Goal: Task Accomplishment & Management: Manage account settings

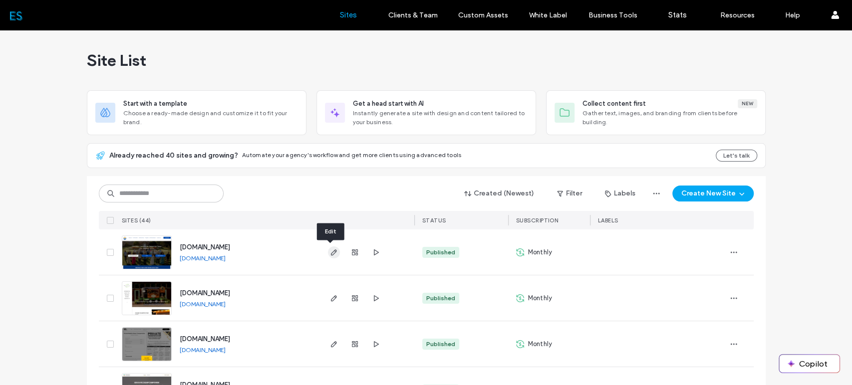
click at [330, 250] on use "button" at bounding box center [333, 253] width 6 height 6
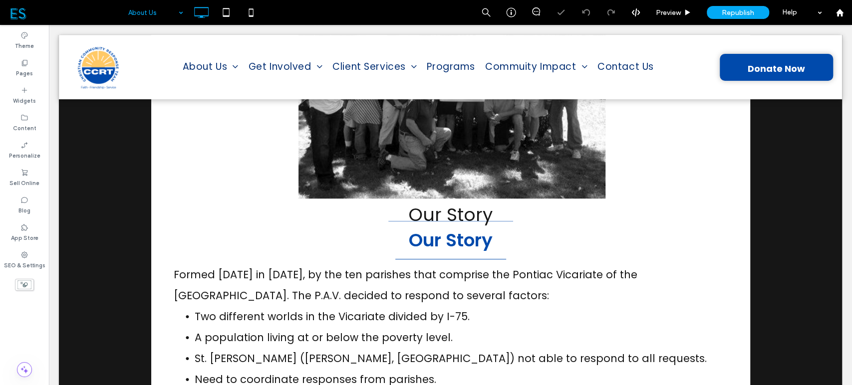
scroll to position [437, 0]
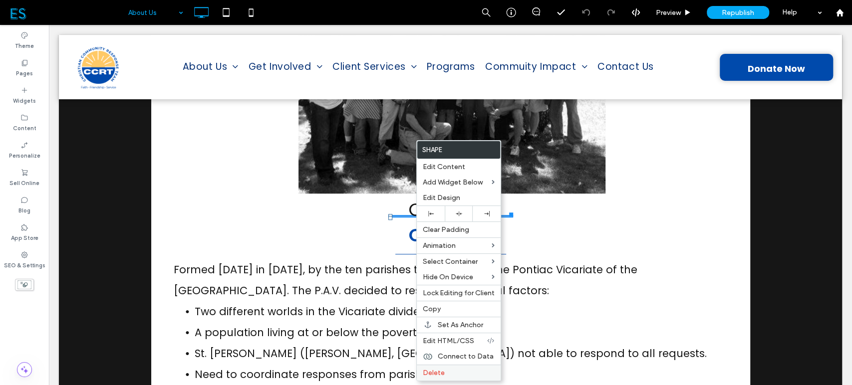
click at [463, 370] on label "Delete" at bounding box center [459, 373] width 72 height 8
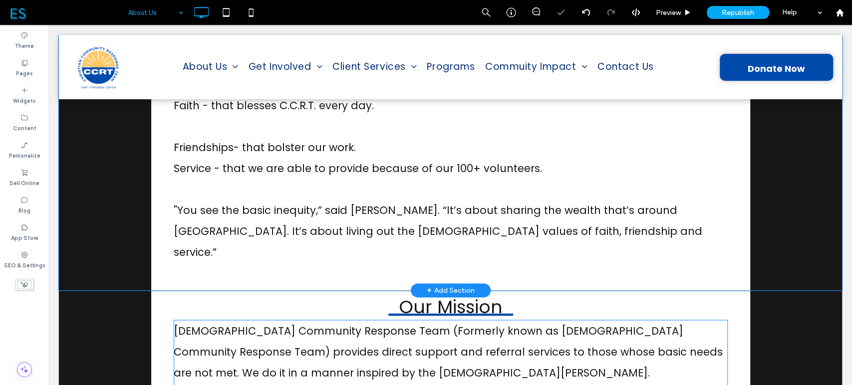
scroll to position [820, 0]
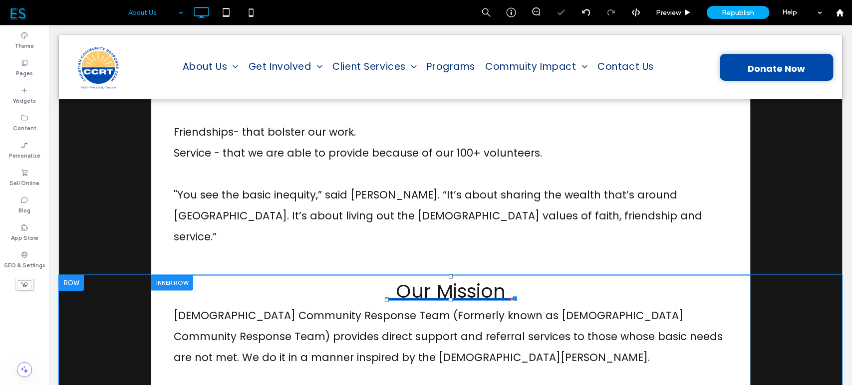
click at [405, 277] on h3 "Our Mission" at bounding box center [450, 291] width 110 height 29
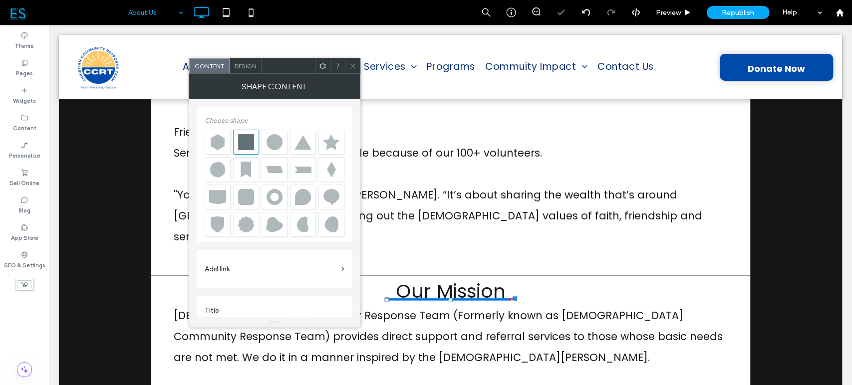
scroll to position [10, 0]
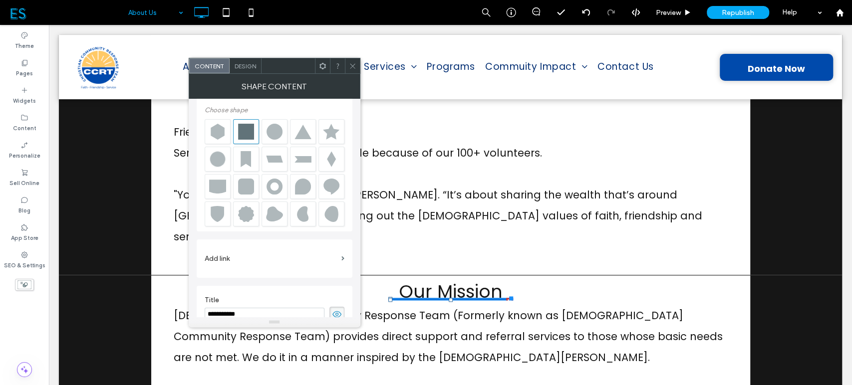
click at [351, 65] on use at bounding box center [352, 65] width 5 height 5
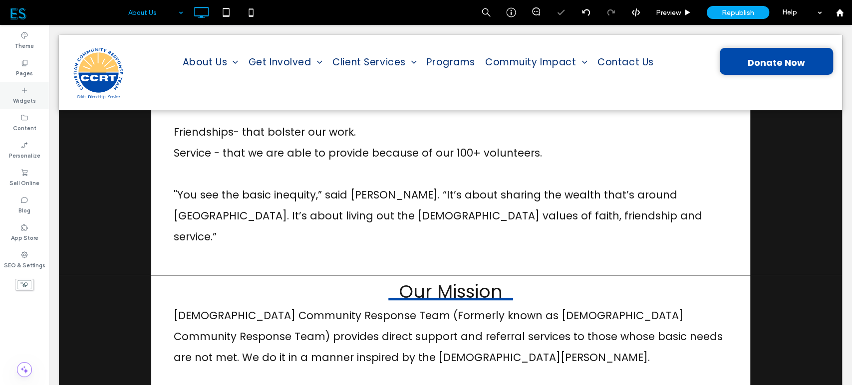
click at [12, 90] on div "Widgets" at bounding box center [24, 95] width 49 height 27
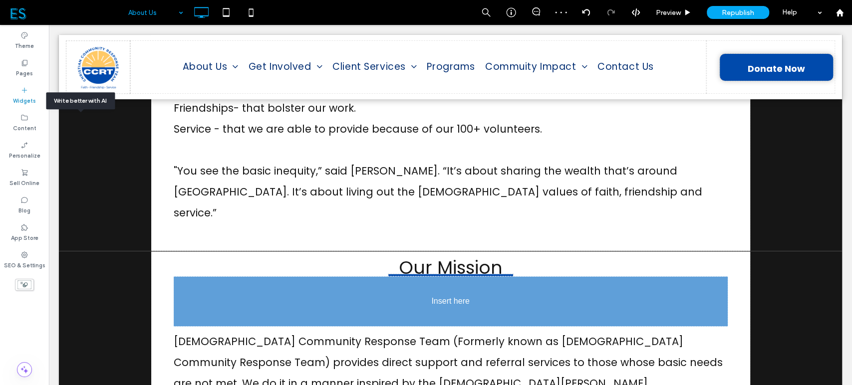
scroll to position [859, 0]
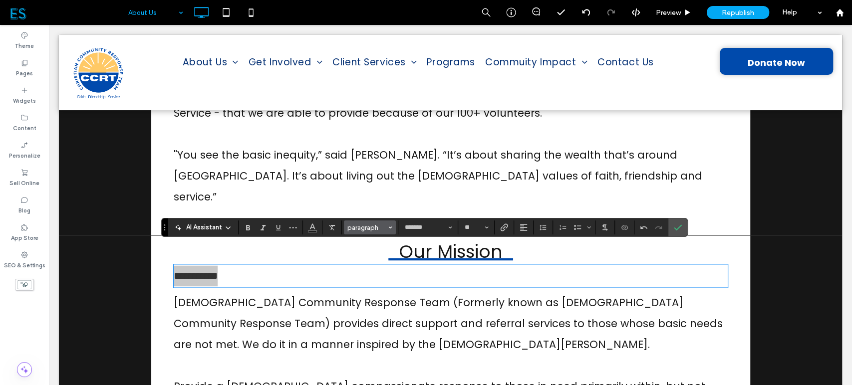
click at [370, 227] on span "paragraph" at bounding box center [366, 227] width 39 height 7
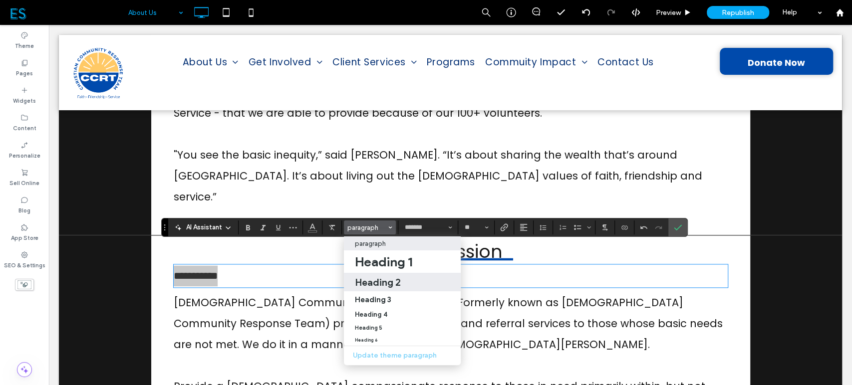
click at [382, 283] on h2 "Heading 2" at bounding box center [378, 283] width 46 height 12
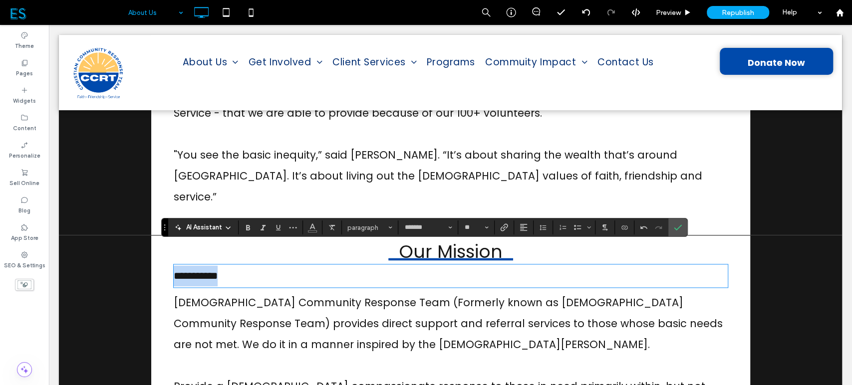
type input "**"
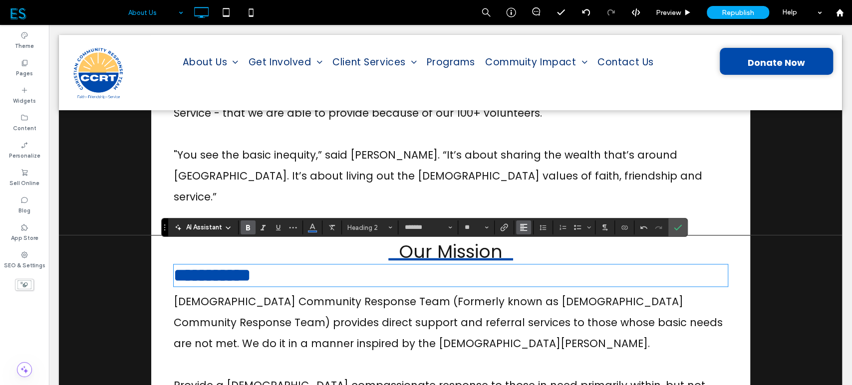
click at [518, 228] on button "Alignment" at bounding box center [523, 228] width 15 height 14
click at [535, 260] on div "ui.textEditor.alignment.center" at bounding box center [534, 259] width 13 height 8
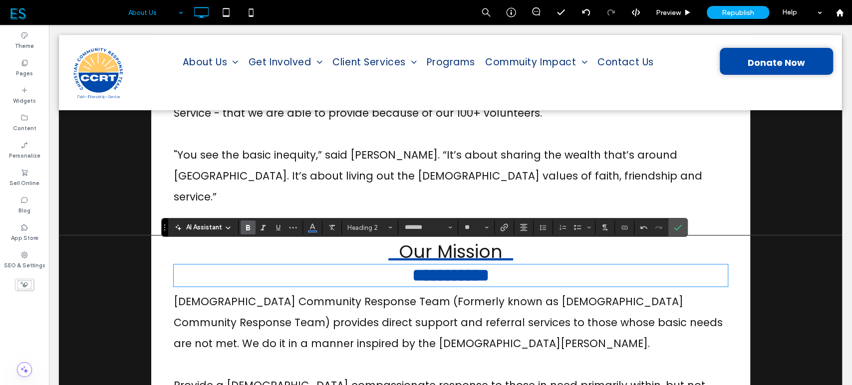
click at [247, 231] on use "Bold" at bounding box center [248, 227] width 4 height 5
click at [674, 226] on icon "Confirm" at bounding box center [678, 228] width 8 height 8
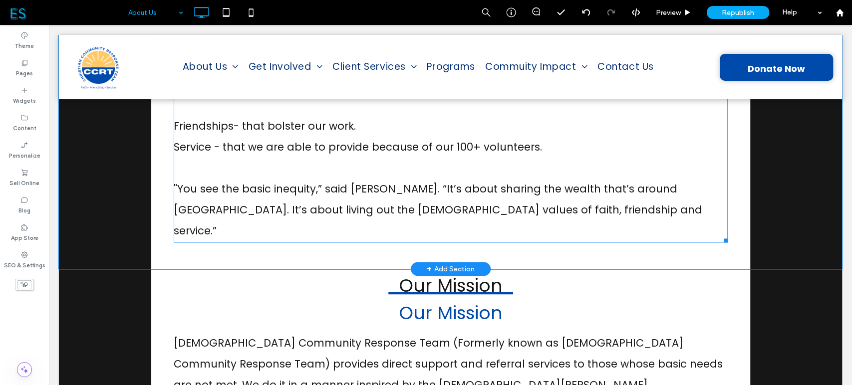
scroll to position [827, 0]
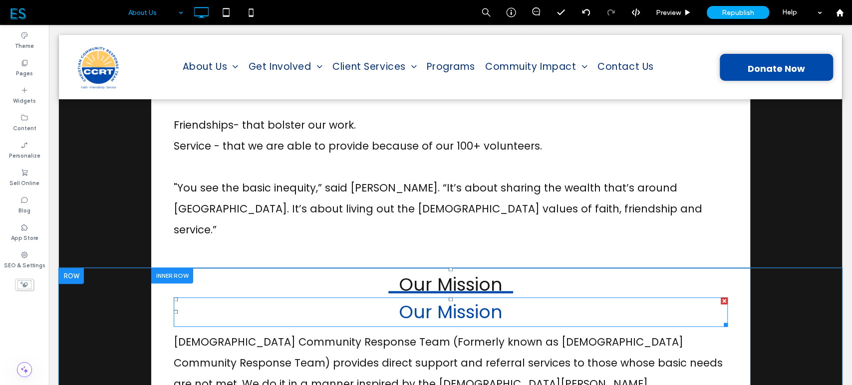
click at [458, 299] on span "Our Mission" at bounding box center [451, 311] width 104 height 25
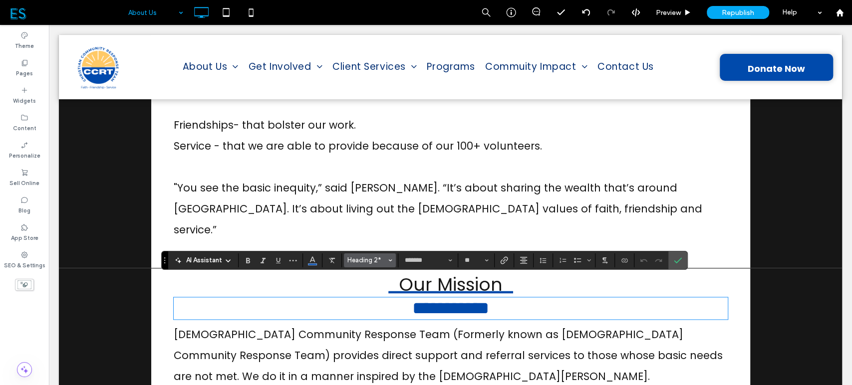
click at [379, 264] on span "Heading 2*" at bounding box center [366, 260] width 39 height 7
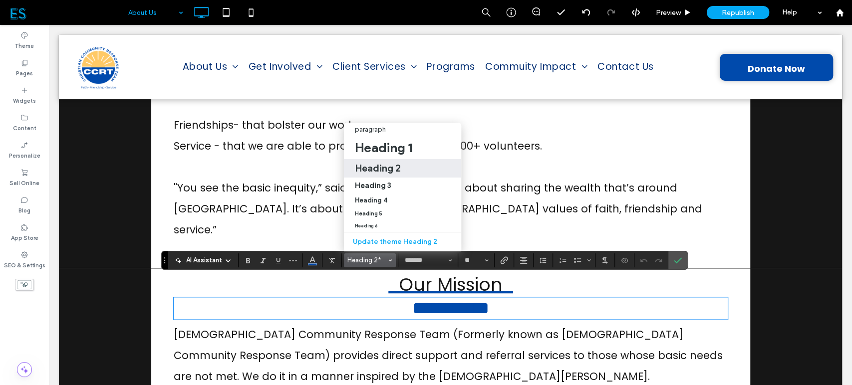
click at [383, 162] on h2 "Heading 2" at bounding box center [378, 168] width 46 height 12
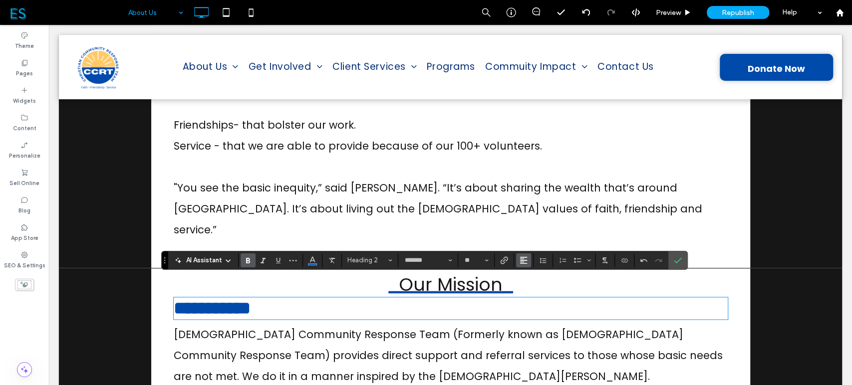
click at [527, 259] on icon "Alignment" at bounding box center [524, 261] width 8 height 8
click at [533, 212] on use "ui.textEditor.alignment.center" at bounding box center [531, 215] width 7 height 7
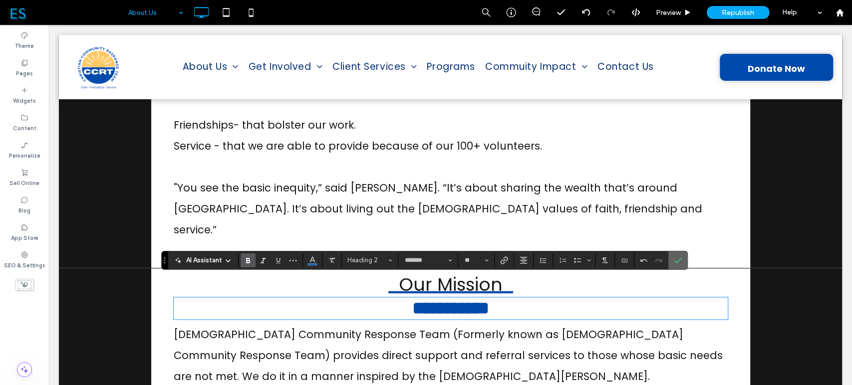
click at [671, 265] on label "Confirm" at bounding box center [677, 261] width 15 height 18
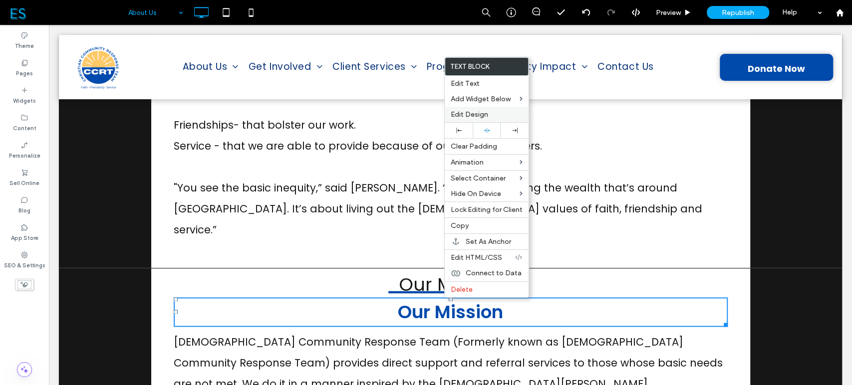
click at [477, 119] on span "Edit Design" at bounding box center [469, 114] width 37 height 8
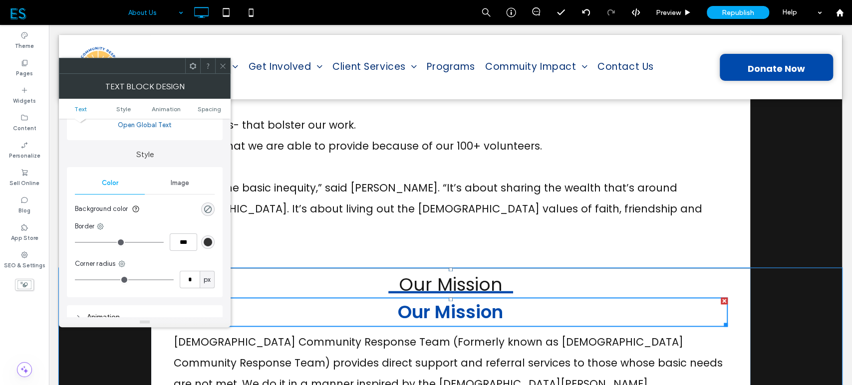
scroll to position [76, 0]
type input "*"
type input "***"
type input "*"
type input "***"
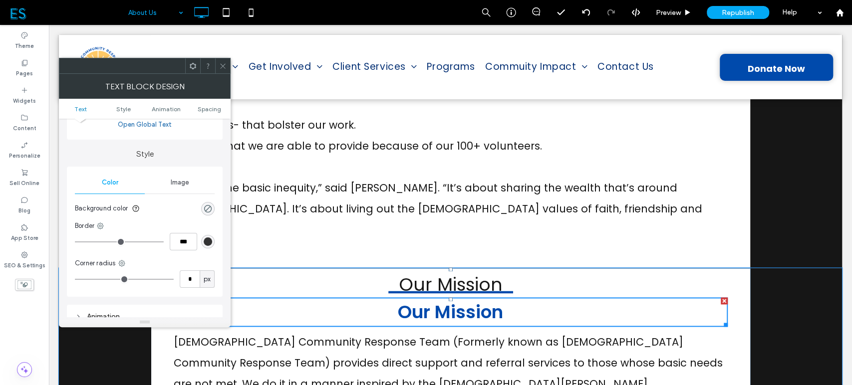
drag, startPoint x: 77, startPoint y: 242, endPoint x: 70, endPoint y: 244, distance: 7.1
click at [75, 243] on input "range" at bounding box center [119, 242] width 89 height 1
click at [100, 226] on icon at bounding box center [100, 226] width 8 height 8
click at [138, 291] on div "Bottom border" at bounding box center [142, 285] width 89 height 19
type input "*"
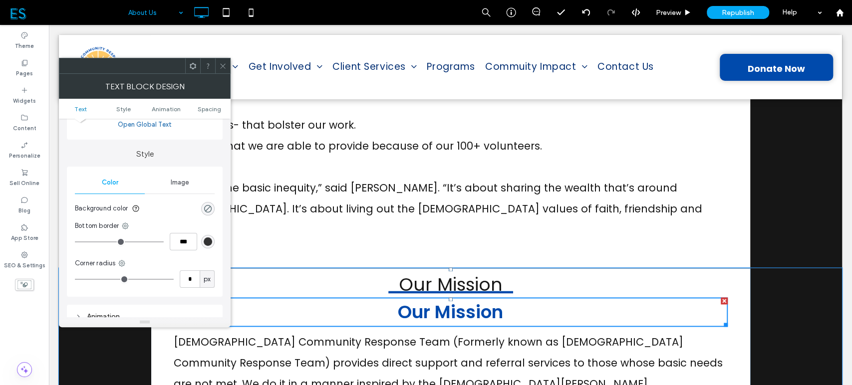
type input "***"
type input "*"
click at [83, 242] on input "range" at bounding box center [119, 242] width 89 height 1
click at [206, 243] on div "rgb(51, 51, 51)" at bounding box center [208, 242] width 8 height 8
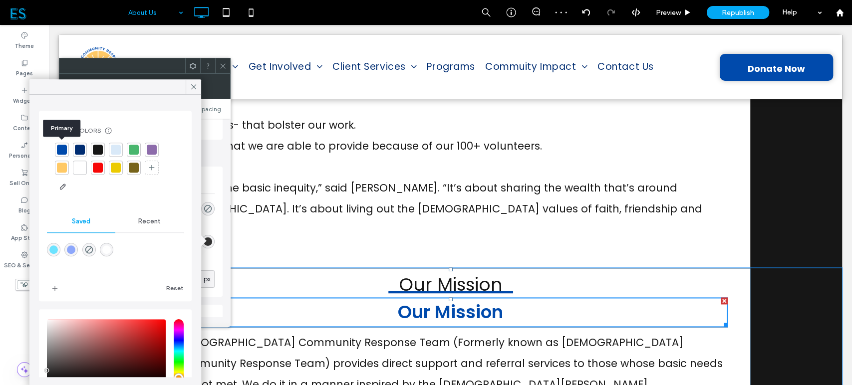
click at [65, 147] on div at bounding box center [62, 150] width 10 height 10
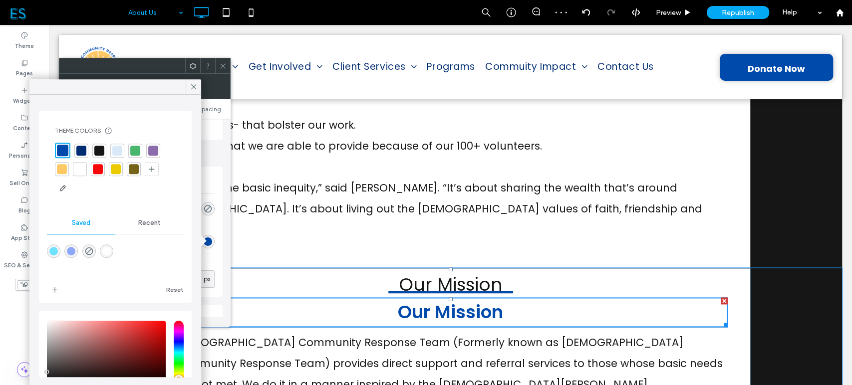
click at [213, 112] on ul "Text Style Animation Spacing" at bounding box center [145, 109] width 172 height 20
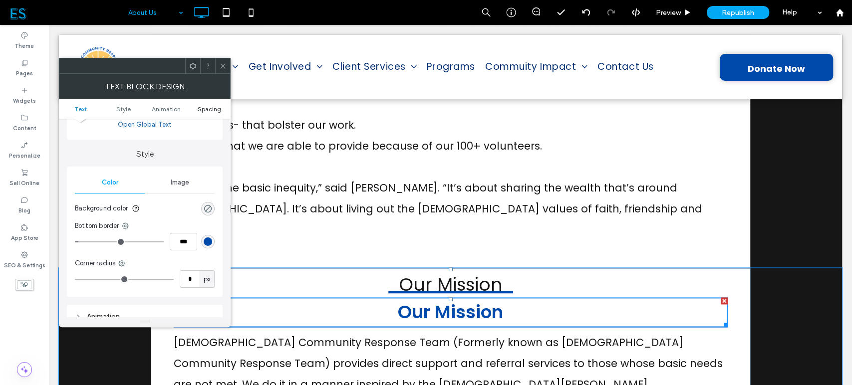
click at [204, 107] on span "Spacing" at bounding box center [209, 108] width 23 height 7
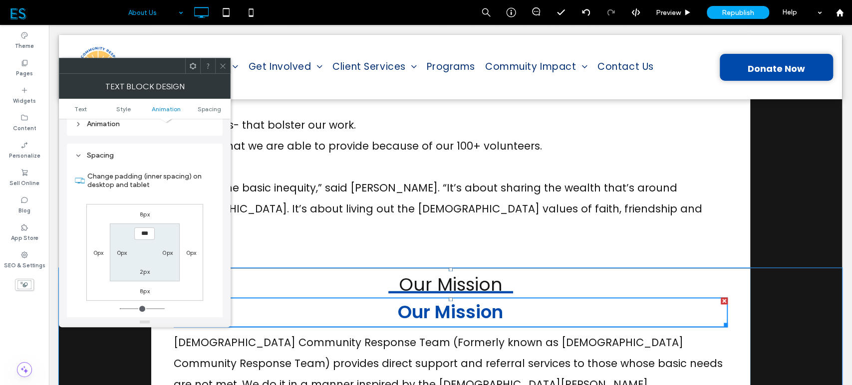
scroll to position [285, 0]
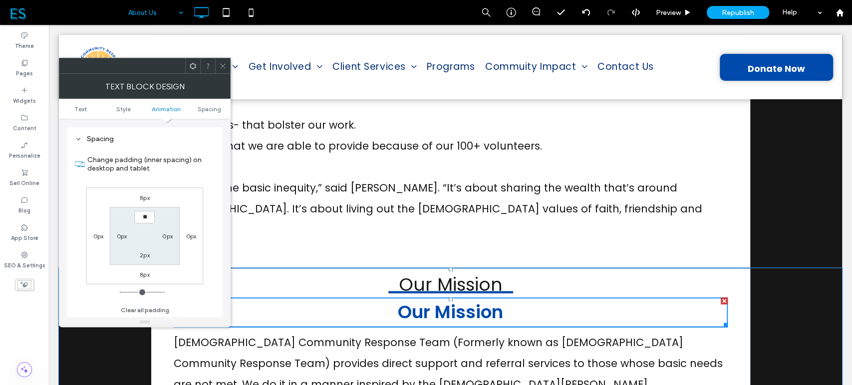
type input "****"
type input "**"
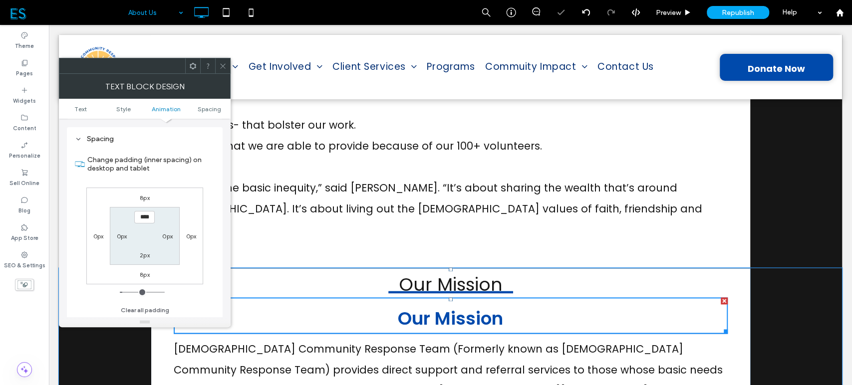
click at [223, 68] on icon at bounding box center [222, 65] width 7 height 7
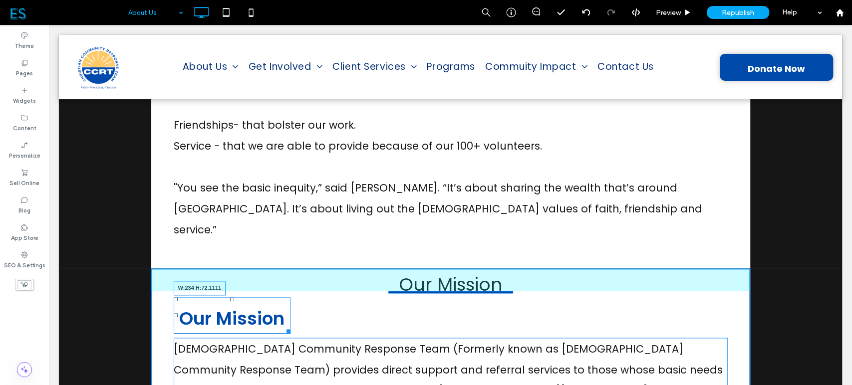
drag, startPoint x: 718, startPoint y: 309, endPoint x: 501, endPoint y: 294, distance: 218.1
click at [290, 297] on div "Our Mission W:234 H:72.1111" at bounding box center [232, 315] width 117 height 36
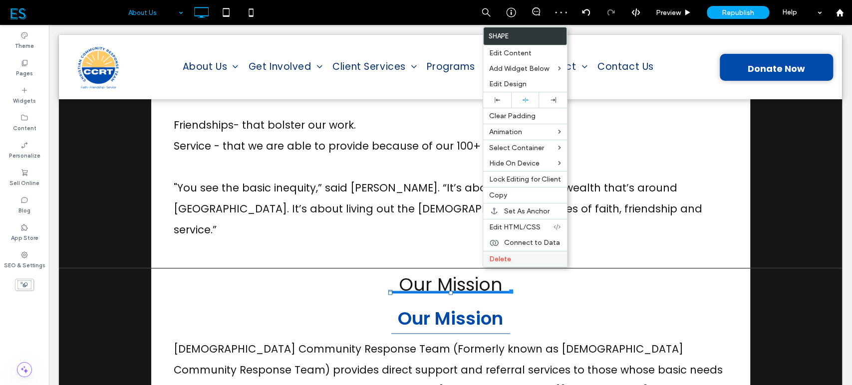
click at [499, 259] on span "Delete" at bounding box center [500, 259] width 22 height 8
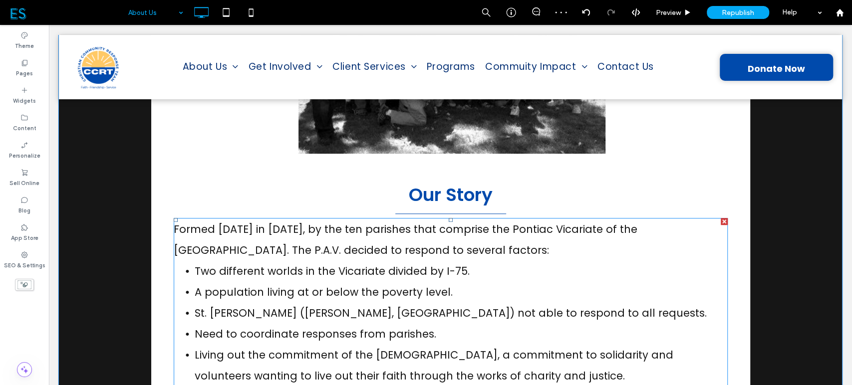
scroll to position [470, 0]
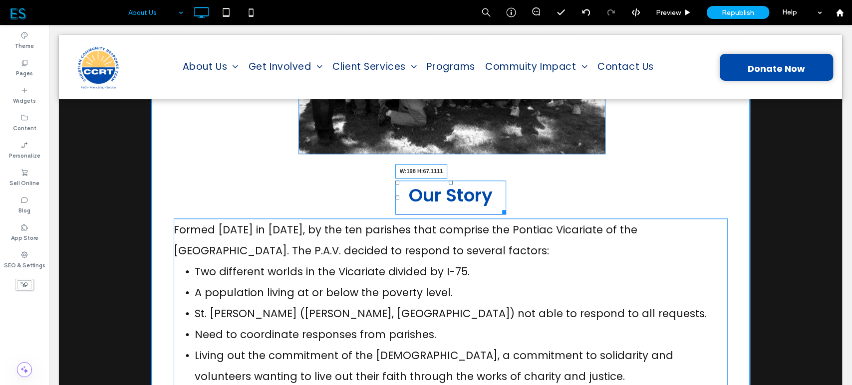
drag, startPoint x: 498, startPoint y: 209, endPoint x: 492, endPoint y: 209, distance: 6.5
click at [499, 209] on div at bounding box center [502, 210] width 7 height 7
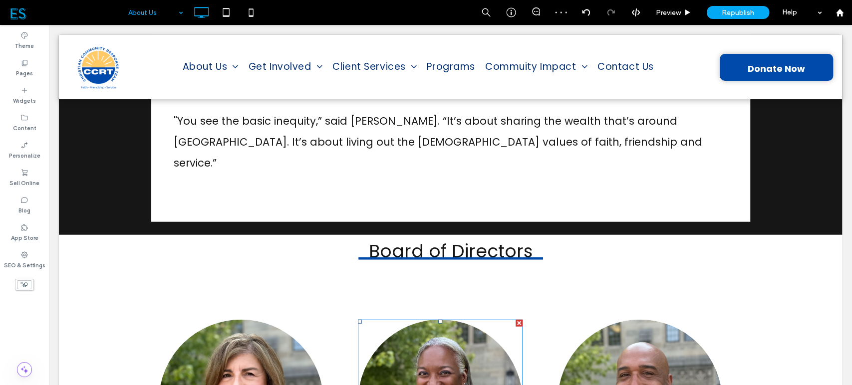
scroll to position [1577, 0]
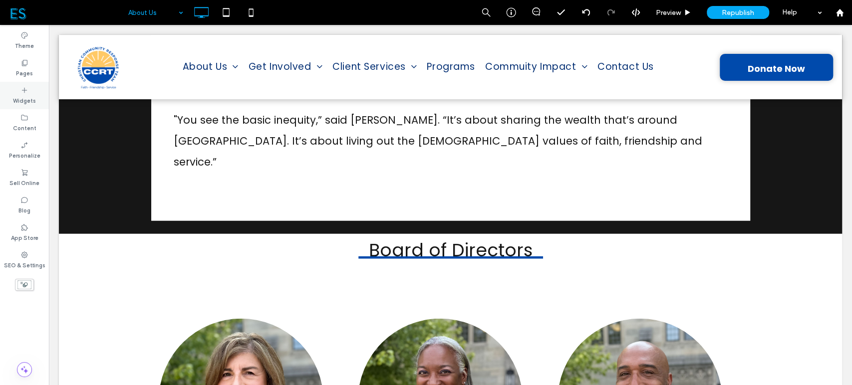
click at [26, 99] on label "Widgets" at bounding box center [24, 99] width 23 height 11
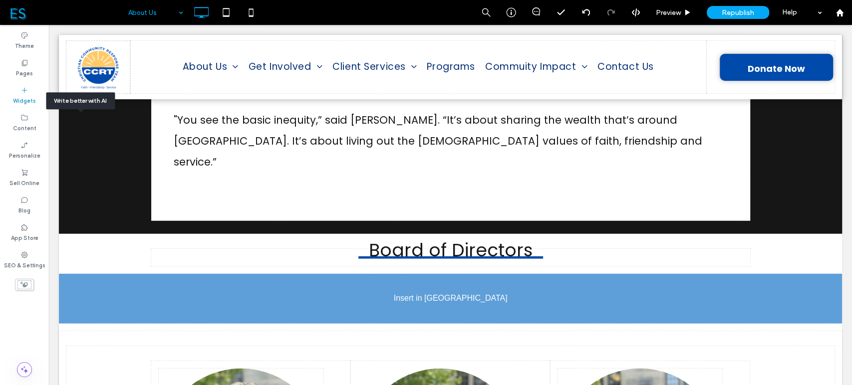
scroll to position [1583, 0]
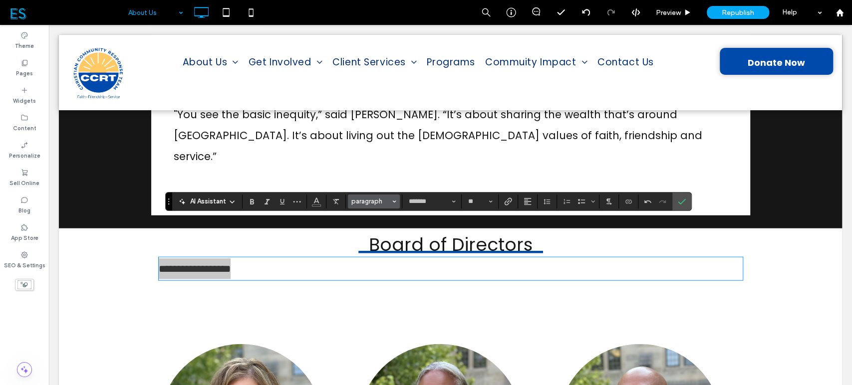
click at [384, 202] on span "paragraph" at bounding box center [370, 201] width 39 height 7
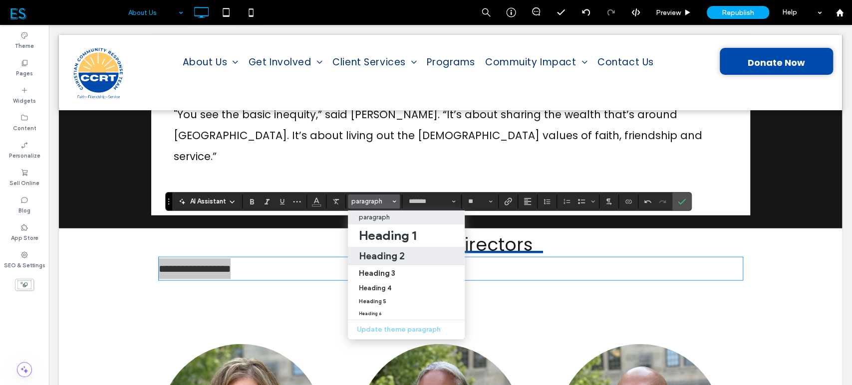
click at [385, 255] on h2 "Heading 2" at bounding box center [382, 256] width 46 height 12
type input "**"
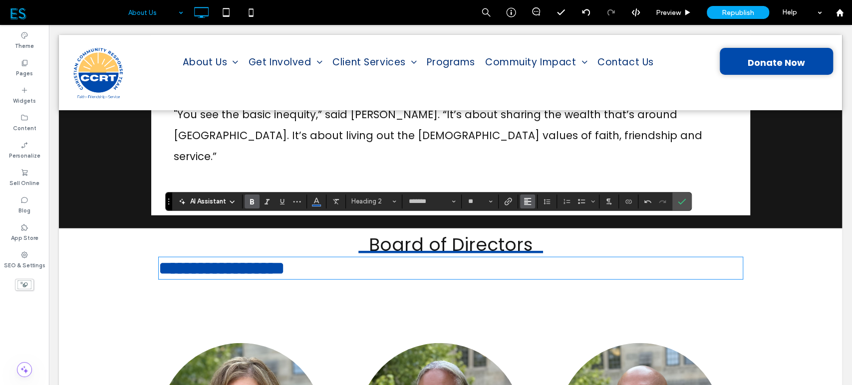
click at [524, 200] on use "Alignment" at bounding box center [527, 201] width 7 height 7
click at [539, 232] on div "ui.textEditor.alignment.center" at bounding box center [537, 232] width 13 height 8
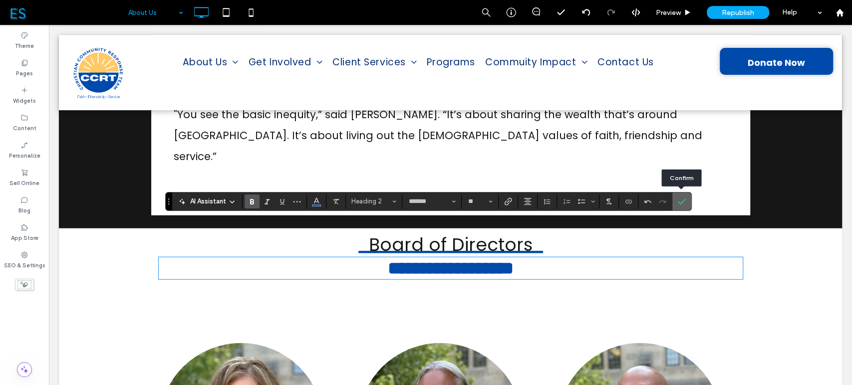
click at [683, 204] on icon "Confirm" at bounding box center [682, 202] width 8 height 8
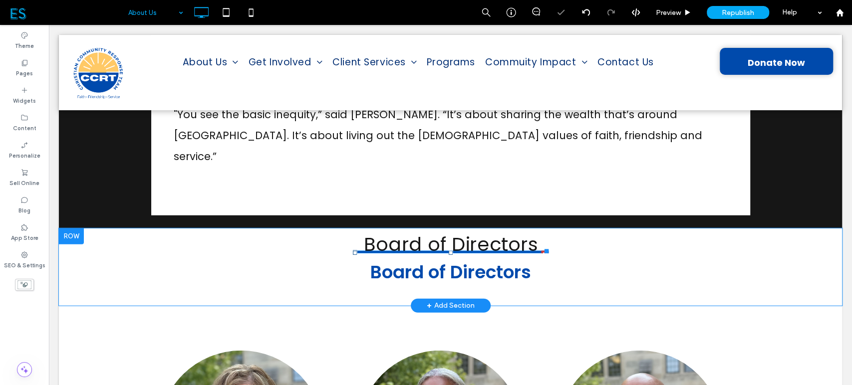
scroll to position [1594, 0]
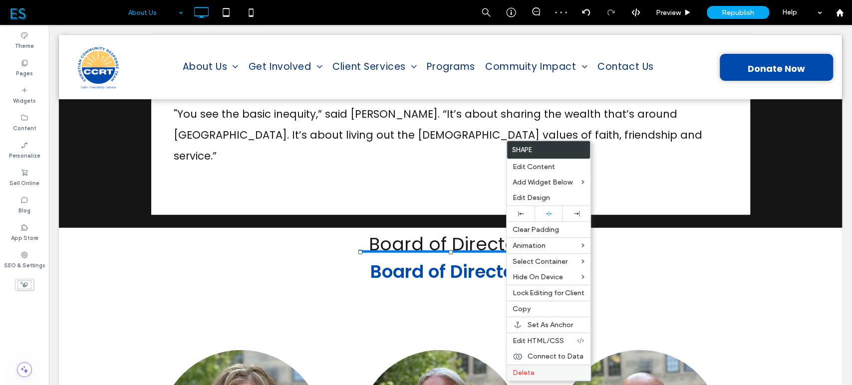
click at [555, 374] on label "Delete" at bounding box center [549, 373] width 72 height 8
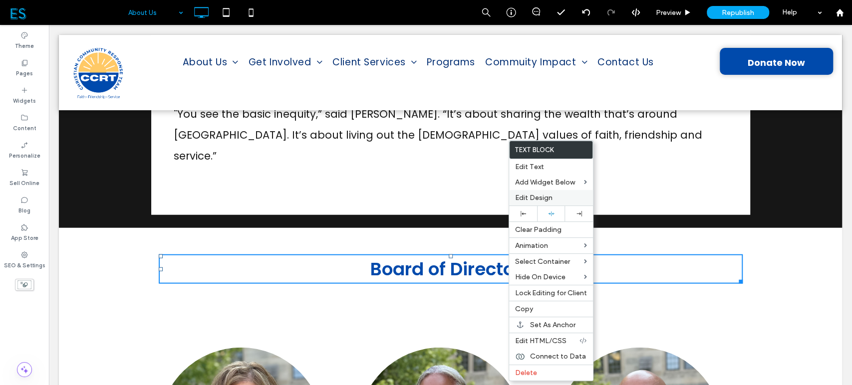
click at [554, 203] on div "Edit Design" at bounding box center [551, 197] width 84 height 15
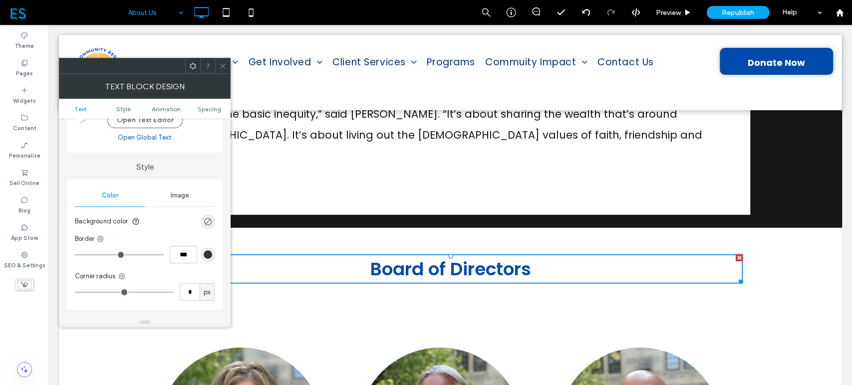
scroll to position [65, 0]
click at [102, 238] on icon at bounding box center [100, 237] width 8 height 8
click at [125, 293] on span "Bottom border" at bounding box center [140, 296] width 44 height 10
type input "*"
type input "***"
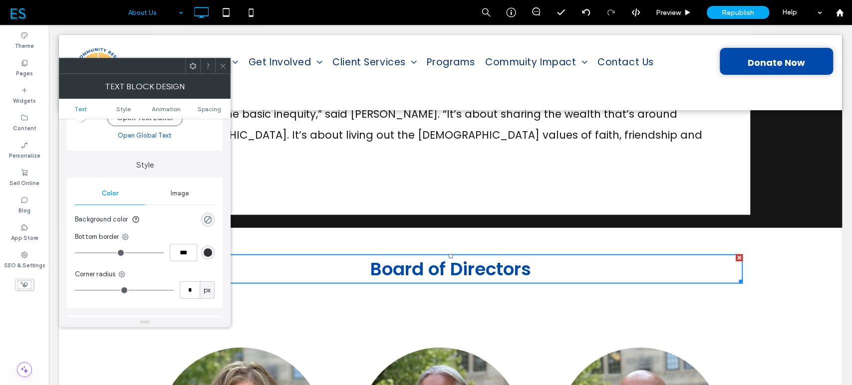
type input "*"
type input "***"
type input "*"
type input "***"
type input "*"
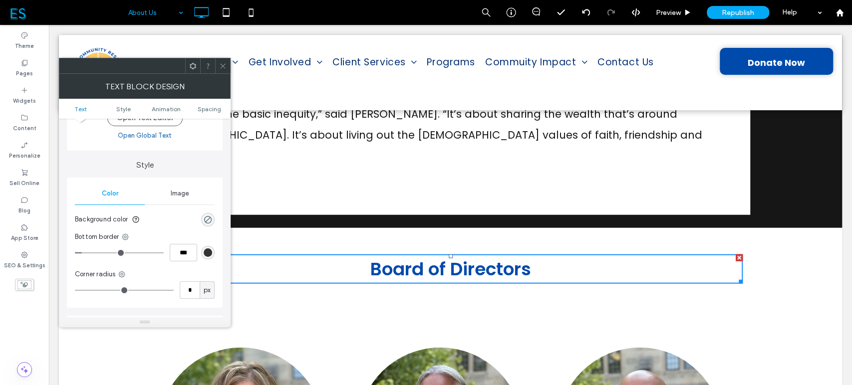
type input "***"
type input "*"
type input "***"
type input "*"
click at [82, 254] on input "range" at bounding box center [119, 253] width 89 height 1
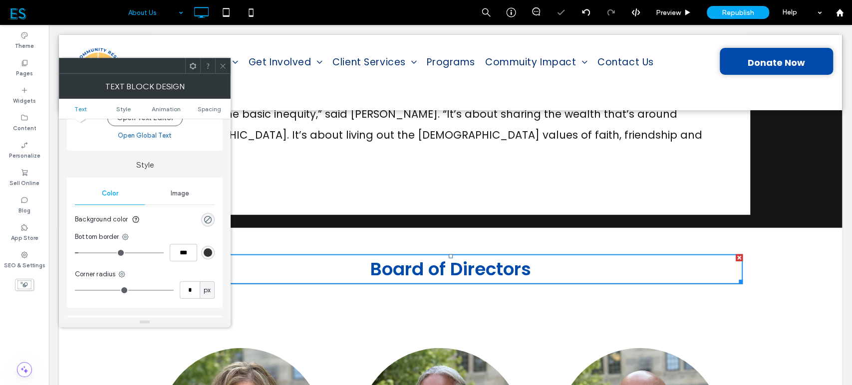
click at [210, 252] on div "rgb(51, 51, 51)" at bounding box center [208, 253] width 8 height 8
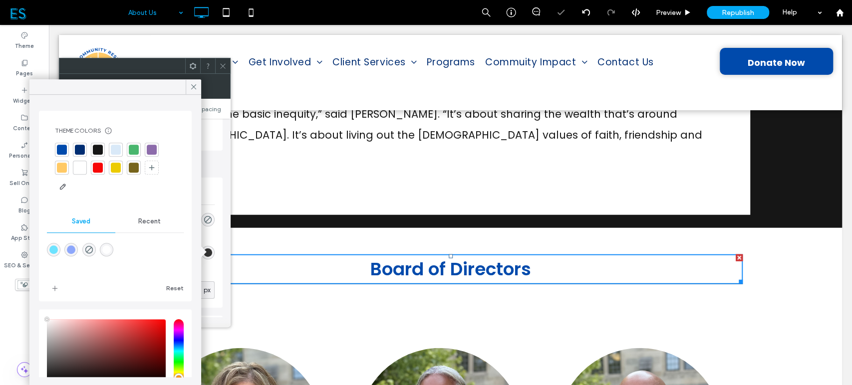
type input "****"
click at [61, 150] on div at bounding box center [62, 150] width 10 height 10
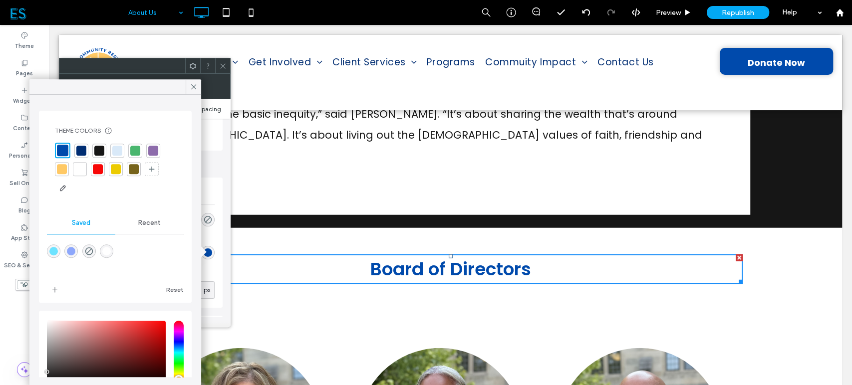
click at [211, 109] on span "Spacing" at bounding box center [209, 108] width 23 height 7
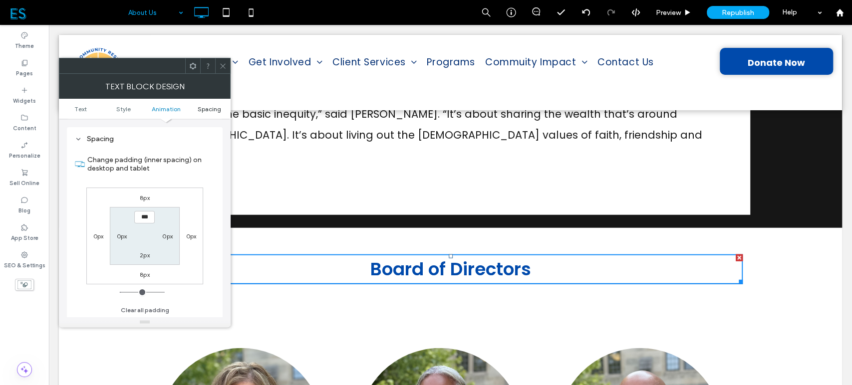
scroll to position [285, 0]
type input "****"
type input "**"
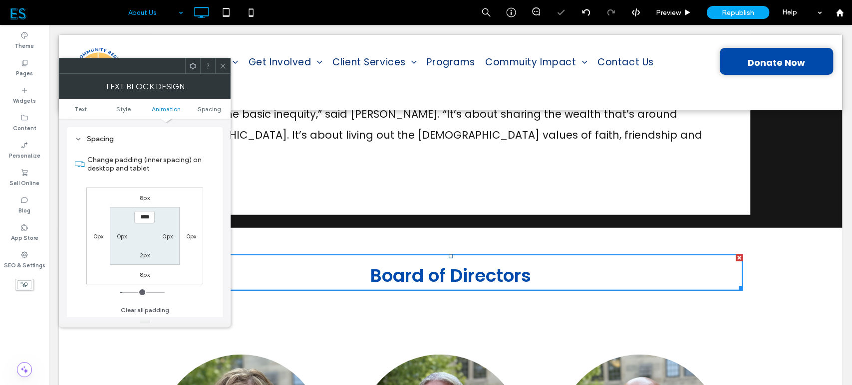
click at [221, 64] on use at bounding box center [222, 65] width 5 height 5
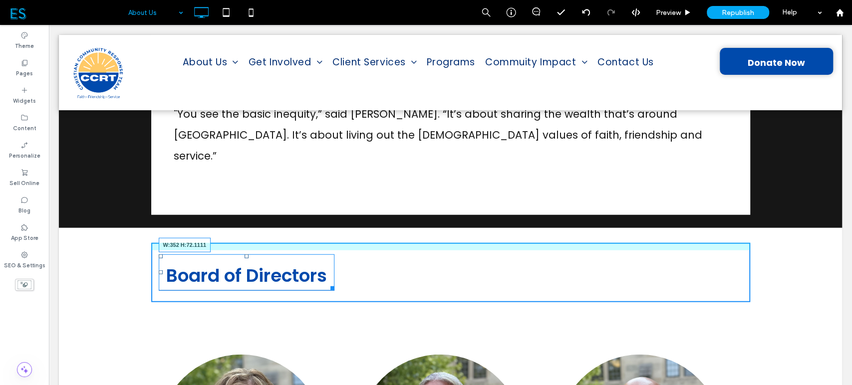
drag, startPoint x: 736, startPoint y: 250, endPoint x: 532, endPoint y: 251, distance: 203.6
click at [334, 255] on div "Board of Directors W:352 H:72.1111" at bounding box center [247, 273] width 176 height 36
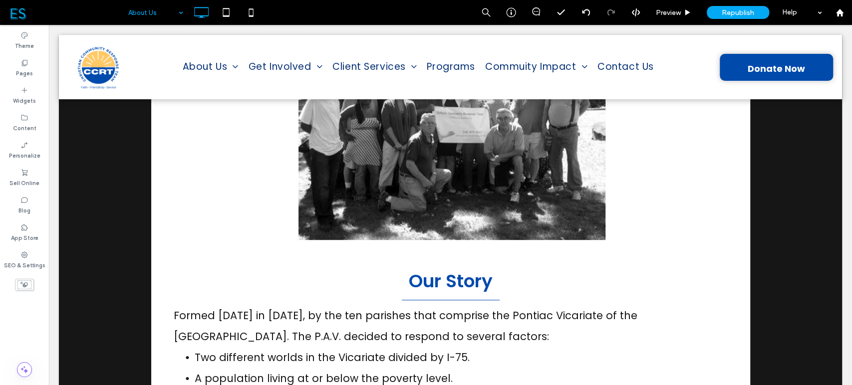
scroll to position [399, 0]
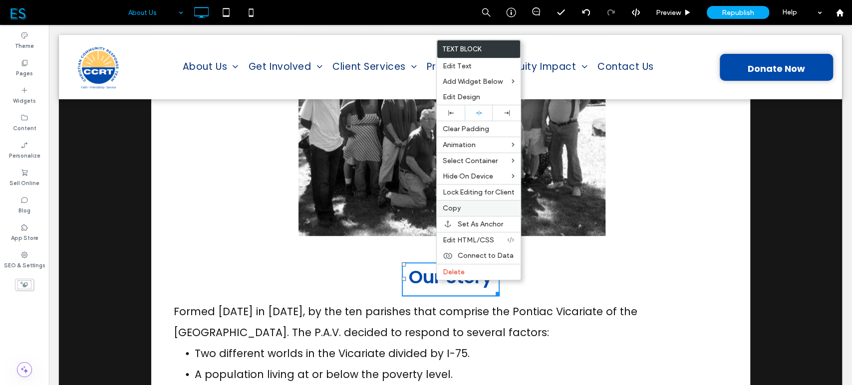
click at [453, 211] on span "Copy" at bounding box center [452, 208] width 18 height 8
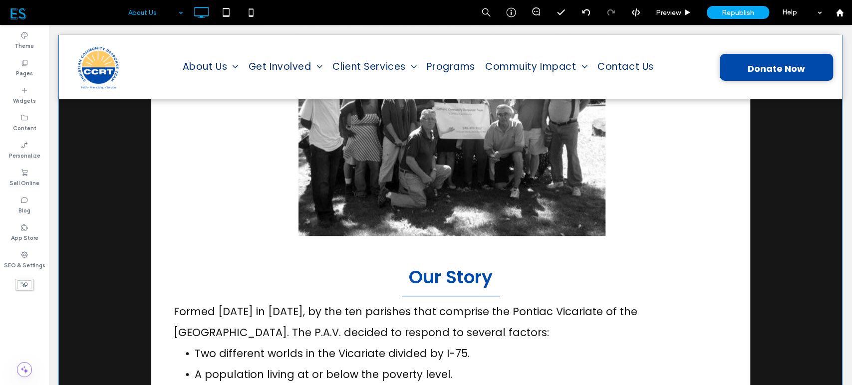
scroll to position [0, 0]
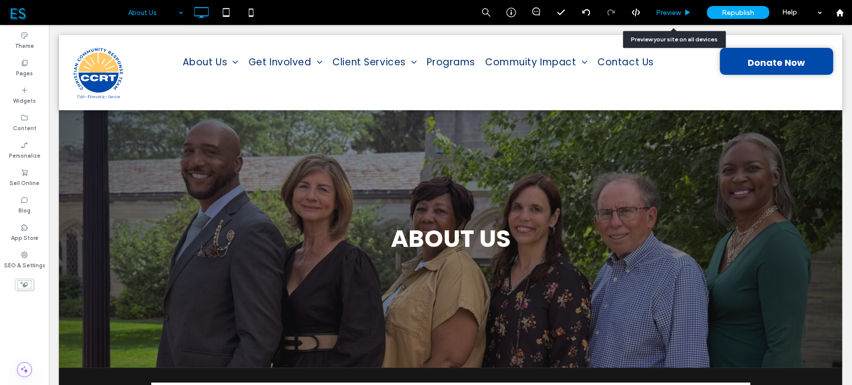
click at [672, 8] on span "Preview" at bounding box center [668, 12] width 25 height 8
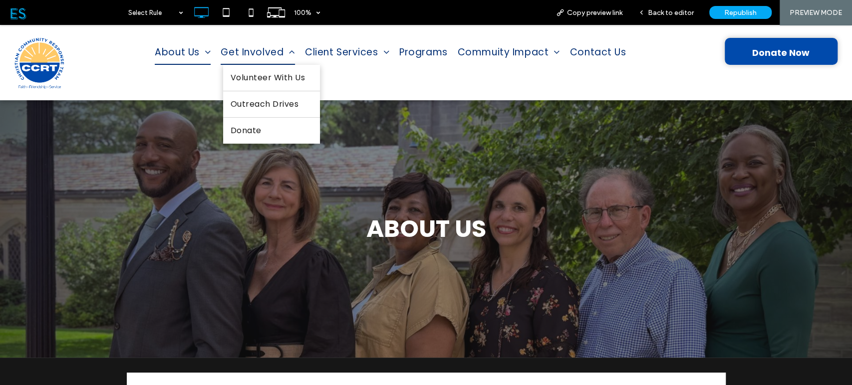
click at [243, 50] on span "Get Involved" at bounding box center [258, 52] width 74 height 25
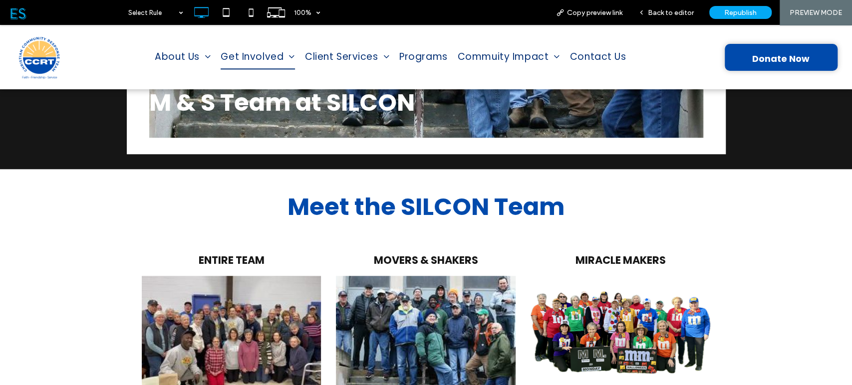
scroll to position [578, 0]
click at [684, 17] on div "Back to editor" at bounding box center [665, 12] width 71 height 25
click at [685, 7] on div "Back to editor" at bounding box center [665, 12] width 71 height 25
click at [653, 12] on span "Back to editor" at bounding box center [671, 12] width 46 height 8
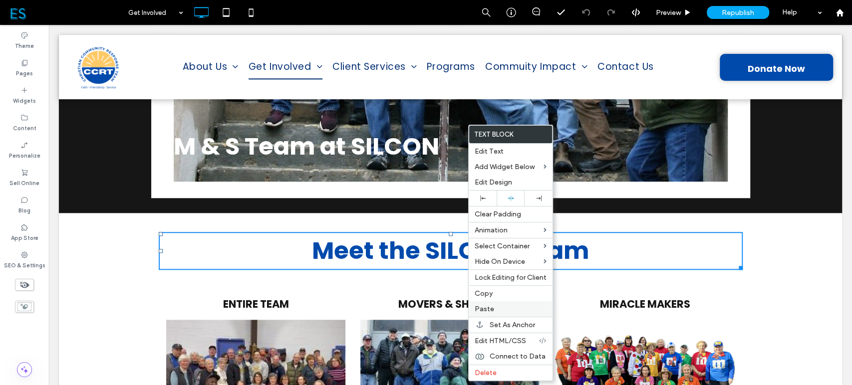
click at [508, 305] on label "Paste" at bounding box center [511, 309] width 72 height 8
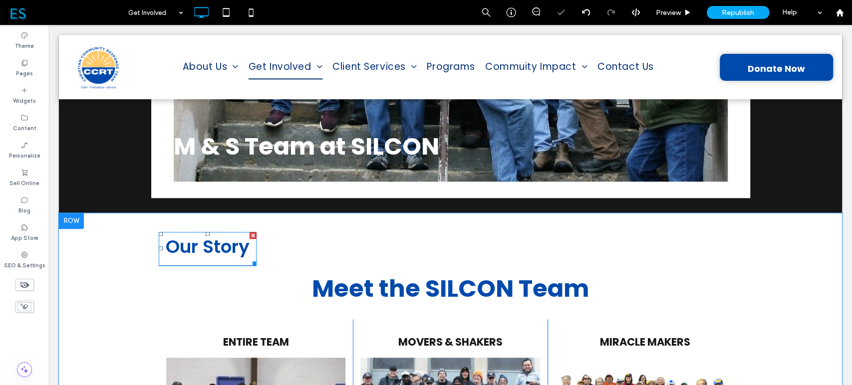
click at [195, 234] on span "Our Story" at bounding box center [208, 246] width 84 height 25
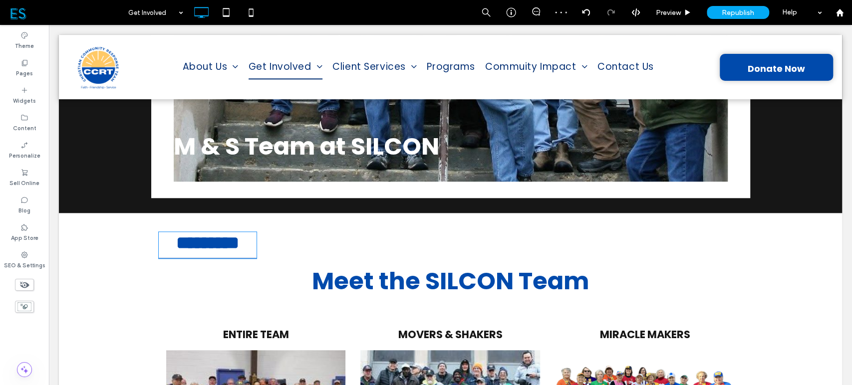
type input "*******"
type input "**"
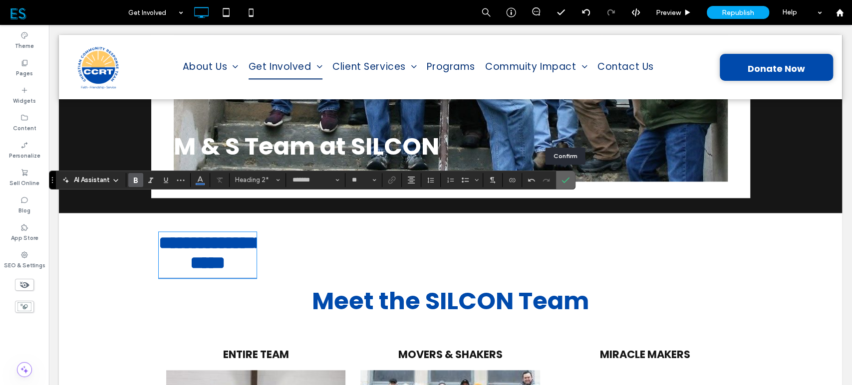
click at [561, 177] on icon "Confirm" at bounding box center [565, 180] width 8 height 8
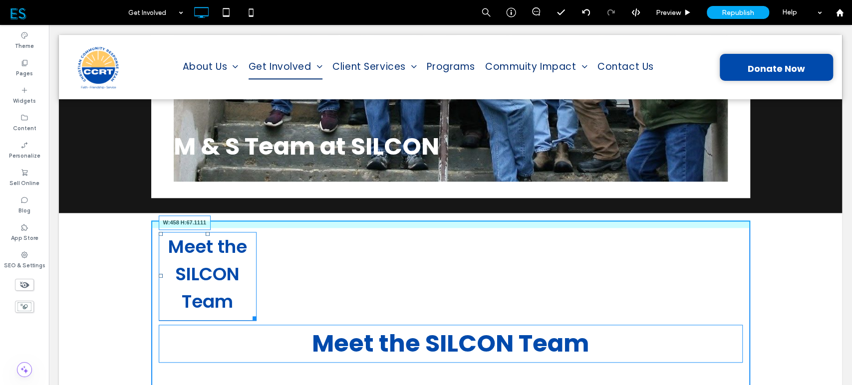
drag, startPoint x: 250, startPoint y: 281, endPoint x: 380, endPoint y: 246, distance: 135.5
click at [380, 246] on div "Meet the SILCON Team W:458 H:67.1111 Meet the SILCON Team ENTIRE TEAM Click To …" at bounding box center [450, 387] width 599 height 333
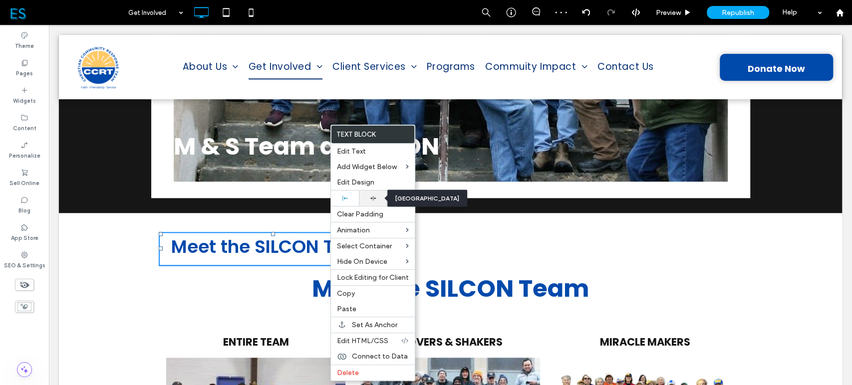
click at [370, 199] on icon at bounding box center [373, 198] width 6 height 6
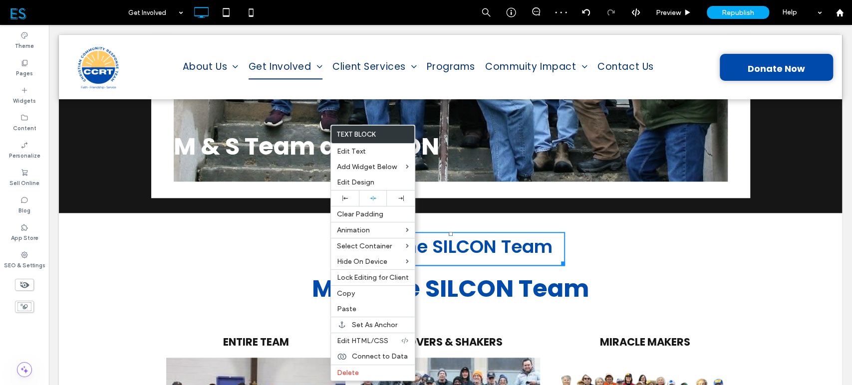
click at [625, 221] on div "Meet the SILCON Team Meet the SILCON Team ENTIRE TEAM Click To Paste MOVERS & S…" at bounding box center [450, 360] width 599 height 278
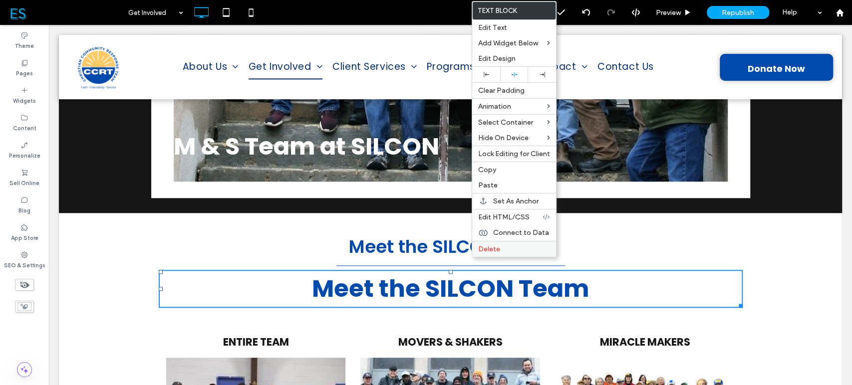
click at [482, 247] on span "Delete" at bounding box center [489, 249] width 22 height 8
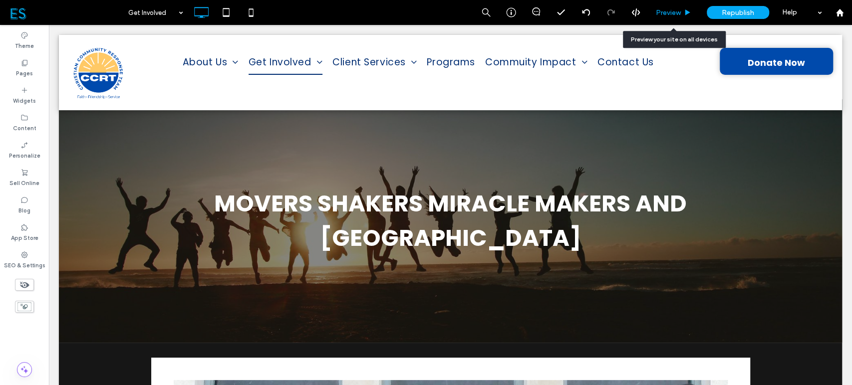
click at [667, 13] on span "Preview" at bounding box center [668, 12] width 25 height 8
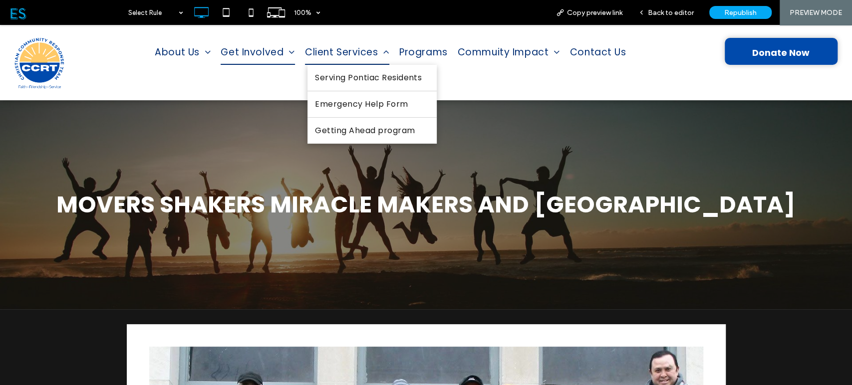
click at [352, 56] on span "Client Services" at bounding box center [347, 52] width 84 height 25
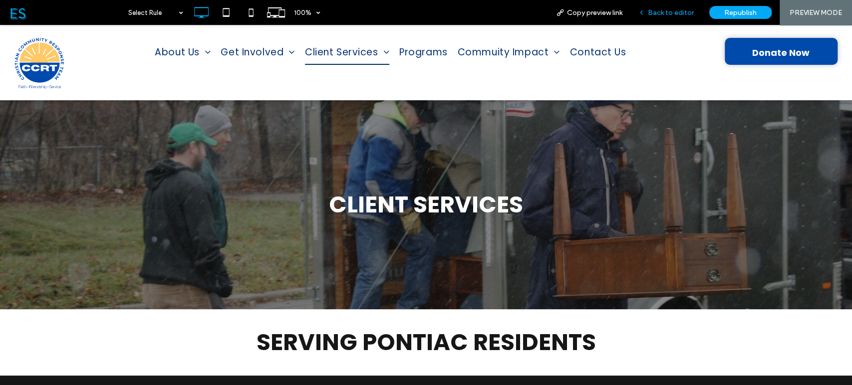
click at [650, 12] on span "Back to editor" at bounding box center [671, 12] width 46 height 8
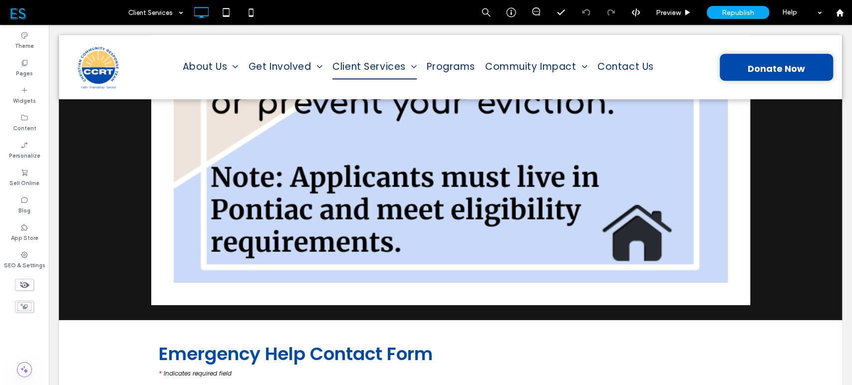
scroll to position [2010, 0]
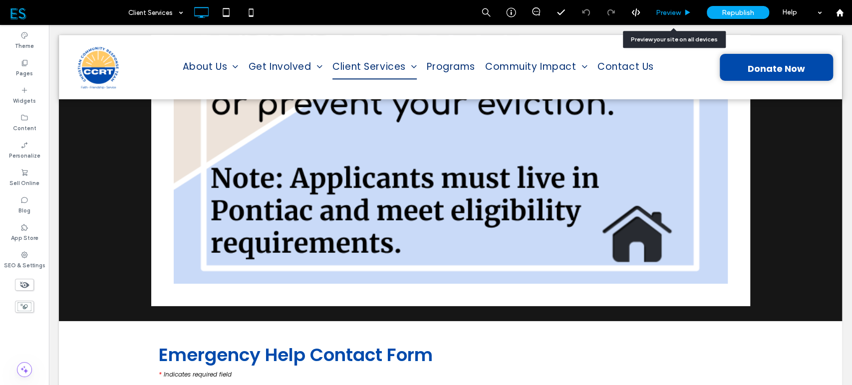
click at [670, 11] on span "Preview" at bounding box center [668, 12] width 25 height 8
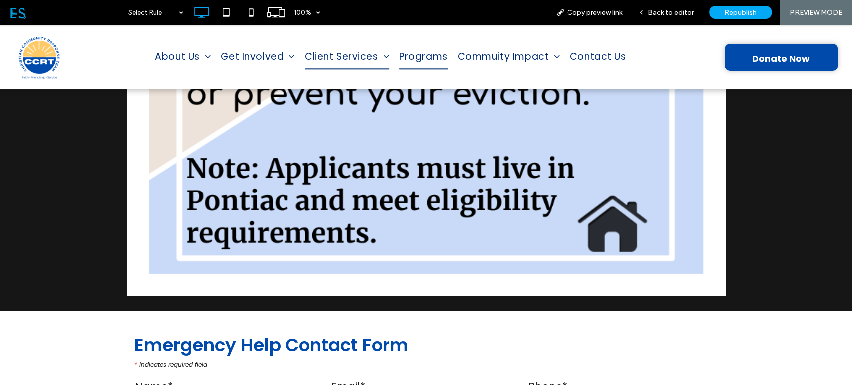
click at [421, 57] on span "Programs" at bounding box center [423, 57] width 48 height 25
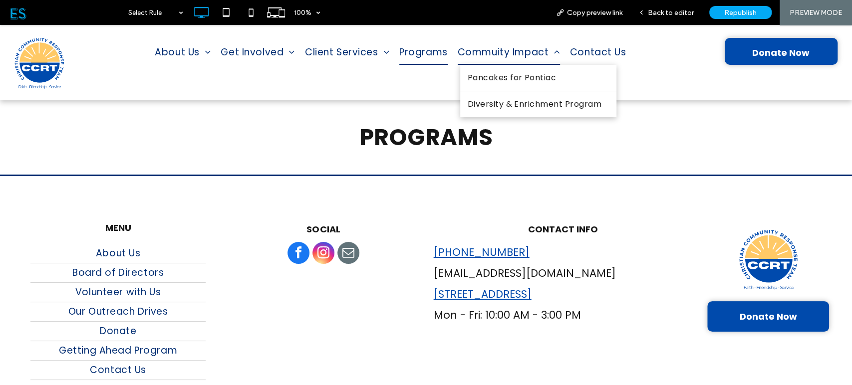
click at [493, 51] on span "Commuity Impact" at bounding box center [509, 52] width 102 height 25
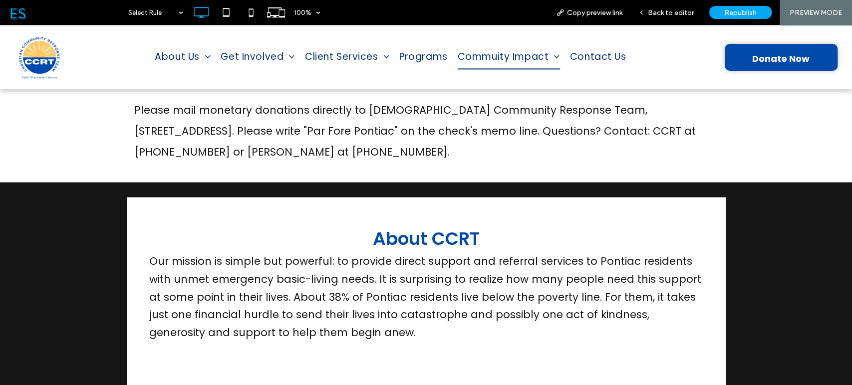
scroll to position [1249, 0]
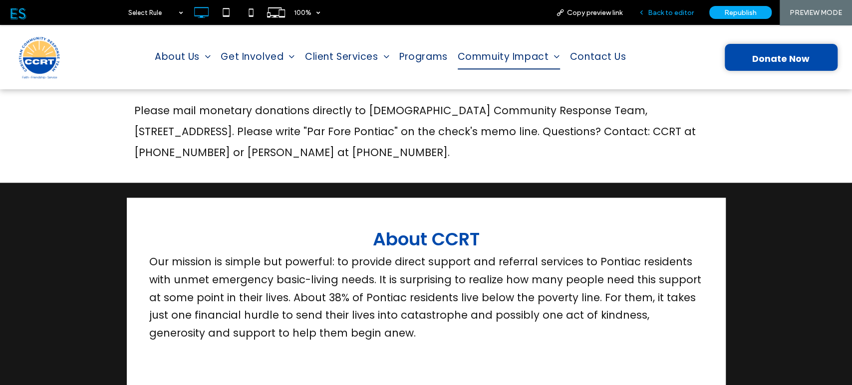
click at [672, 15] on span "Back to editor" at bounding box center [671, 12] width 46 height 8
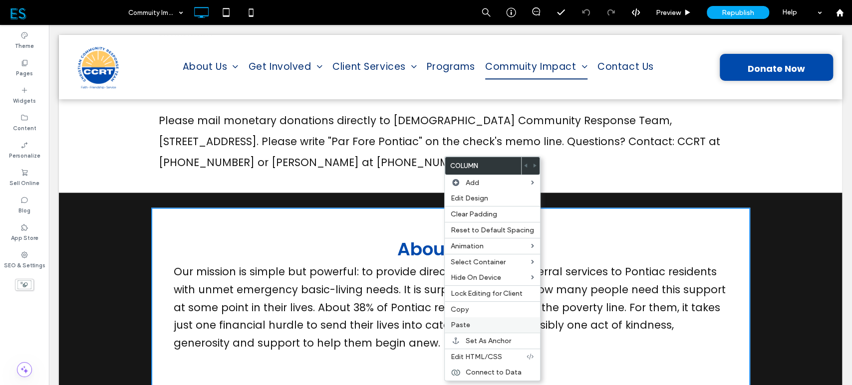
click at [459, 328] on span "Paste" at bounding box center [460, 325] width 19 height 8
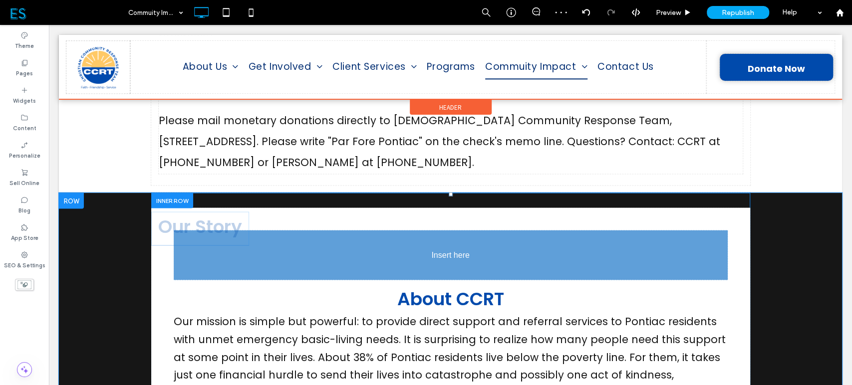
drag, startPoint x: 240, startPoint y: 348, endPoint x: 334, endPoint y: 277, distance: 118.2
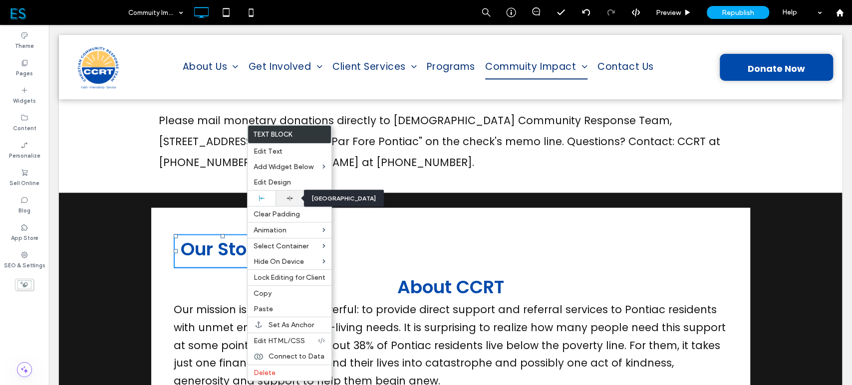
click at [282, 199] on div at bounding box center [289, 198] width 18 height 6
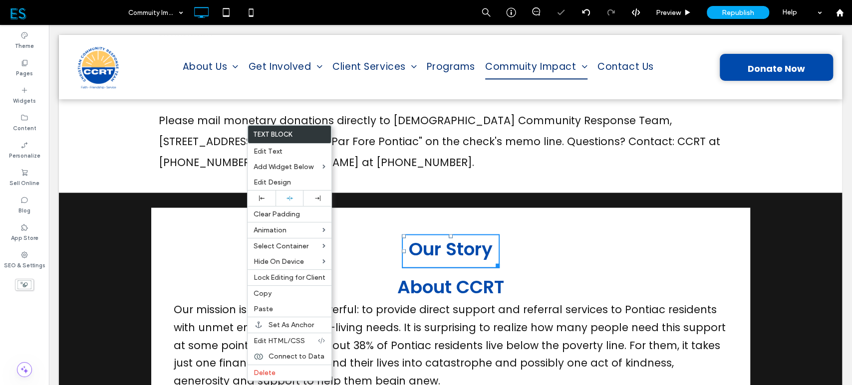
click at [555, 216] on div "Our Story About CCRT Our mission is simple but powerful: to provide direct supp…" at bounding box center [450, 321] width 599 height 227
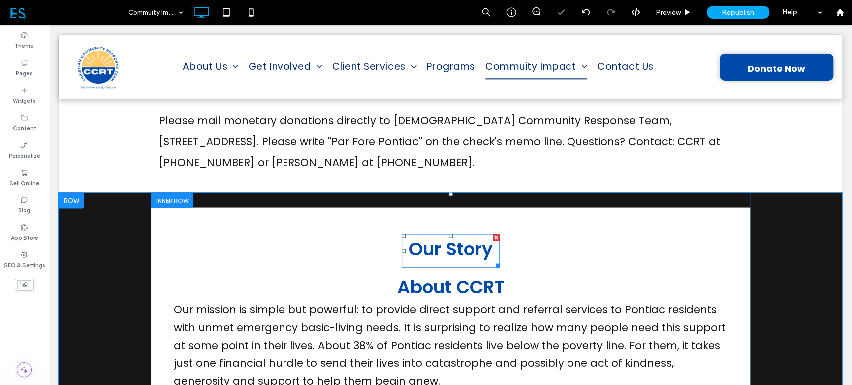
click at [451, 236] on span "Our Story" at bounding box center [451, 248] width 84 height 25
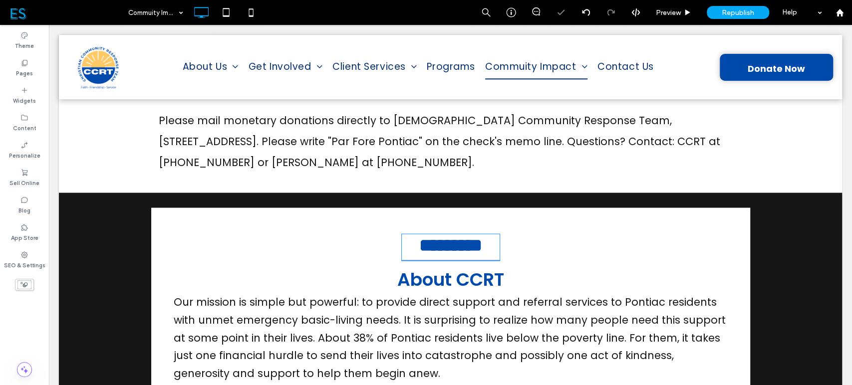
type input "*******"
type input "**"
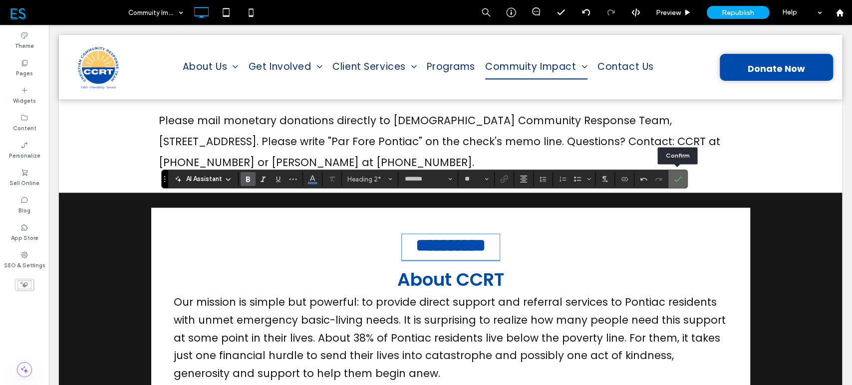
click at [681, 181] on label "Confirm" at bounding box center [677, 179] width 15 height 18
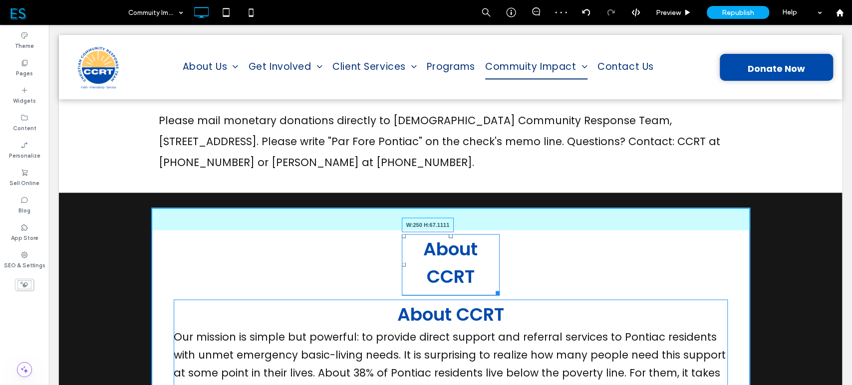
drag, startPoint x: 492, startPoint y: 253, endPoint x: 555, endPoint y: 275, distance: 66.1
click at [506, 250] on div "About CCRT W:250 H:67.1111 About CCRT Our mission is simple but powerful: to pr…" at bounding box center [450, 335] width 599 height 255
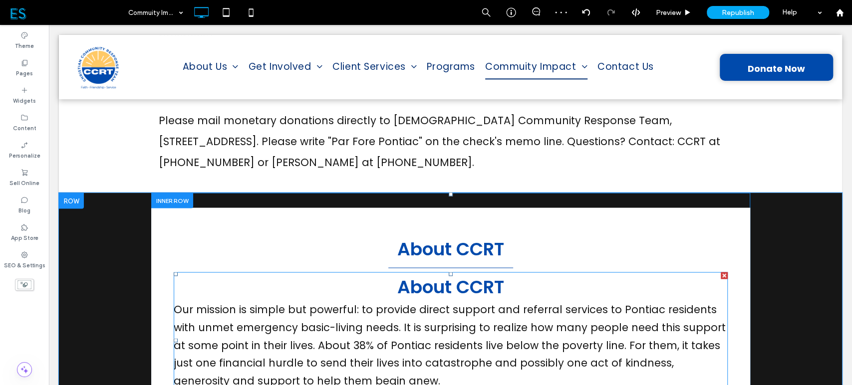
click at [462, 274] on span "About CCRT" at bounding box center [450, 286] width 107 height 25
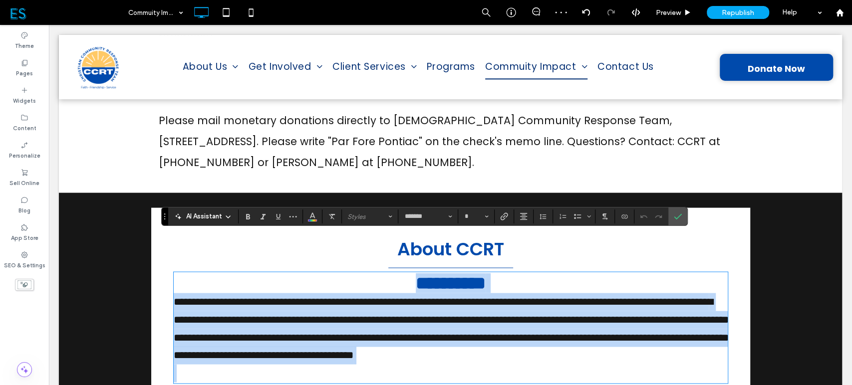
click at [509, 273] on h2 "**********" at bounding box center [451, 283] width 554 height 20
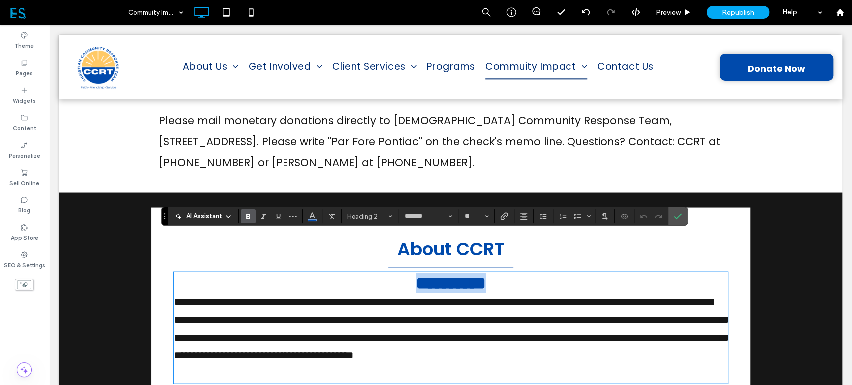
drag, startPoint x: 509, startPoint y: 253, endPoint x: 350, endPoint y: 245, distance: 158.9
click at [350, 273] on h2 "**********" at bounding box center [451, 283] width 554 height 20
type input "**"
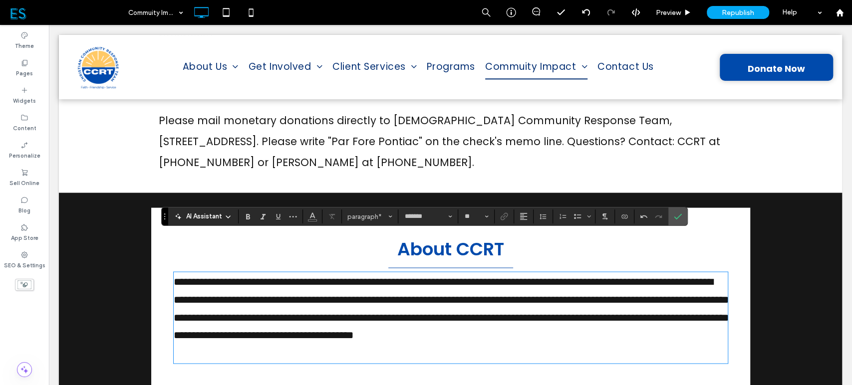
click at [370, 318] on p "**********" at bounding box center [451, 317] width 554 height 89
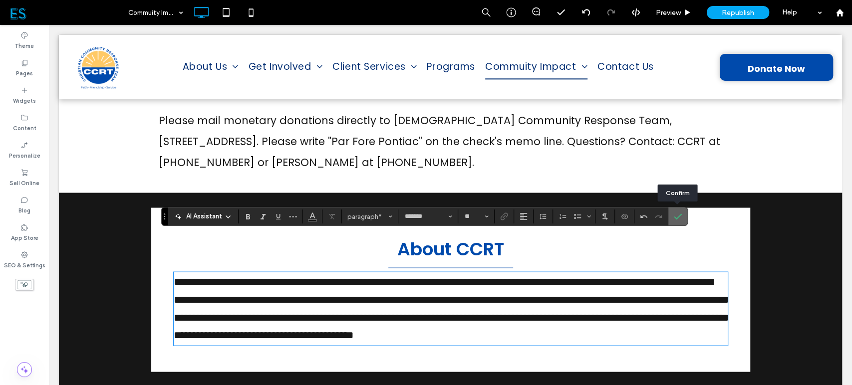
click at [679, 216] on use "Confirm" at bounding box center [678, 217] width 8 height 6
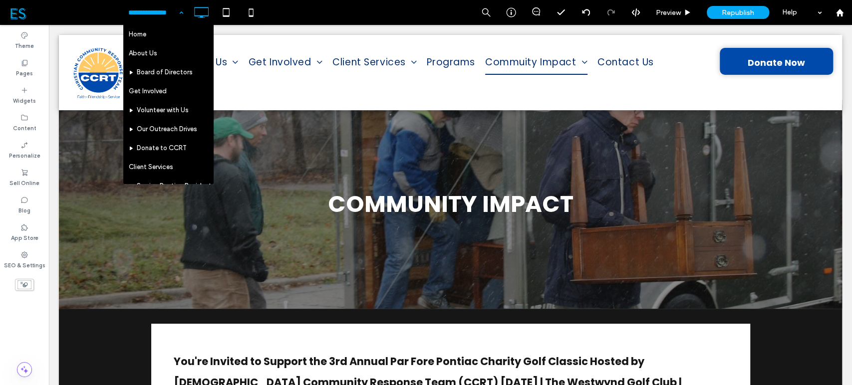
drag, startPoint x: 172, startPoint y: 11, endPoint x: 179, endPoint y: 15, distance: 7.8
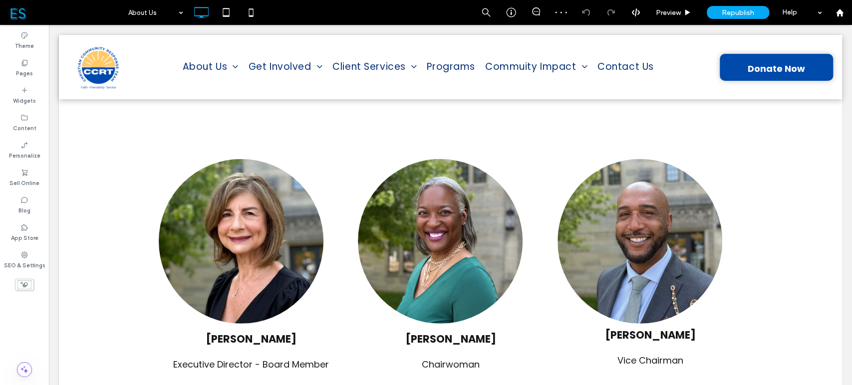
scroll to position [1790, 0]
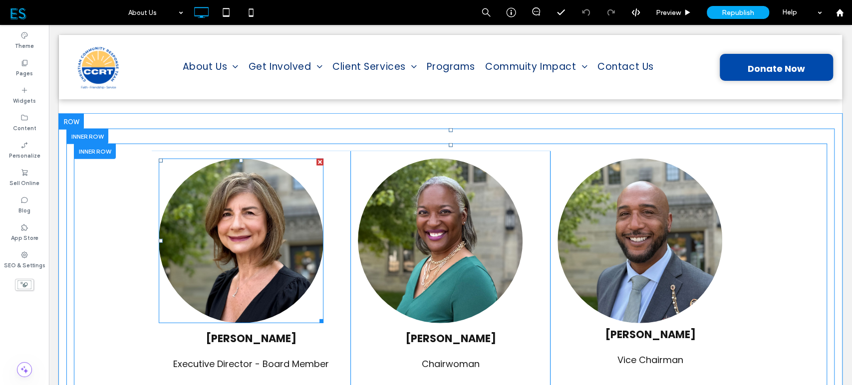
click at [248, 214] on img at bounding box center [241, 241] width 165 height 165
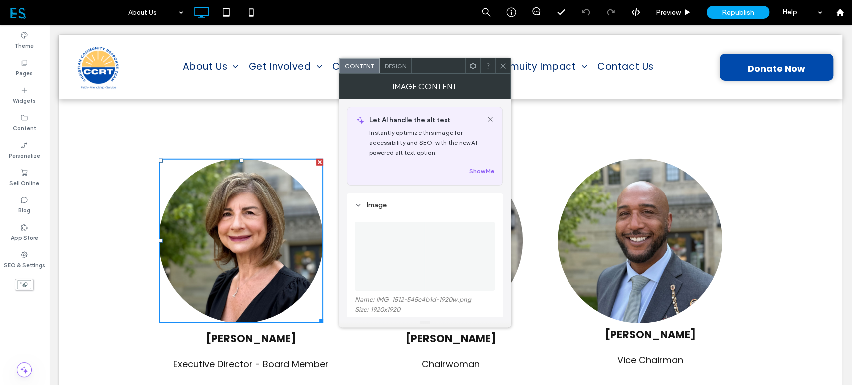
click at [396, 66] on span "Design" at bounding box center [395, 65] width 21 height 7
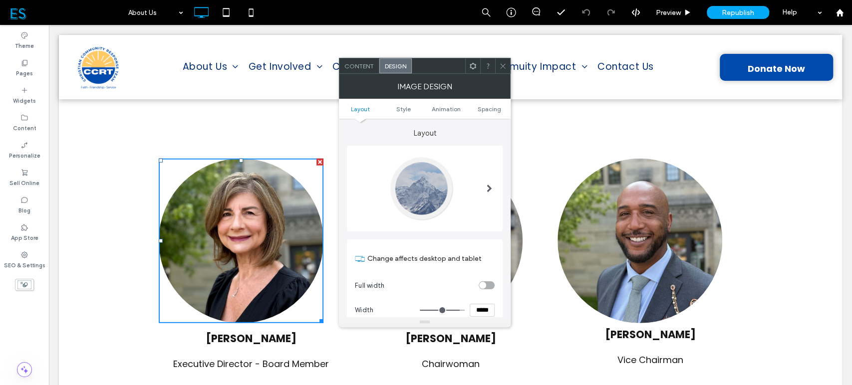
click at [504, 65] on icon at bounding box center [502, 65] width 7 height 7
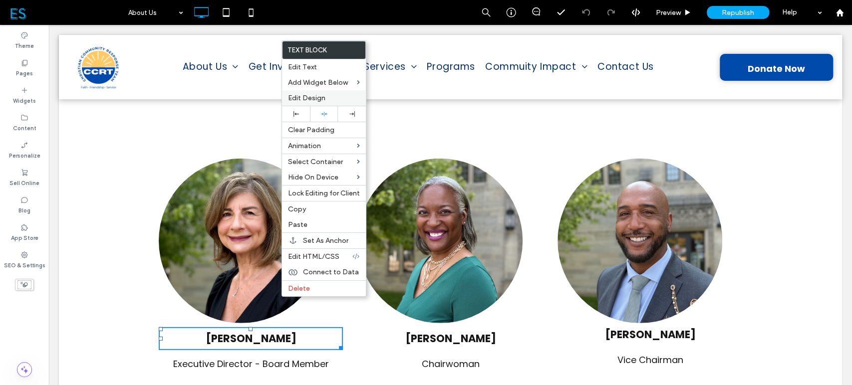
click at [325, 102] on label "Edit Design" at bounding box center [324, 98] width 72 height 8
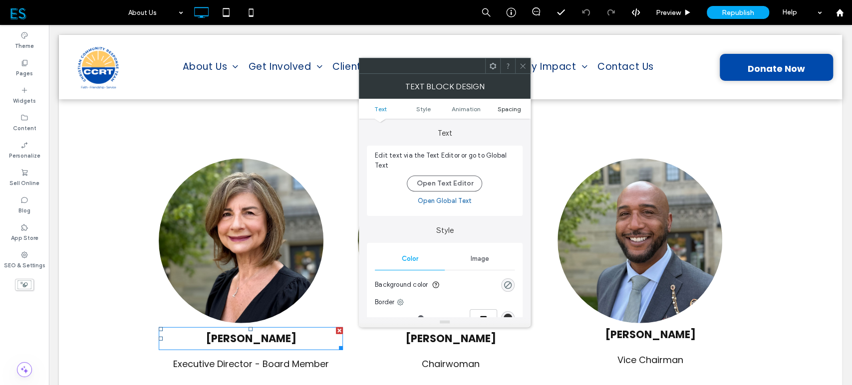
click at [516, 107] on span "Spacing" at bounding box center [508, 108] width 23 height 7
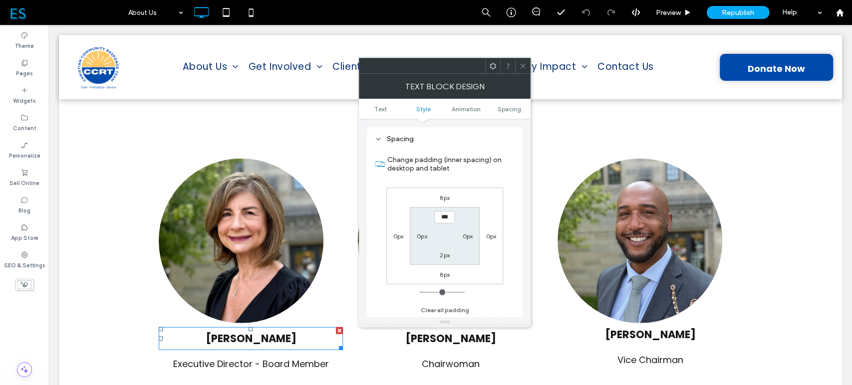
scroll to position [286, 0]
click at [441, 307] on button "Clear all padding" at bounding box center [444, 310] width 48 height 12
type input "***"
type input "*"
click at [519, 66] on icon at bounding box center [522, 65] width 7 height 7
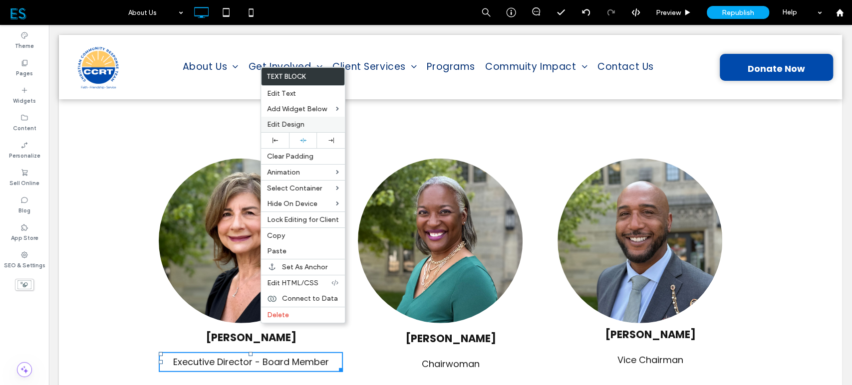
click at [295, 126] on span "Edit Design" at bounding box center [285, 124] width 37 height 8
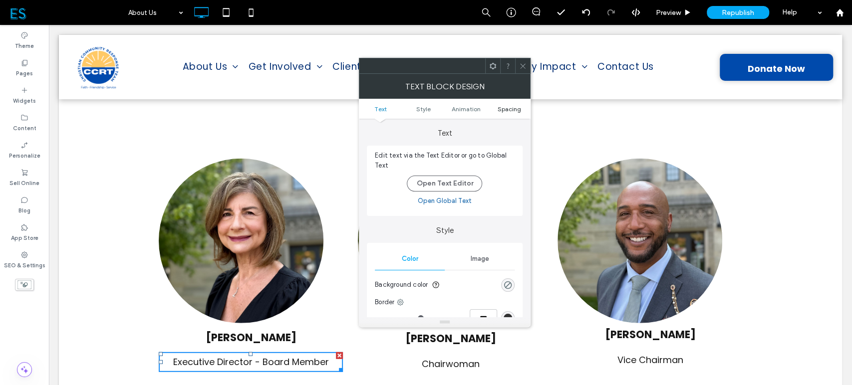
click at [505, 109] on span "Spacing" at bounding box center [508, 108] width 23 height 7
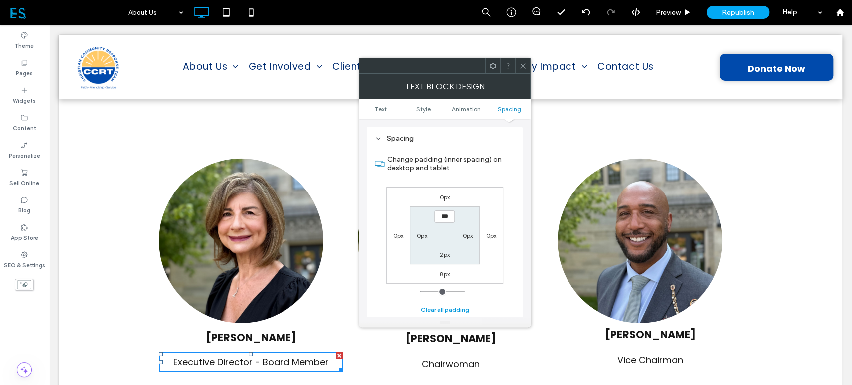
click at [443, 307] on button "Clear all padding" at bounding box center [444, 310] width 48 height 12
type input "***"
type input "*"
click at [521, 67] on icon at bounding box center [522, 65] width 7 height 7
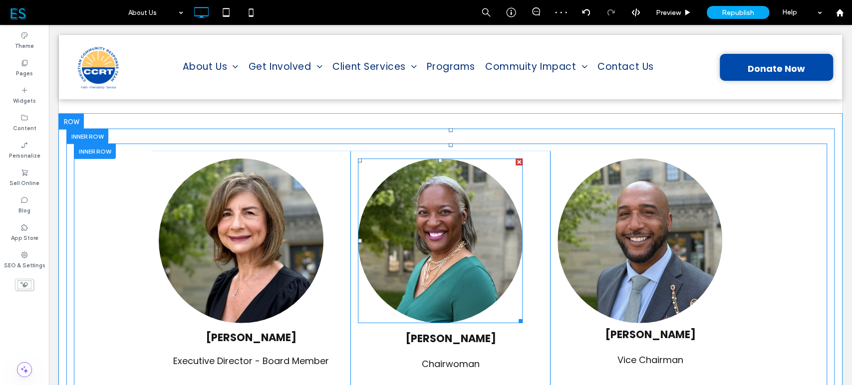
click at [464, 193] on img at bounding box center [440, 241] width 165 height 165
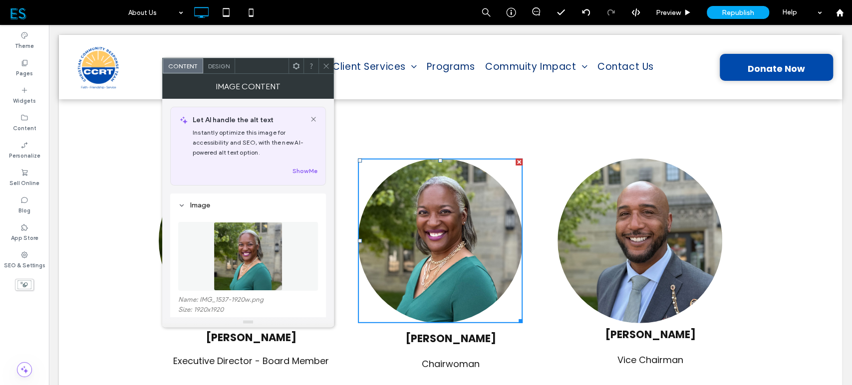
click at [221, 68] on span "Design" at bounding box center [218, 65] width 21 height 7
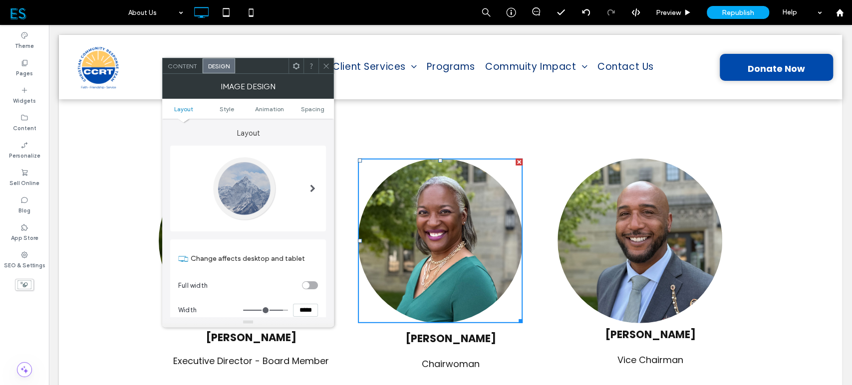
click at [325, 63] on icon at bounding box center [325, 65] width 7 height 7
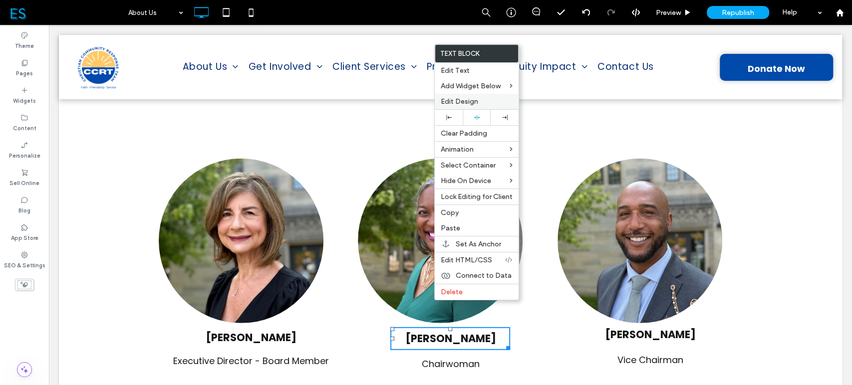
click at [468, 102] on span "Edit Design" at bounding box center [459, 101] width 37 height 8
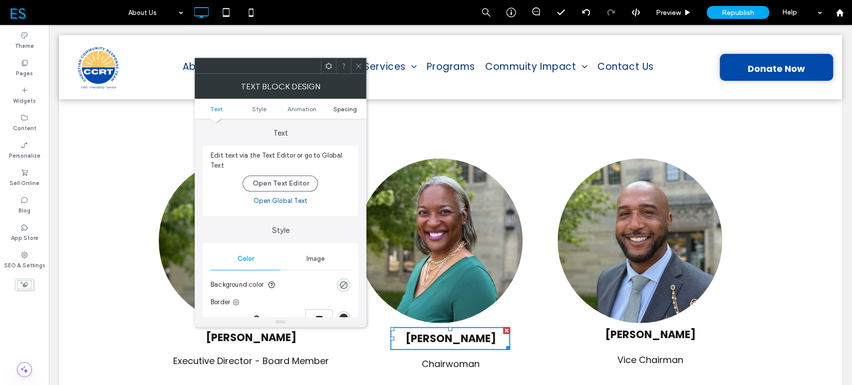
click at [344, 110] on span "Spacing" at bounding box center [344, 108] width 23 height 7
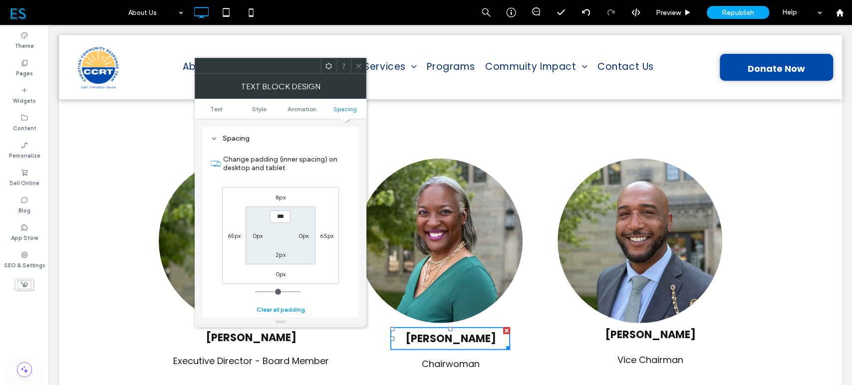
click at [282, 309] on button "Clear all padding" at bounding box center [280, 310] width 48 height 12
type input "***"
type input "*"
click at [356, 67] on icon at bounding box center [358, 65] width 7 height 7
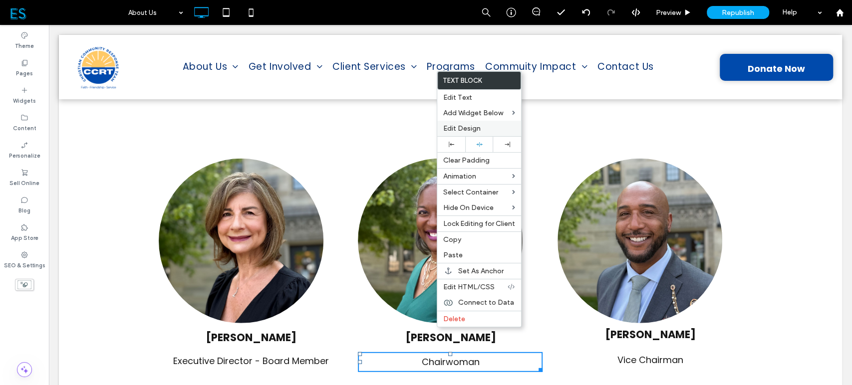
click at [474, 133] on div "Edit Design" at bounding box center [479, 128] width 84 height 15
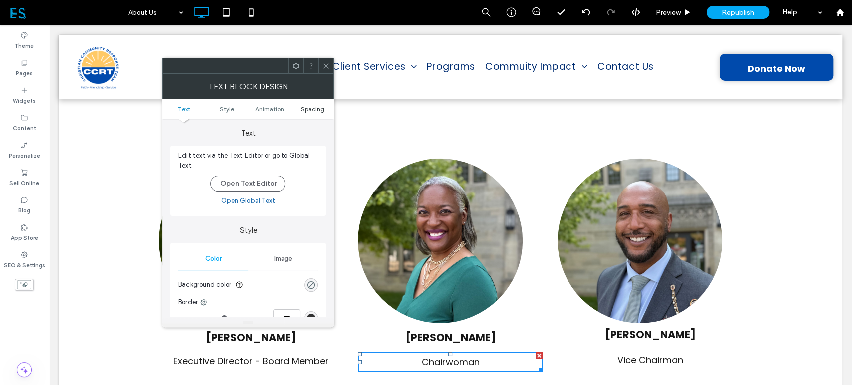
click at [310, 109] on span "Spacing" at bounding box center [311, 108] width 23 height 7
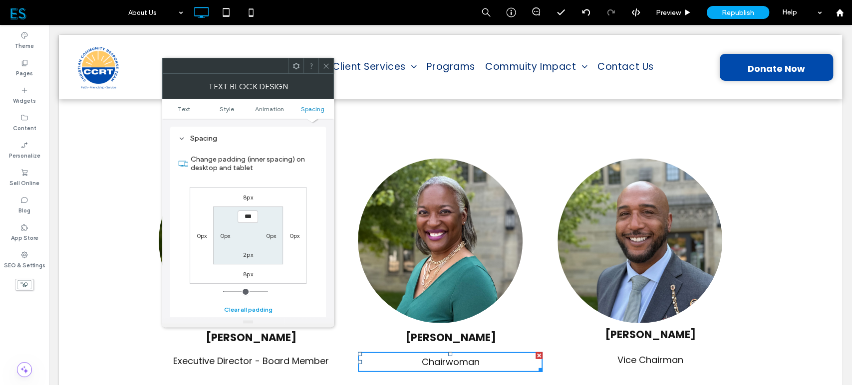
click at [243, 308] on button "Clear all padding" at bounding box center [248, 310] width 48 height 12
type input "***"
type input "*"
click at [323, 67] on icon at bounding box center [325, 65] width 7 height 7
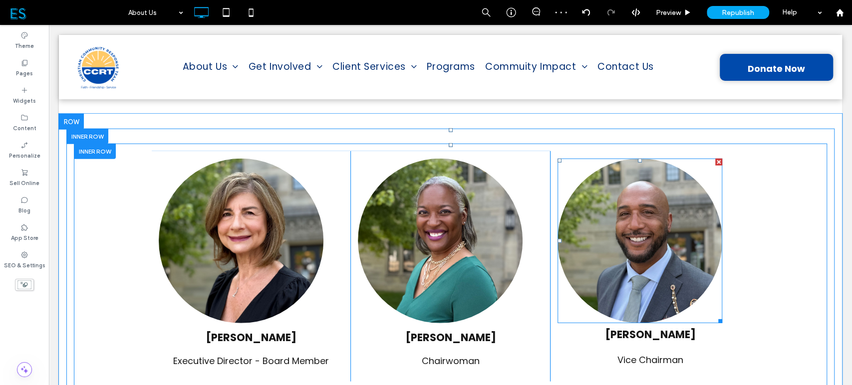
click at [619, 198] on img at bounding box center [639, 241] width 165 height 165
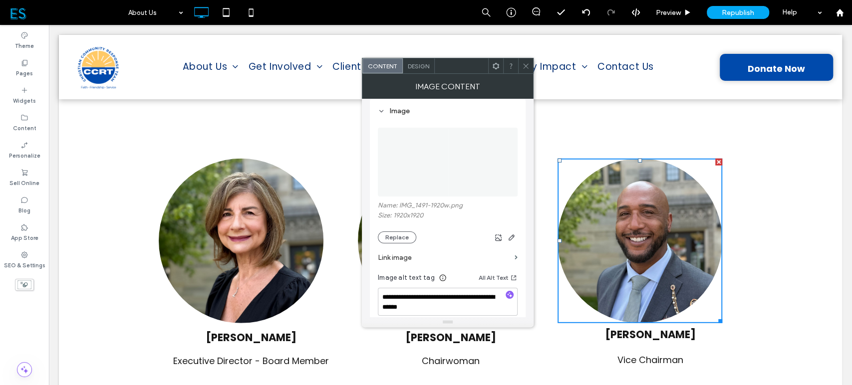
scroll to position [0, 0]
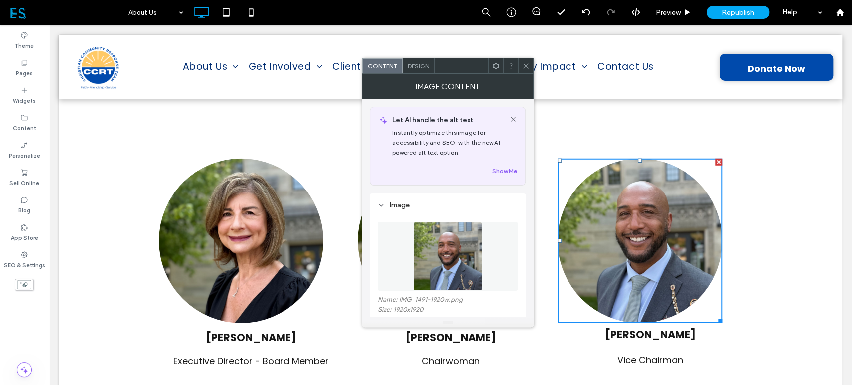
click at [418, 65] on span "Design" at bounding box center [418, 65] width 21 height 7
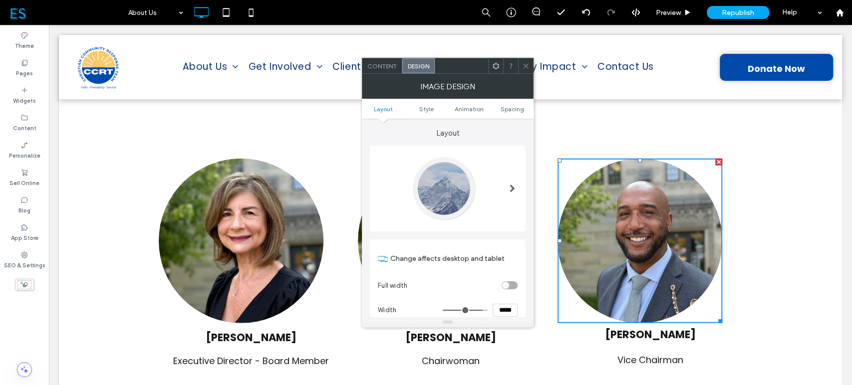
click at [525, 67] on use at bounding box center [525, 65] width 5 height 5
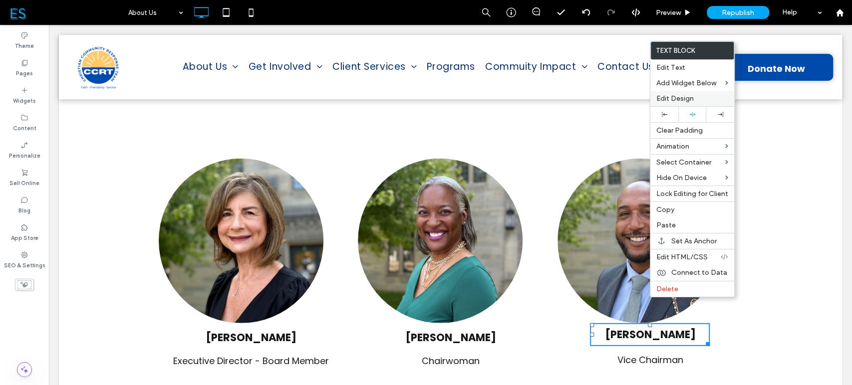
click at [672, 98] on span "Edit Design" at bounding box center [674, 98] width 37 height 8
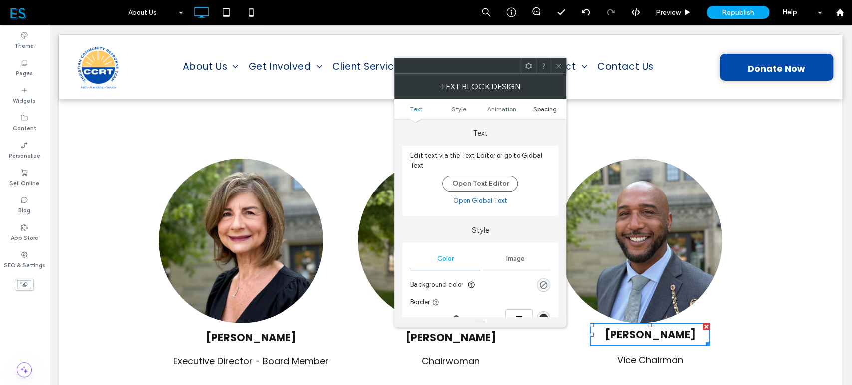
click at [539, 109] on span "Spacing" at bounding box center [544, 108] width 23 height 7
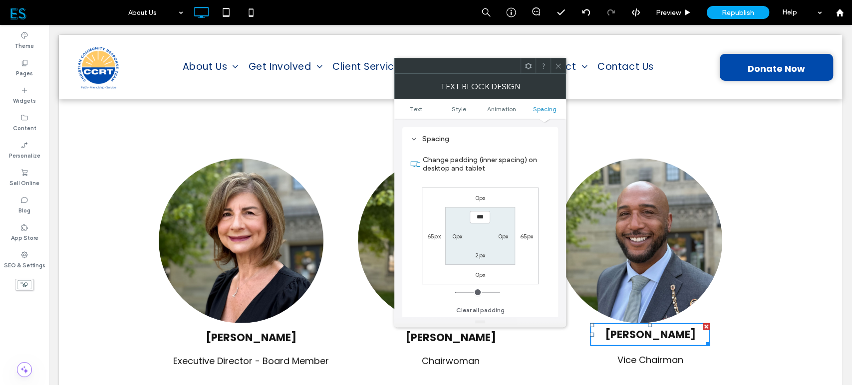
scroll to position [286, 0]
click at [475, 307] on button "Clear all padding" at bounding box center [480, 310] width 48 height 12
type input "***"
type input "*"
click at [555, 64] on icon at bounding box center [558, 65] width 7 height 7
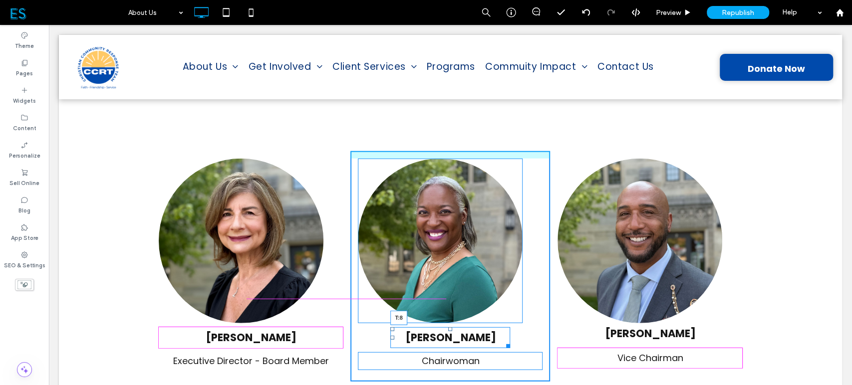
click at [448, 327] on div at bounding box center [450, 329] width 4 height 4
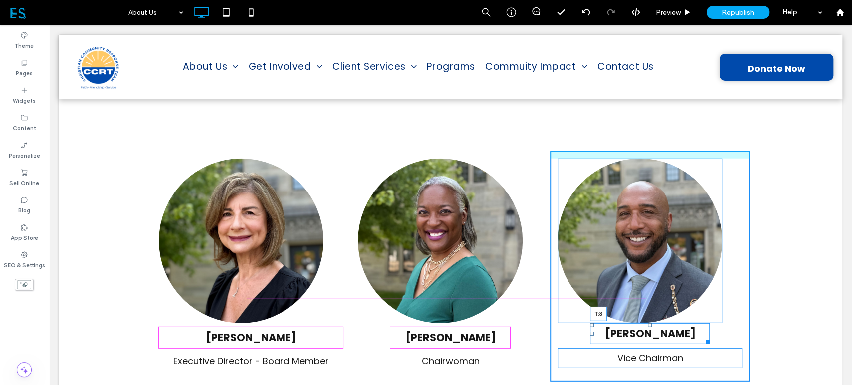
drag, startPoint x: 647, startPoint y: 286, endPoint x: 644, endPoint y: 292, distance: 6.3
click at [644, 323] on div "[PERSON_NAME] T:8" at bounding box center [650, 333] width 120 height 21
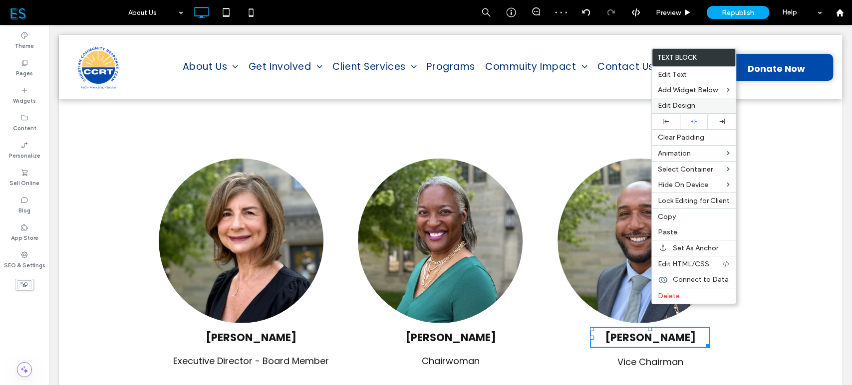
click at [704, 107] on label "Edit Design" at bounding box center [694, 105] width 72 height 8
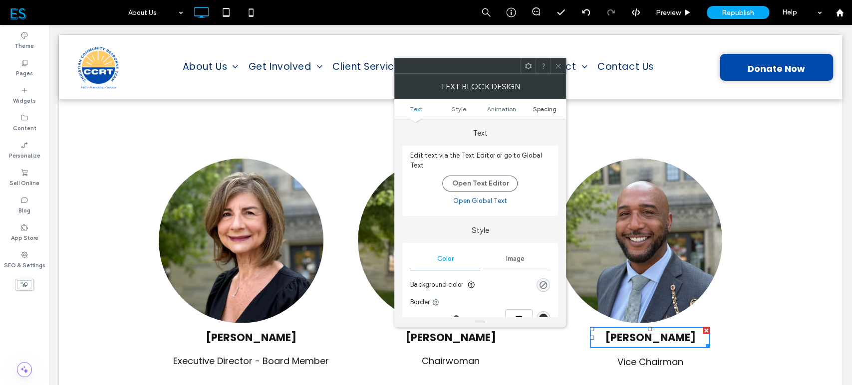
click at [549, 106] on span "Spacing" at bounding box center [544, 108] width 23 height 7
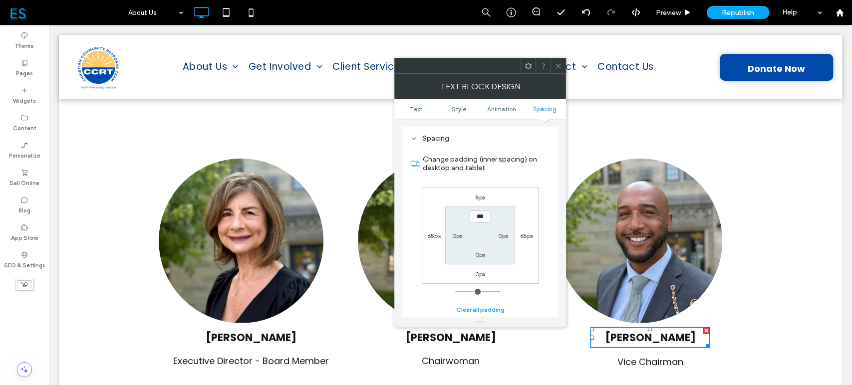
click at [470, 305] on button "Clear all padding" at bounding box center [480, 310] width 48 height 12
click at [556, 67] on icon at bounding box center [558, 65] width 7 height 7
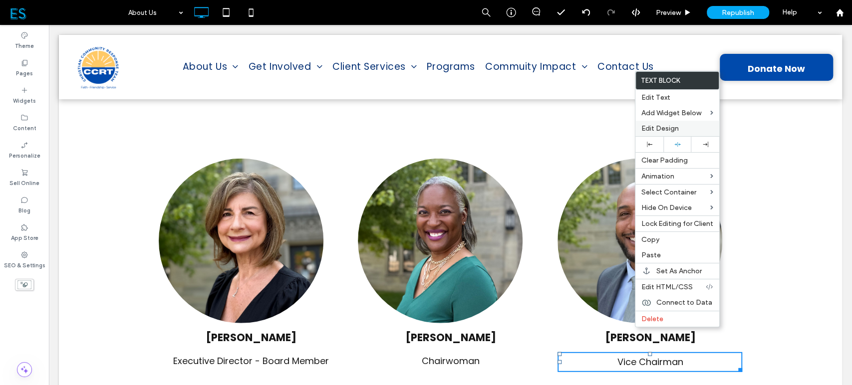
click at [661, 131] on span "Edit Design" at bounding box center [659, 128] width 37 height 8
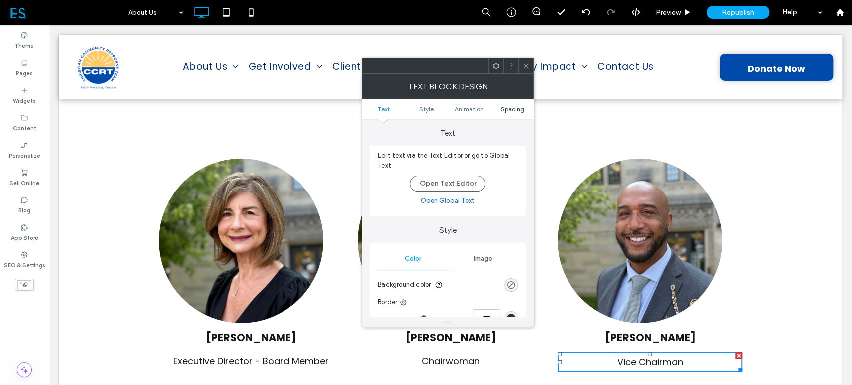
click at [513, 110] on span "Spacing" at bounding box center [511, 108] width 23 height 7
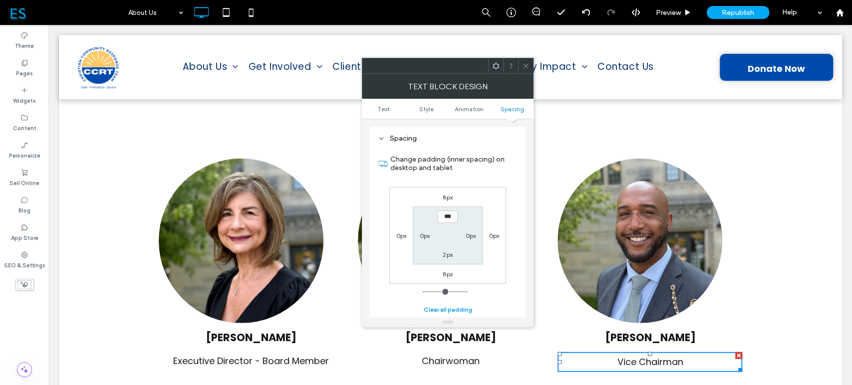
click at [444, 309] on button "Clear all padding" at bounding box center [447, 310] width 48 height 12
type input "***"
type input "*"
click at [523, 68] on icon at bounding box center [525, 65] width 7 height 7
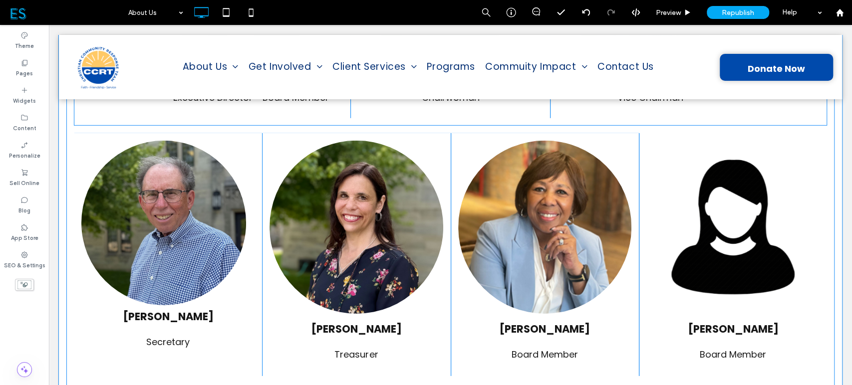
scroll to position [2035, 0]
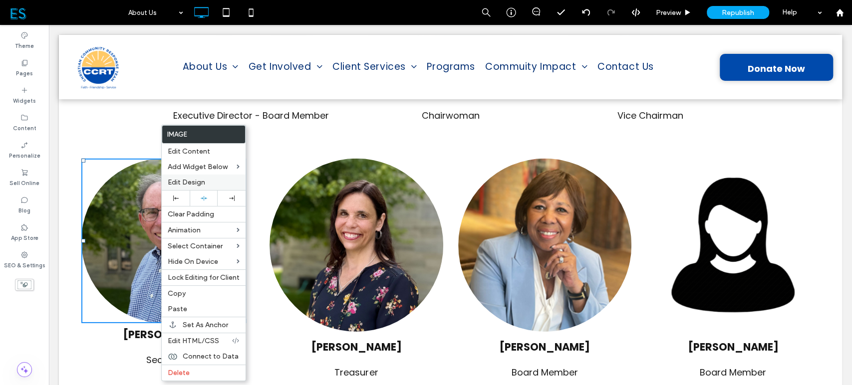
click at [191, 179] on span "Edit Design" at bounding box center [186, 182] width 37 height 8
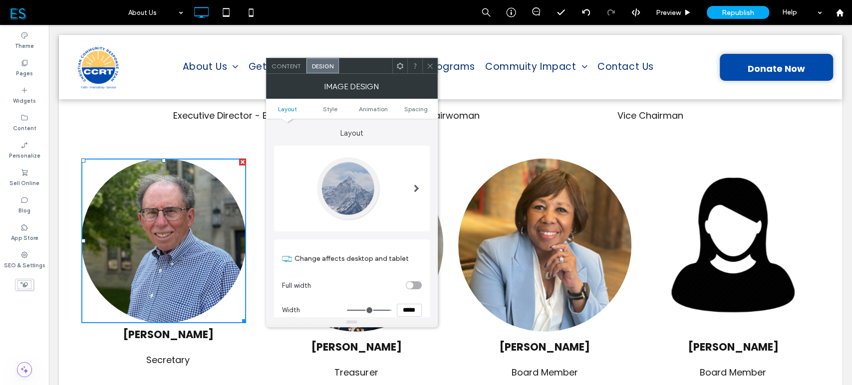
click at [430, 65] on use at bounding box center [429, 65] width 5 height 5
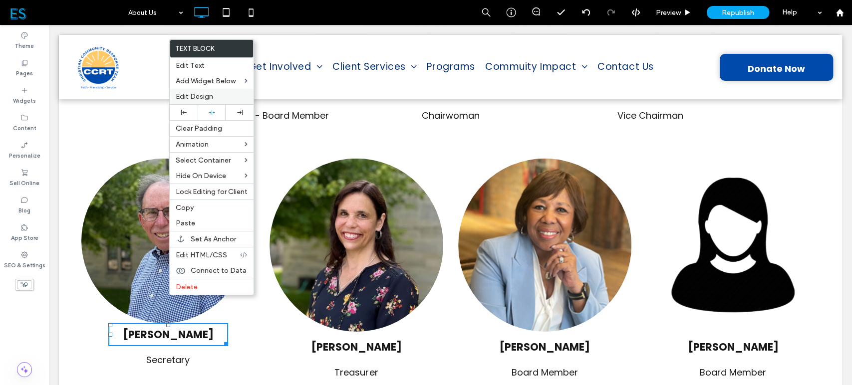
click at [200, 95] on span "Edit Design" at bounding box center [194, 96] width 37 height 8
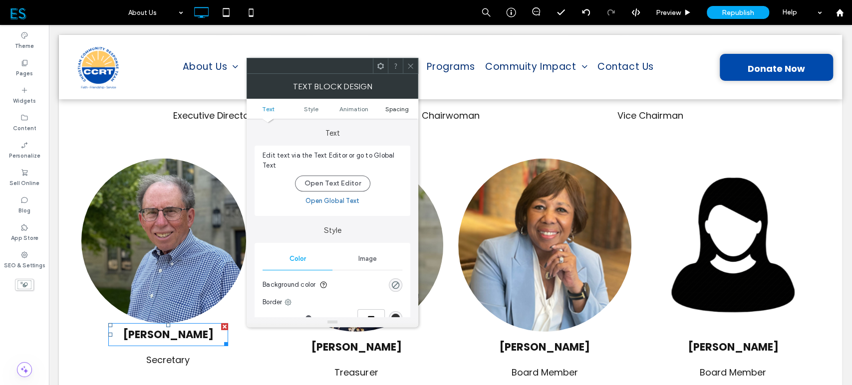
click at [388, 109] on span "Spacing" at bounding box center [396, 108] width 23 height 7
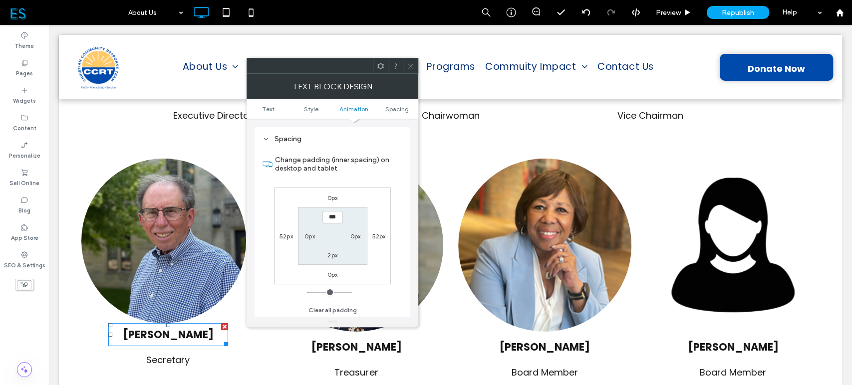
scroll to position [286, 0]
click at [331, 307] on button "Clear all padding" at bounding box center [332, 310] width 48 height 12
type input "***"
type input "*"
click at [408, 68] on icon at bounding box center [410, 65] width 7 height 7
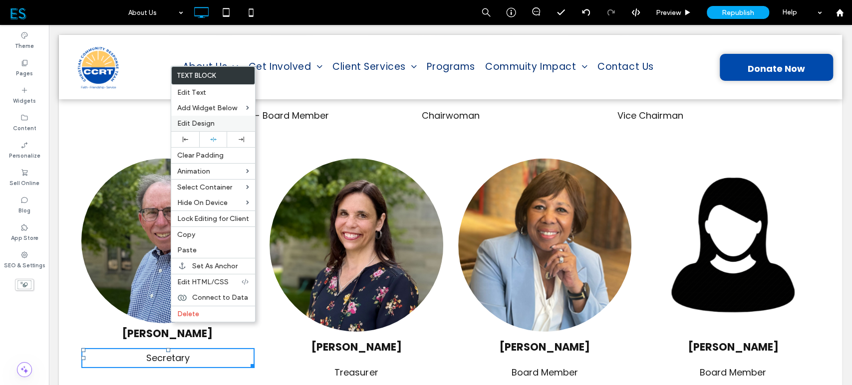
click at [208, 126] on span "Edit Design" at bounding box center [195, 123] width 37 height 8
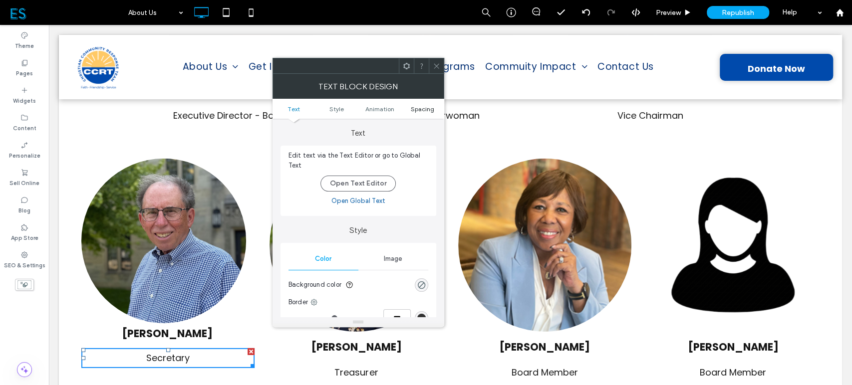
click at [422, 109] on span "Spacing" at bounding box center [422, 108] width 23 height 7
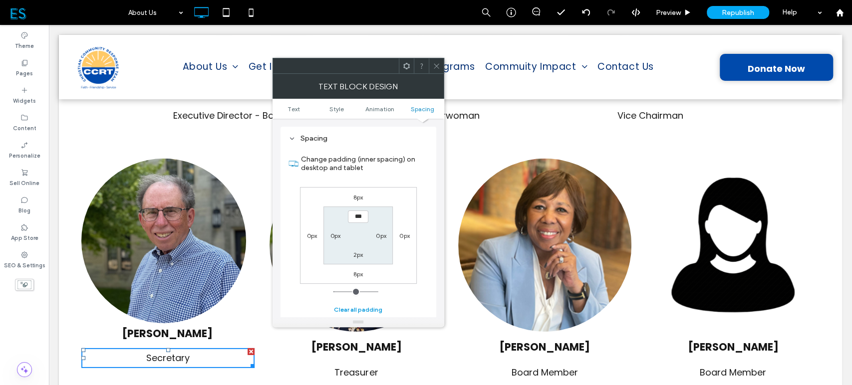
click at [350, 308] on button "Clear all padding" at bounding box center [358, 310] width 48 height 12
type input "***"
type input "*"
click at [435, 69] on icon at bounding box center [436, 65] width 7 height 7
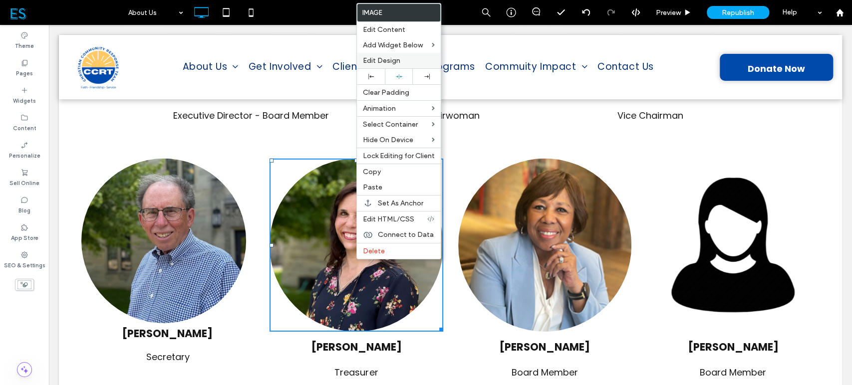
click at [387, 59] on span "Edit Design" at bounding box center [381, 60] width 37 height 8
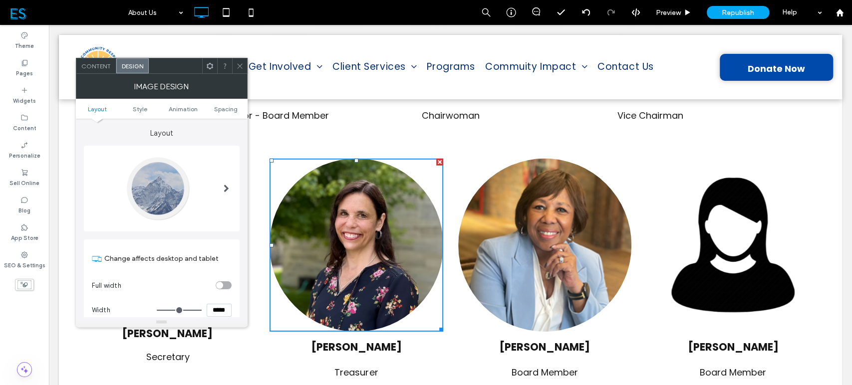
click at [218, 307] on input "*****" at bounding box center [219, 310] width 25 height 13
type input "*****"
type input "***"
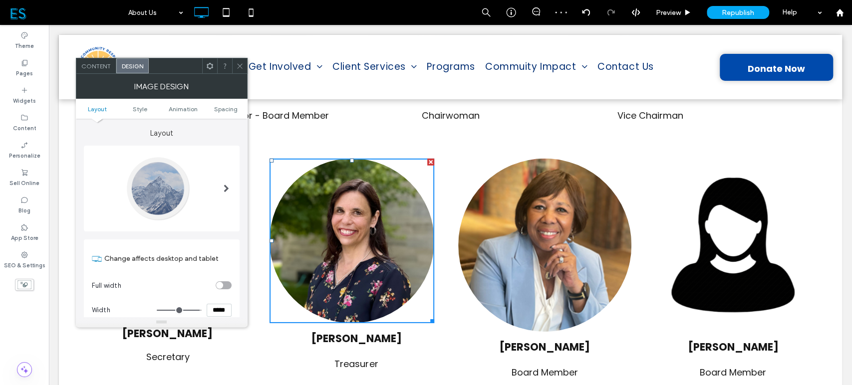
click at [236, 65] on icon at bounding box center [239, 65] width 7 height 7
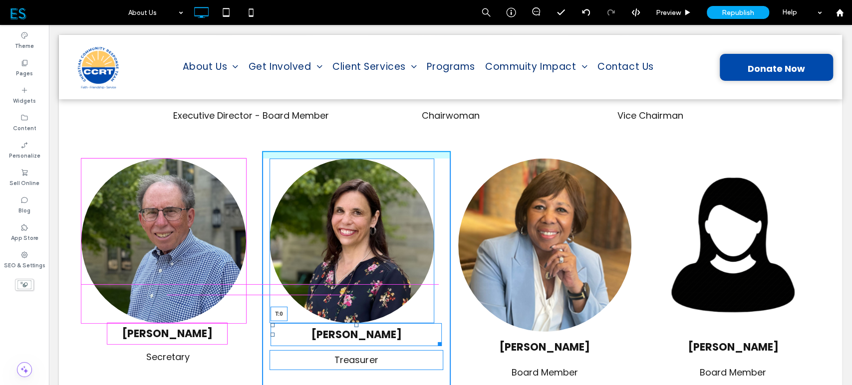
drag, startPoint x: 352, startPoint y: 290, endPoint x: 352, endPoint y: 284, distance: 6.0
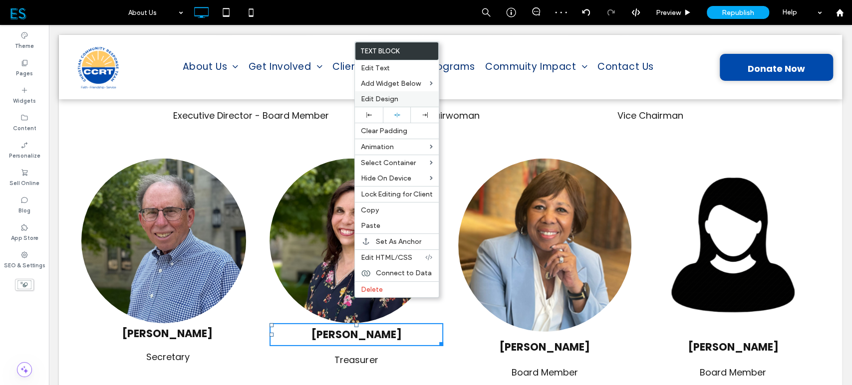
click at [393, 100] on span "Edit Design" at bounding box center [379, 99] width 37 height 8
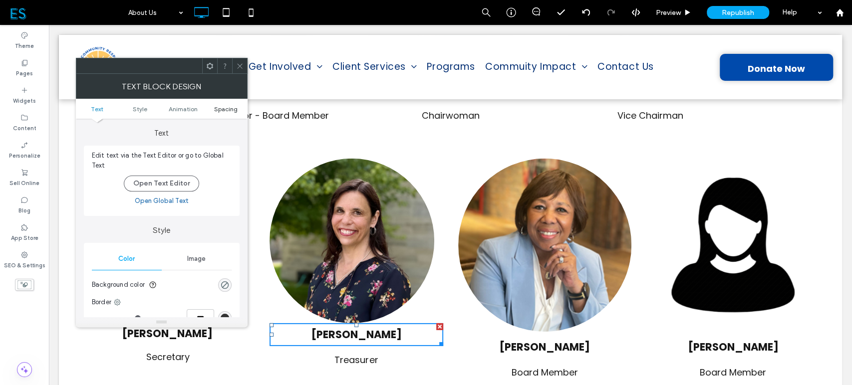
click at [224, 111] on span "Spacing" at bounding box center [225, 108] width 23 height 7
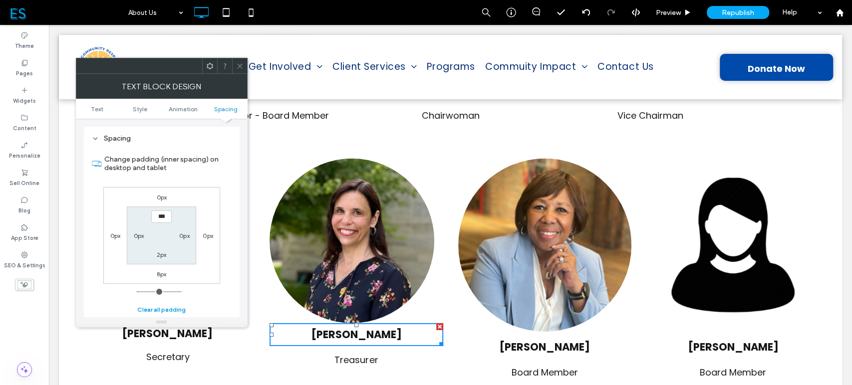
click at [160, 310] on button "Clear all padding" at bounding box center [161, 310] width 48 height 12
type input "***"
type input "*"
click at [240, 65] on use at bounding box center [239, 65] width 5 height 5
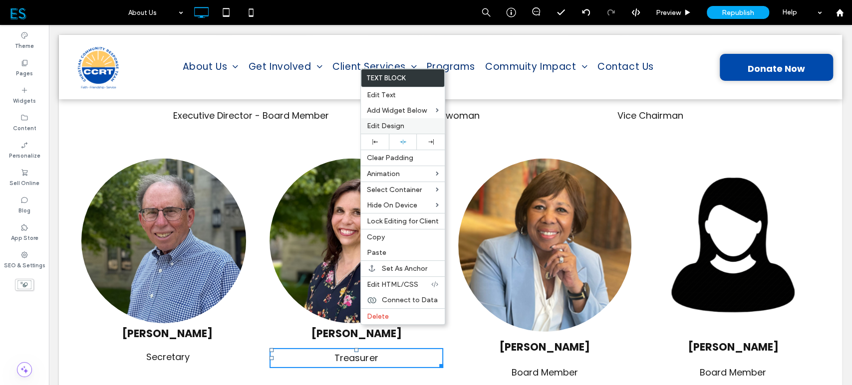
click at [393, 128] on span "Edit Design" at bounding box center [385, 126] width 37 height 8
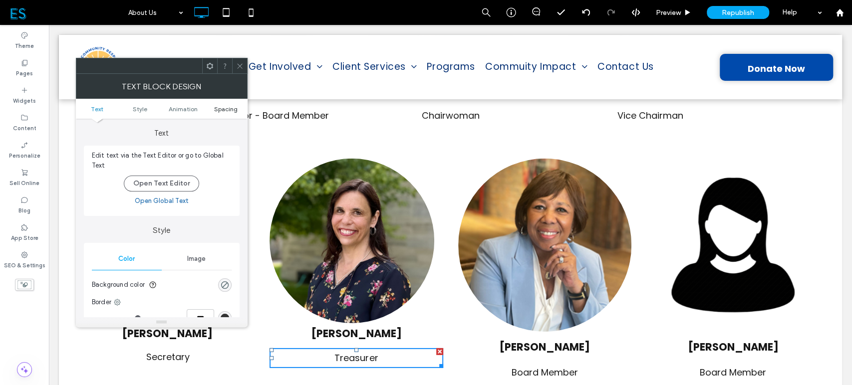
click at [229, 107] on span "Spacing" at bounding box center [225, 108] width 23 height 7
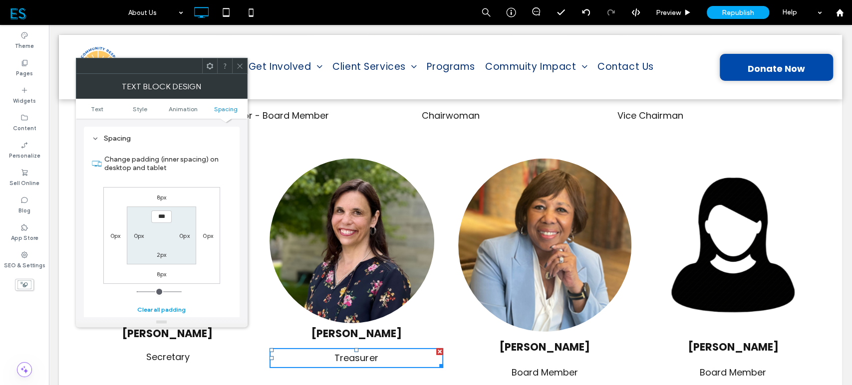
click at [157, 314] on button "Clear all padding" at bounding box center [161, 310] width 48 height 12
type input "***"
type input "*"
click at [239, 63] on icon at bounding box center [239, 65] width 7 height 7
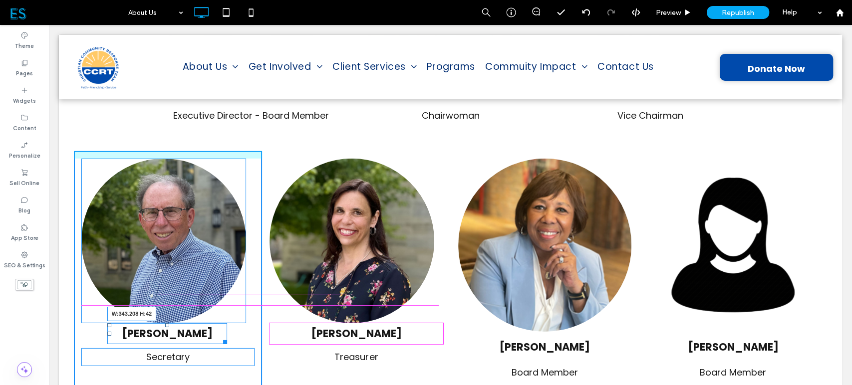
drag, startPoint x: 225, startPoint y: 301, endPoint x: 307, endPoint y: 323, distance: 85.2
click at [258, 298] on div "[PERSON_NAME] W:343.208 H:42 Secretary Click To Paste" at bounding box center [168, 272] width 188 height 243
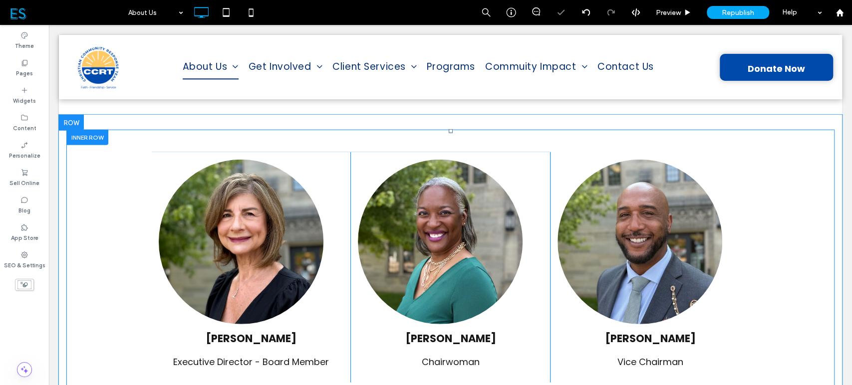
scroll to position [1797, 0]
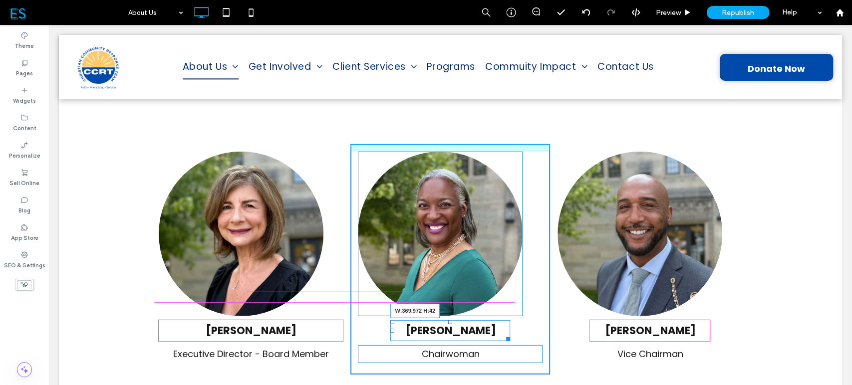
drag, startPoint x: 504, startPoint y: 299, endPoint x: 545, endPoint y: 294, distance: 41.7
click at [545, 294] on div "[PERSON_NAME] W:369.972 H:42 Chairwoman Click To Paste" at bounding box center [450, 259] width 200 height 231
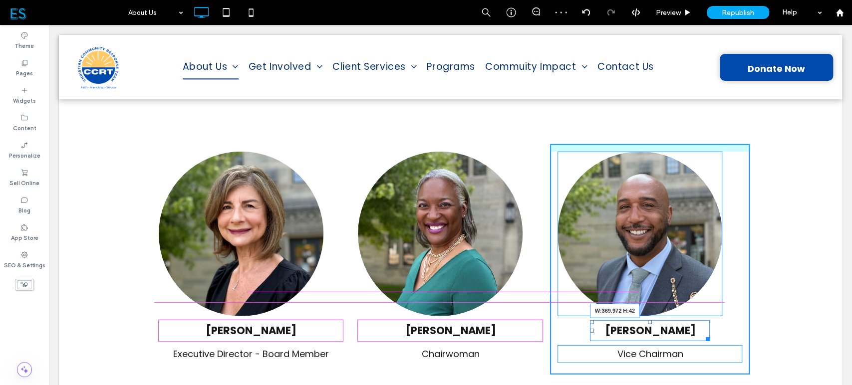
drag, startPoint x: 703, startPoint y: 299, endPoint x: 754, endPoint y: 294, distance: 51.2
click at [754, 294] on div "[PERSON_NAME] Executive Director - Board Member Click To Paste [PERSON_NAME] Ch…" at bounding box center [450, 260] width 753 height 246
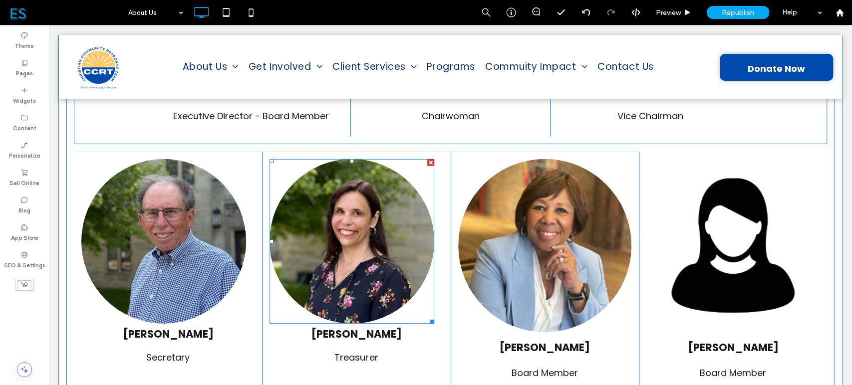
scroll to position [2036, 0]
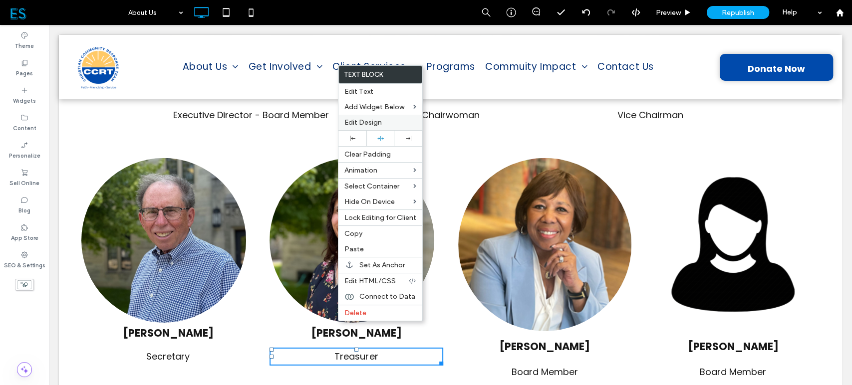
click at [396, 121] on label "Edit Design" at bounding box center [380, 122] width 72 height 8
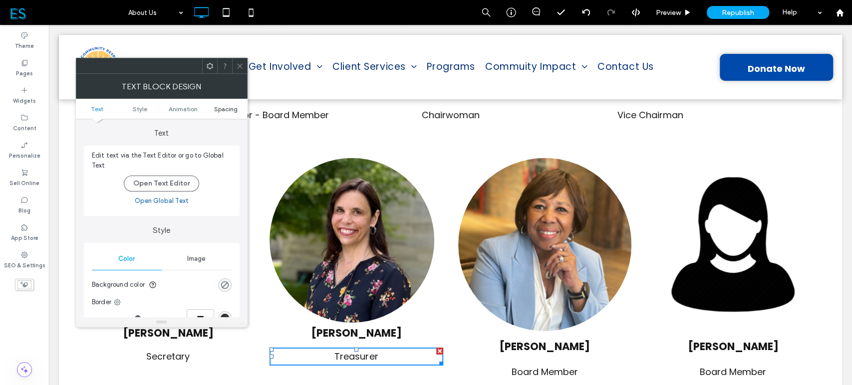
click at [233, 107] on span "Spacing" at bounding box center [225, 108] width 23 height 7
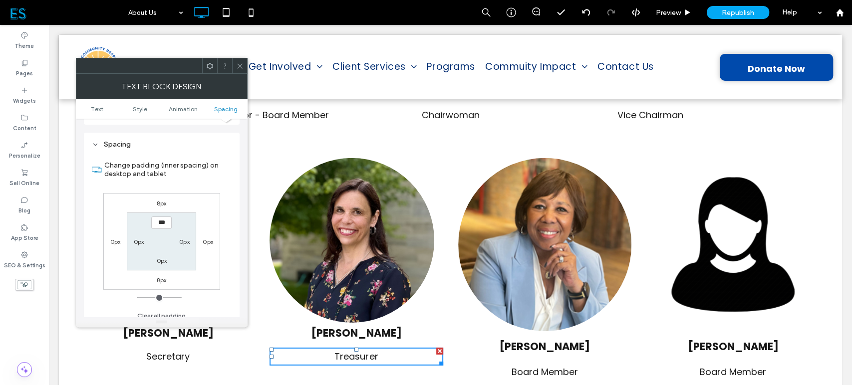
scroll to position [286, 0]
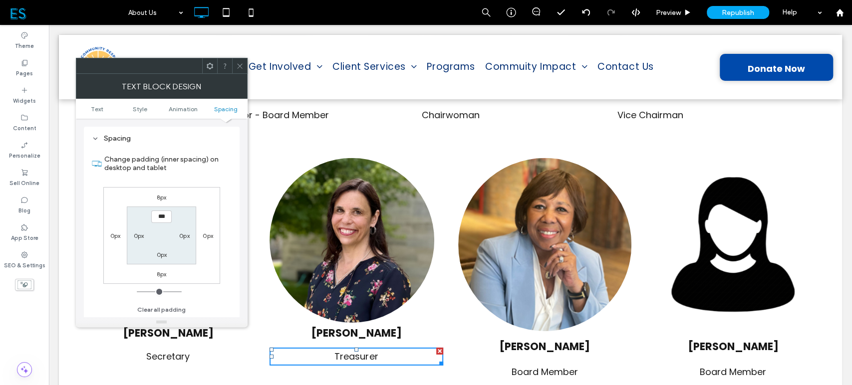
click at [238, 65] on icon at bounding box center [239, 65] width 7 height 7
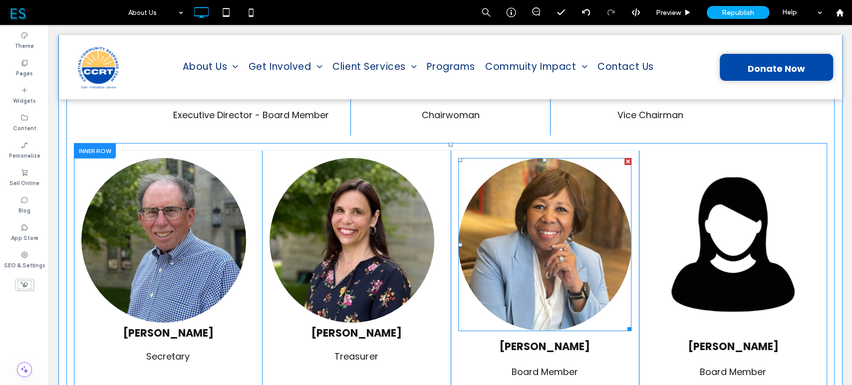
click at [542, 219] on img at bounding box center [544, 244] width 173 height 173
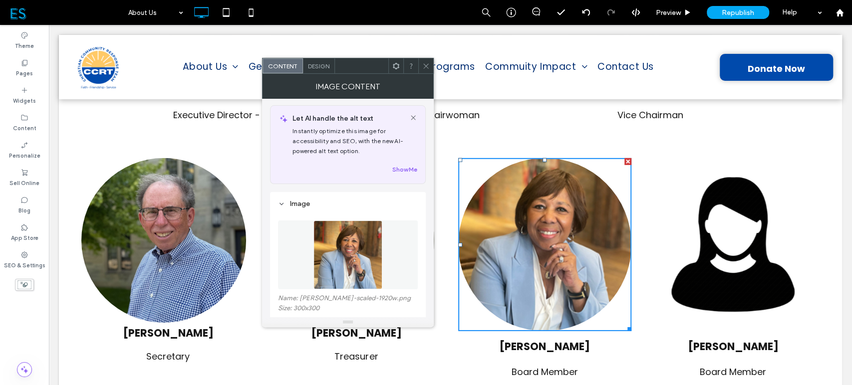
scroll to position [0, 0]
click at [315, 63] on span "Design" at bounding box center [318, 65] width 21 height 7
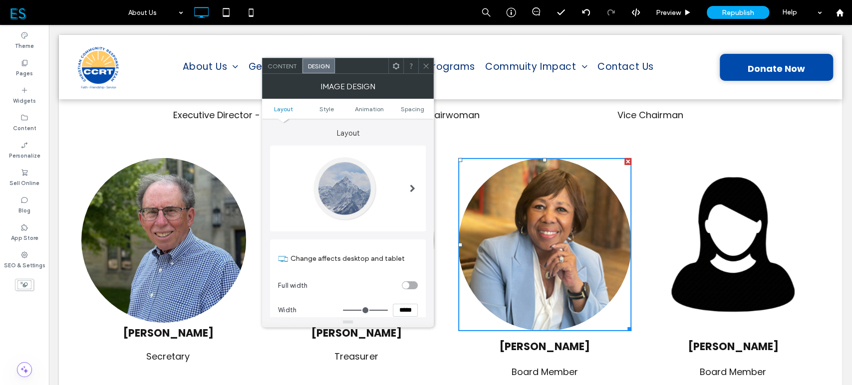
click at [402, 307] on input "*****" at bounding box center [405, 310] width 25 height 13
type input "*****"
type input "***"
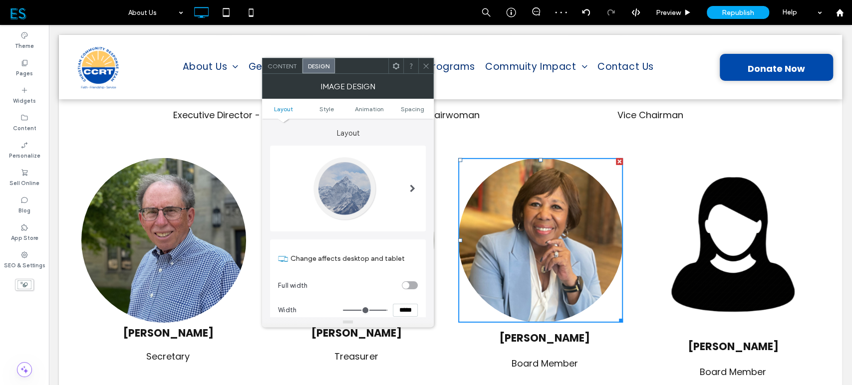
click at [426, 64] on icon at bounding box center [425, 65] width 7 height 7
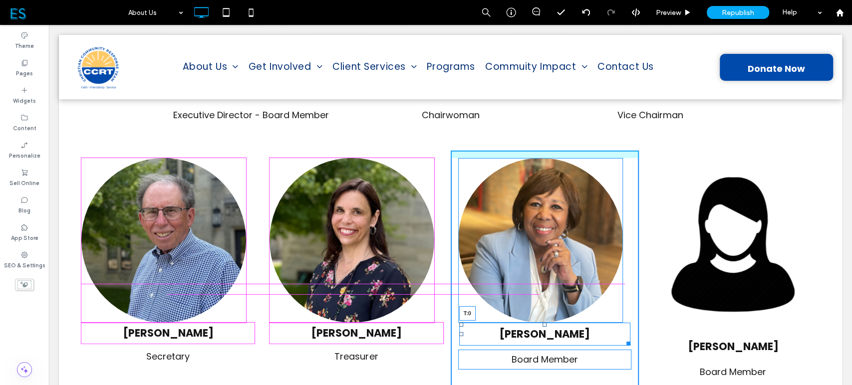
drag, startPoint x: 539, startPoint y: 289, endPoint x: 537, endPoint y: 284, distance: 5.8
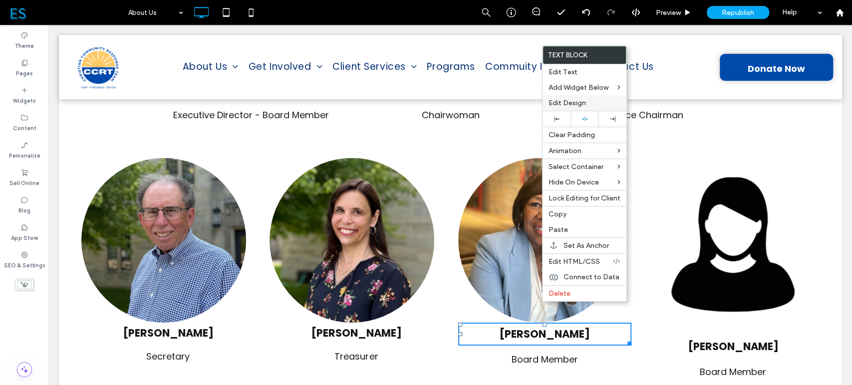
click at [575, 105] on span "Edit Design" at bounding box center [567, 103] width 37 height 8
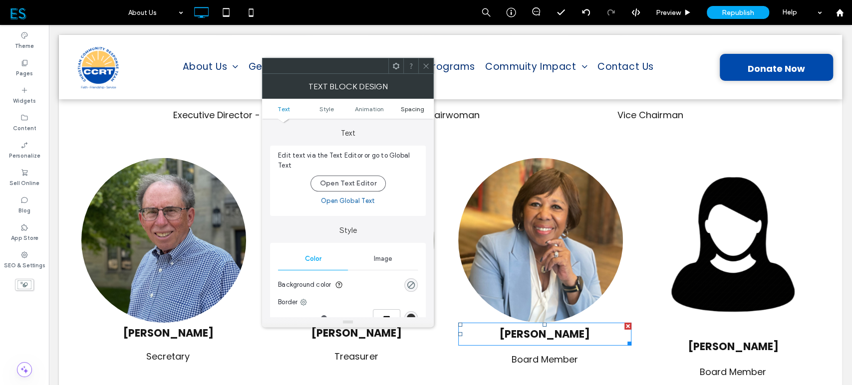
click at [410, 112] on span "Spacing" at bounding box center [412, 108] width 23 height 7
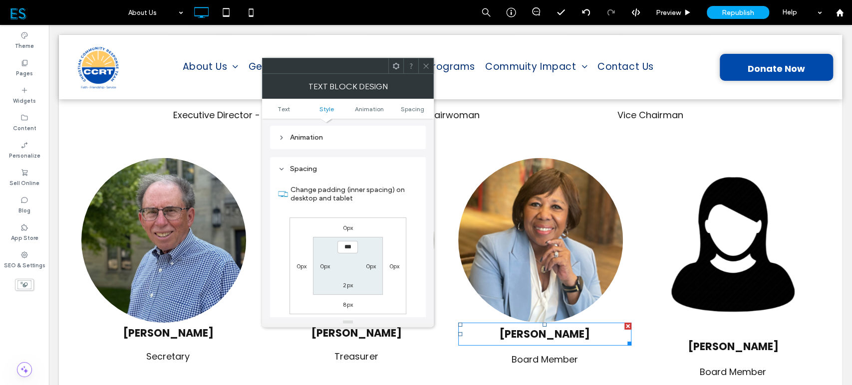
scroll to position [286, 0]
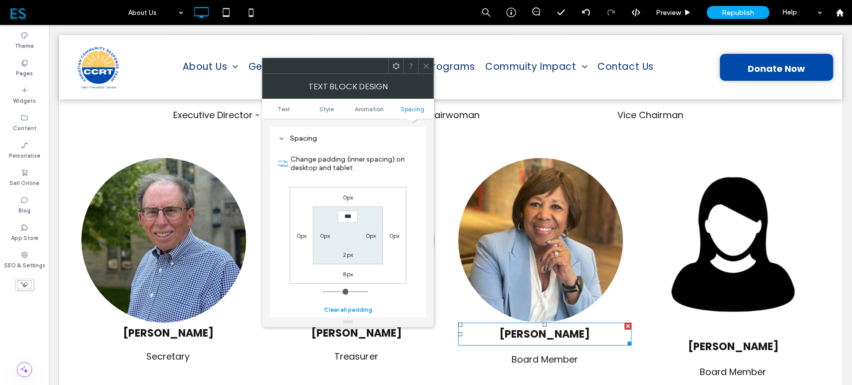
click at [347, 309] on button "Clear all padding" at bounding box center [348, 310] width 48 height 12
type input "***"
type input "*"
click at [424, 70] on span at bounding box center [425, 65] width 7 height 15
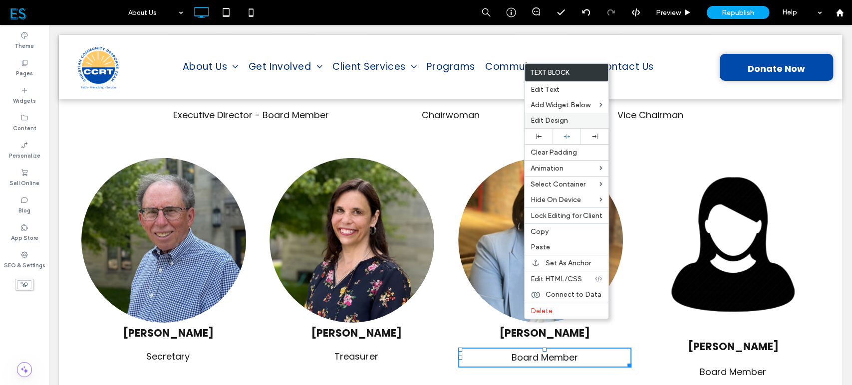
click at [562, 119] on span "Edit Design" at bounding box center [549, 120] width 37 height 8
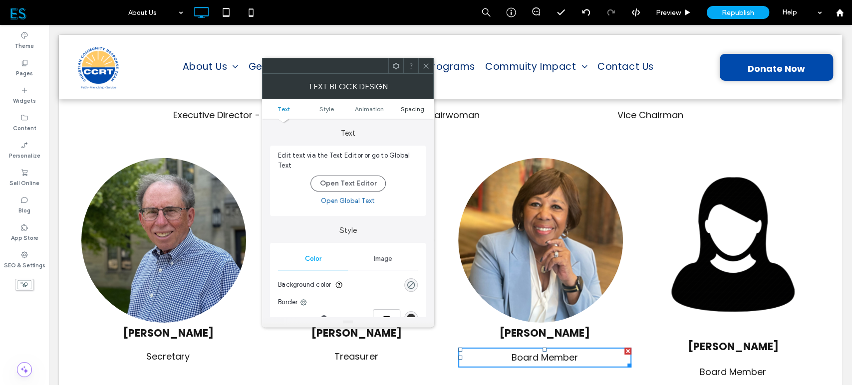
click at [410, 105] on span "Spacing" at bounding box center [412, 108] width 23 height 7
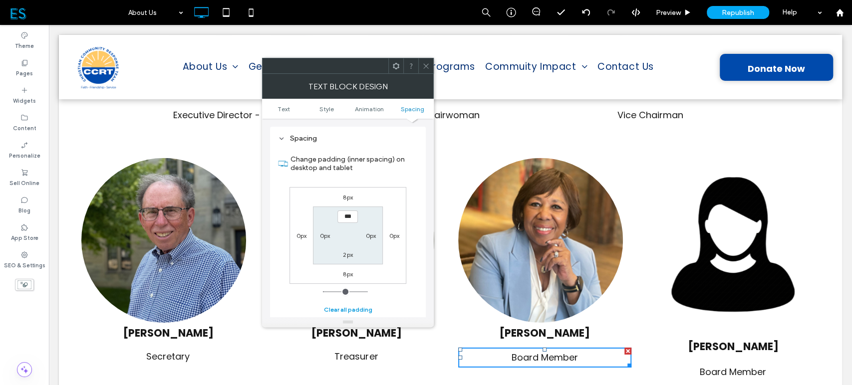
click at [351, 307] on button "Clear all padding" at bounding box center [348, 310] width 48 height 12
type input "***"
type input "*"
click at [426, 64] on icon at bounding box center [425, 65] width 7 height 7
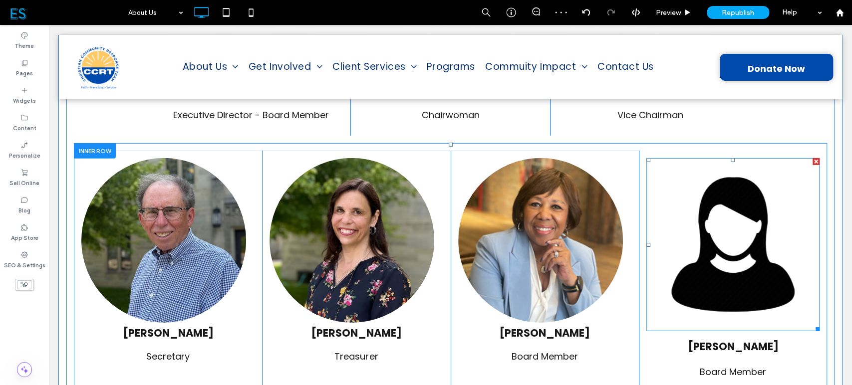
click at [711, 199] on img at bounding box center [732, 244] width 173 height 173
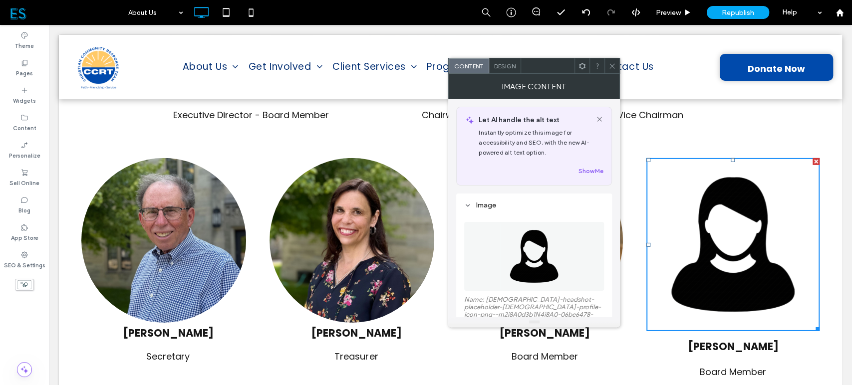
click at [508, 63] on span "Design" at bounding box center [504, 65] width 21 height 7
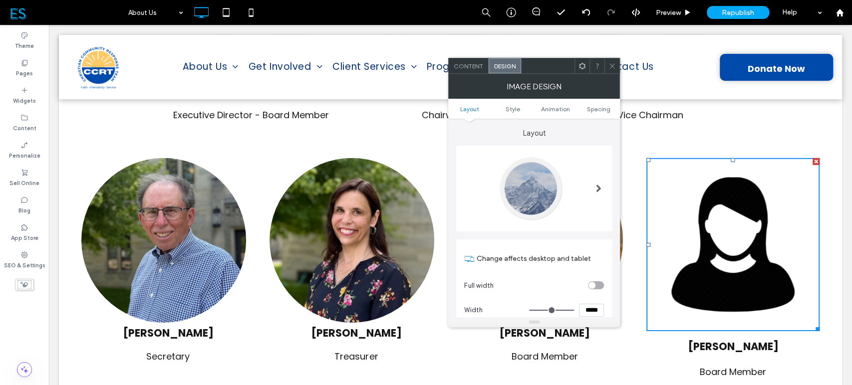
click at [590, 306] on input "*****" at bounding box center [591, 310] width 25 height 13
type input "*****"
type input "***"
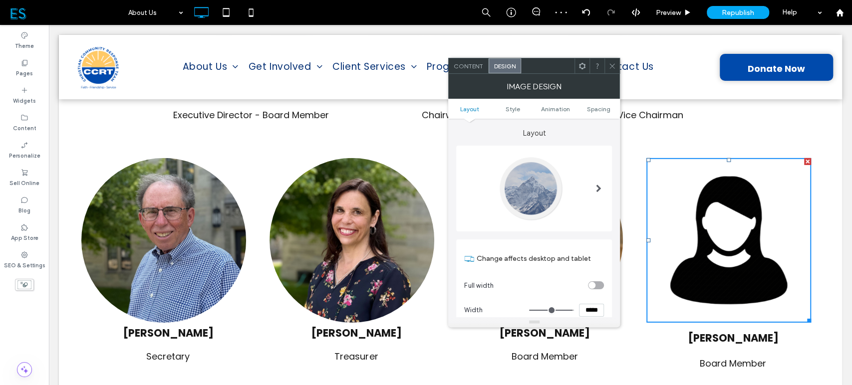
click at [613, 63] on icon at bounding box center [611, 65] width 7 height 7
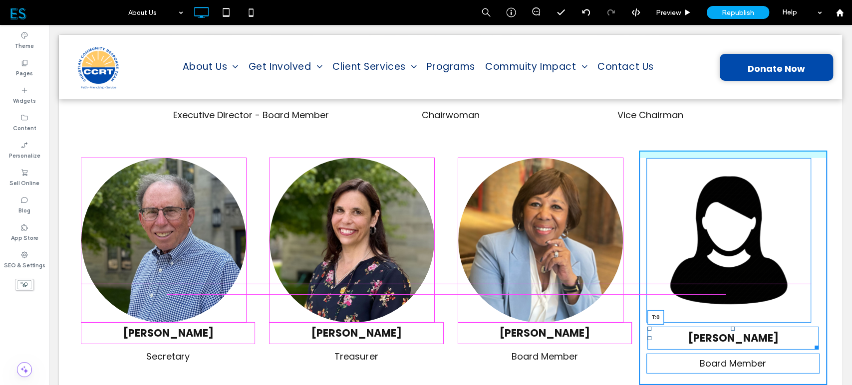
drag, startPoint x: 725, startPoint y: 289, endPoint x: 772, endPoint y: 308, distance: 50.3
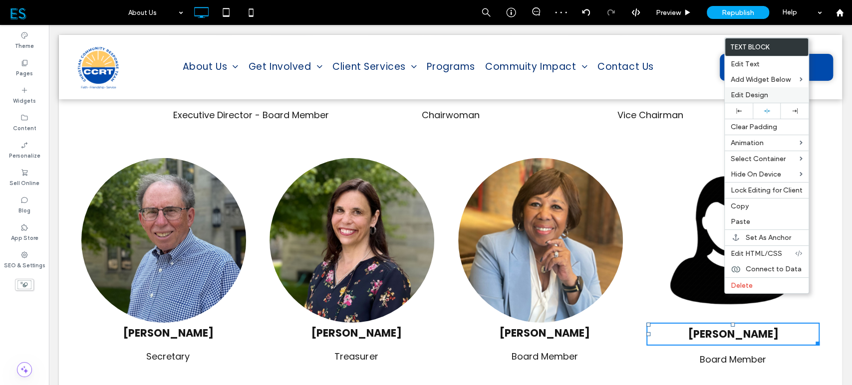
click at [755, 99] on span "Edit Design" at bounding box center [749, 95] width 37 height 8
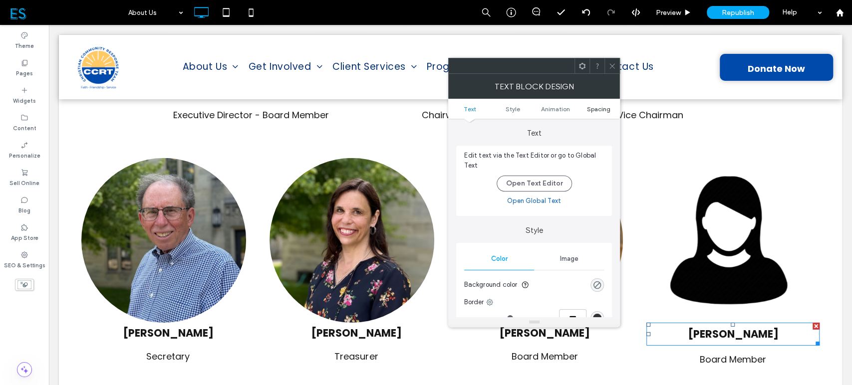
click at [600, 107] on span "Spacing" at bounding box center [598, 108] width 23 height 7
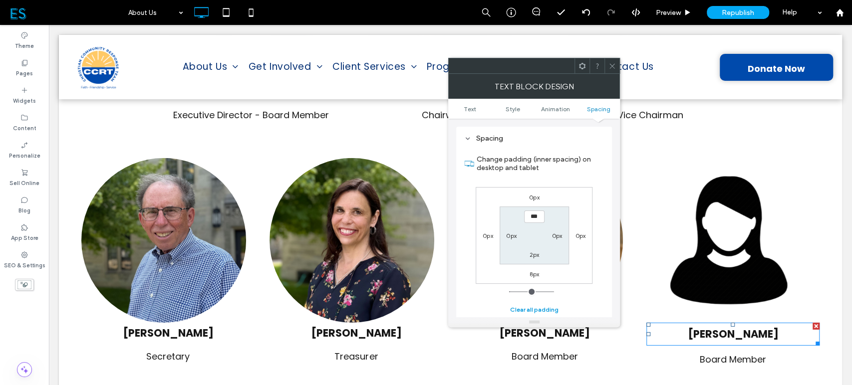
click at [534, 309] on button "Clear all padding" at bounding box center [534, 310] width 48 height 12
type input "***"
type input "*"
click at [611, 67] on icon at bounding box center [611, 65] width 7 height 7
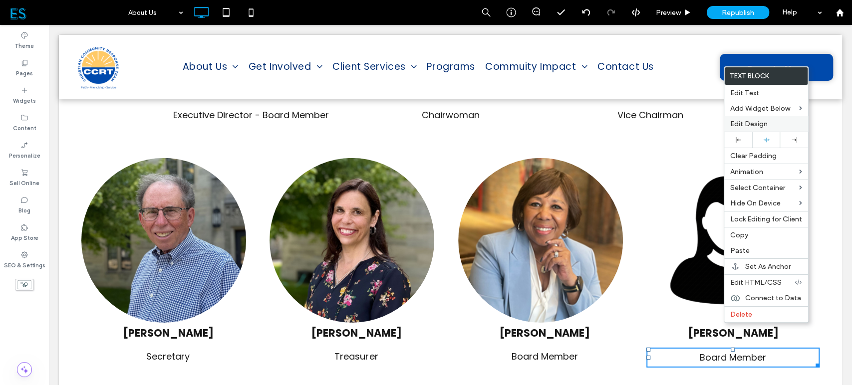
click at [763, 125] on span "Edit Design" at bounding box center [748, 124] width 37 height 8
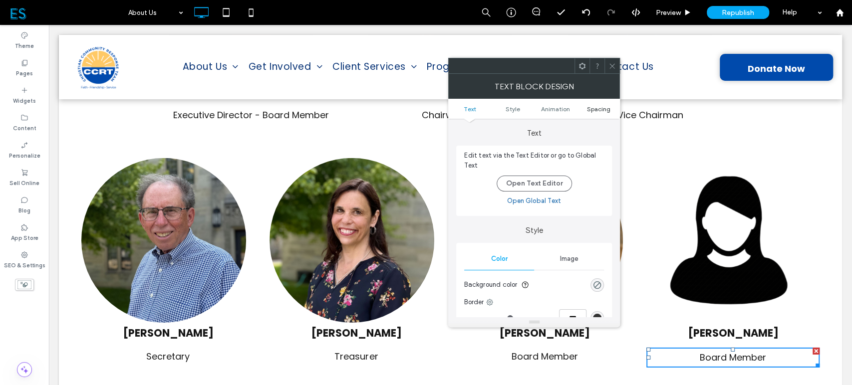
click at [606, 109] on span "Spacing" at bounding box center [598, 108] width 23 height 7
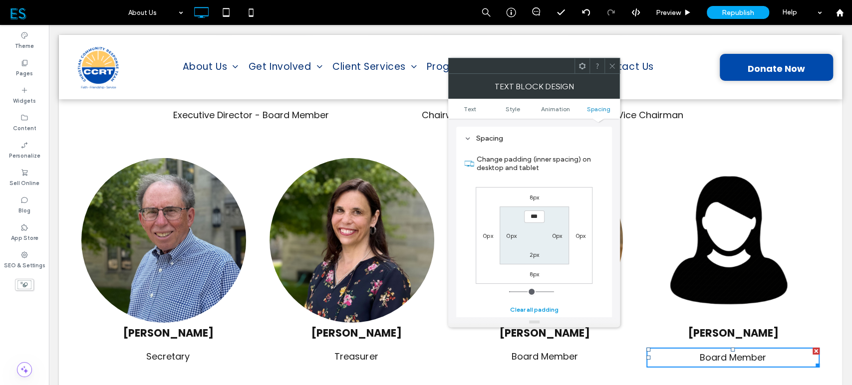
click at [531, 307] on button "Clear all padding" at bounding box center [534, 310] width 48 height 12
type input "***"
type input "*"
click at [612, 68] on icon at bounding box center [611, 65] width 7 height 7
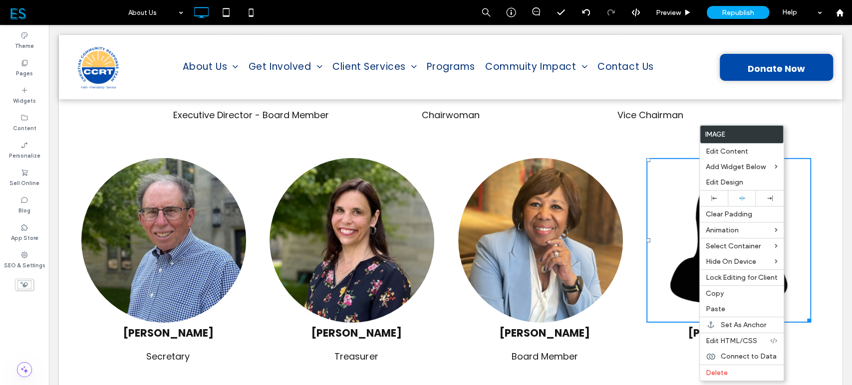
click at [568, 171] on img at bounding box center [540, 240] width 165 height 165
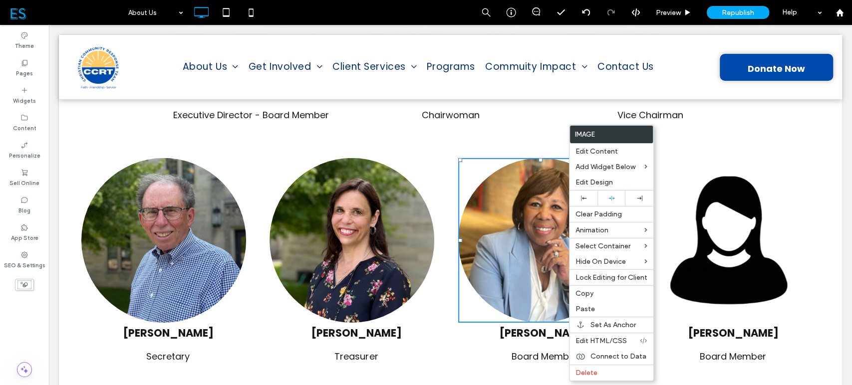
click at [371, 180] on img at bounding box center [352, 240] width 165 height 165
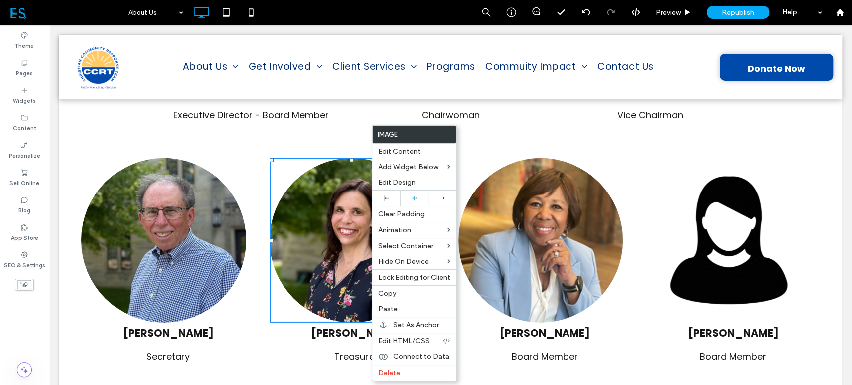
click at [196, 183] on img at bounding box center [163, 240] width 165 height 165
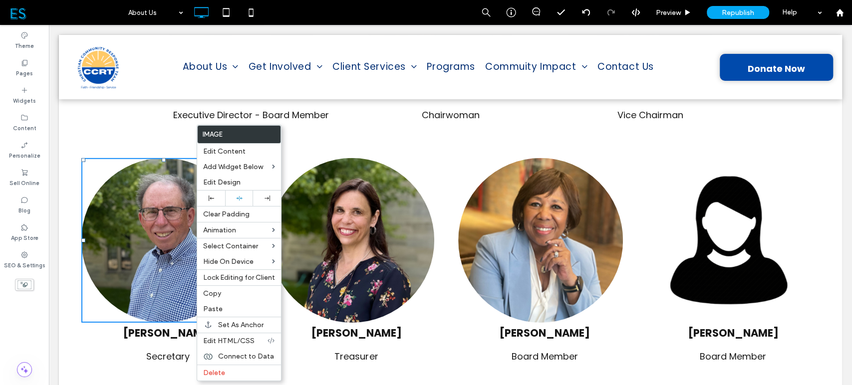
click at [412, 170] on img at bounding box center [352, 240] width 165 height 165
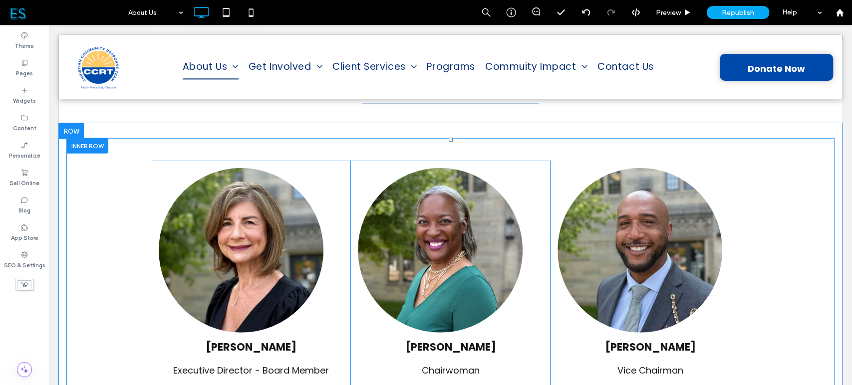
scroll to position [1771, 0]
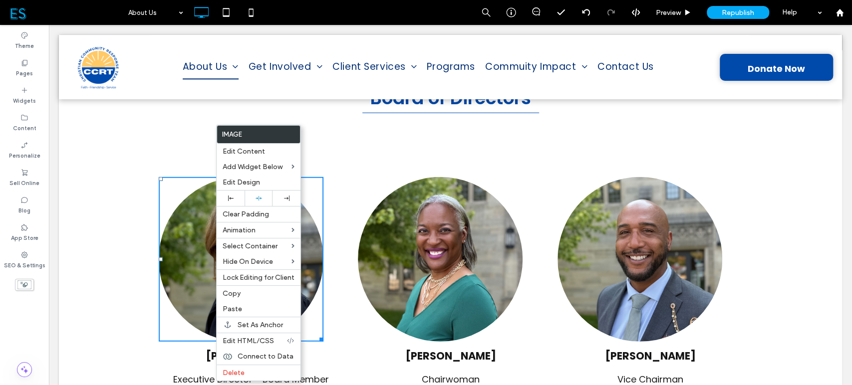
click at [451, 207] on img at bounding box center [440, 259] width 165 height 165
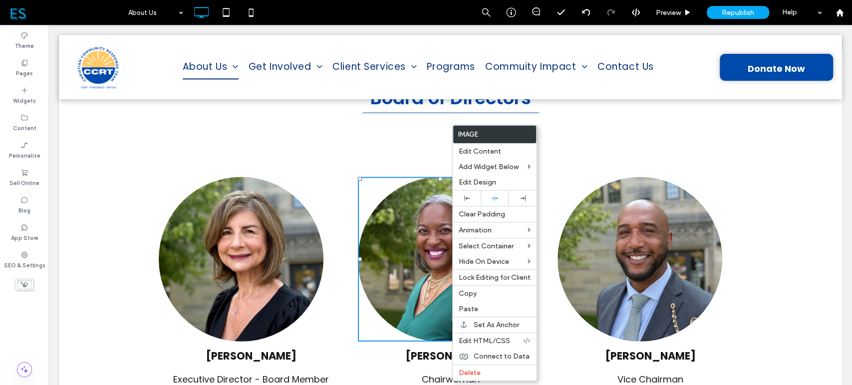
click at [651, 212] on img at bounding box center [639, 259] width 165 height 165
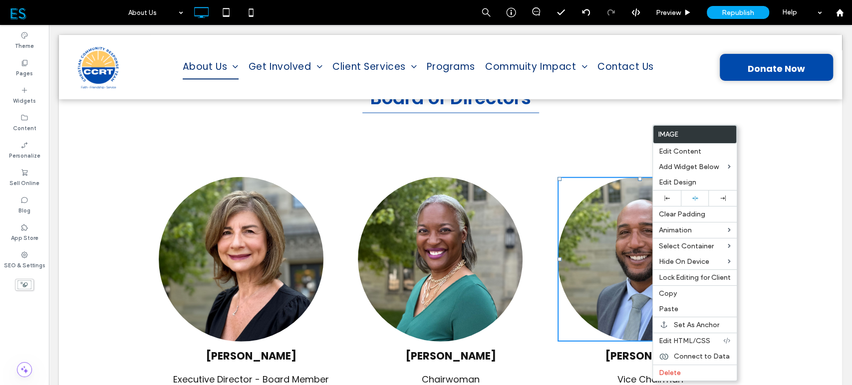
click at [798, 217] on div "[PERSON_NAME] Executive Director - Board Member Click To Paste [PERSON_NAME] Ch…" at bounding box center [450, 285] width 753 height 246
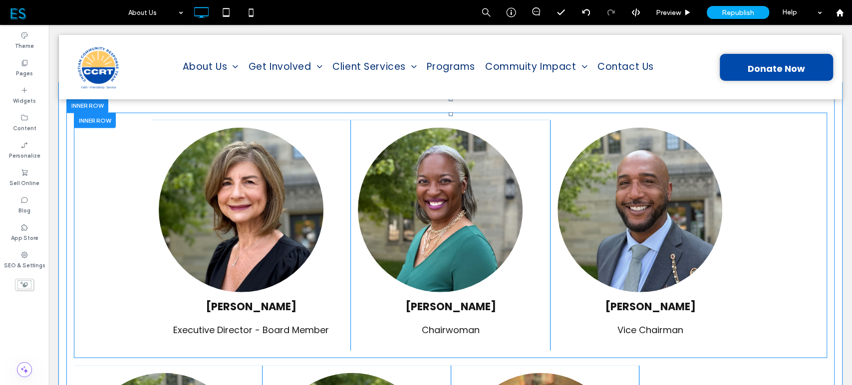
scroll to position [1821, 0]
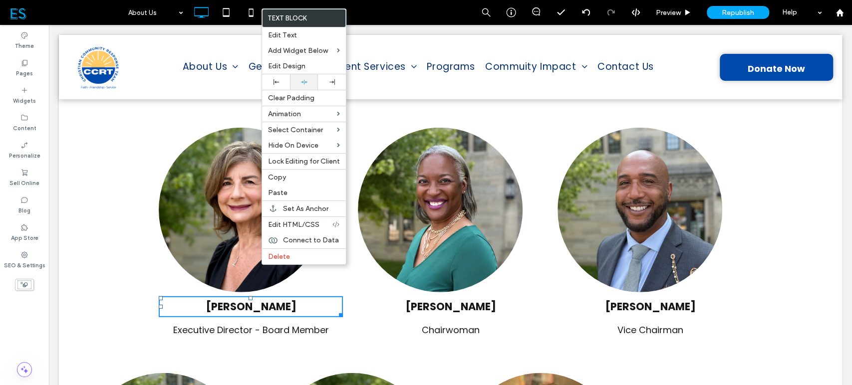
click at [301, 83] on icon at bounding box center [304, 82] width 6 height 6
click at [100, 207] on div "[PERSON_NAME] Executive Director - Board Member Click To Paste [PERSON_NAME] Ch…" at bounding box center [450, 236] width 753 height 246
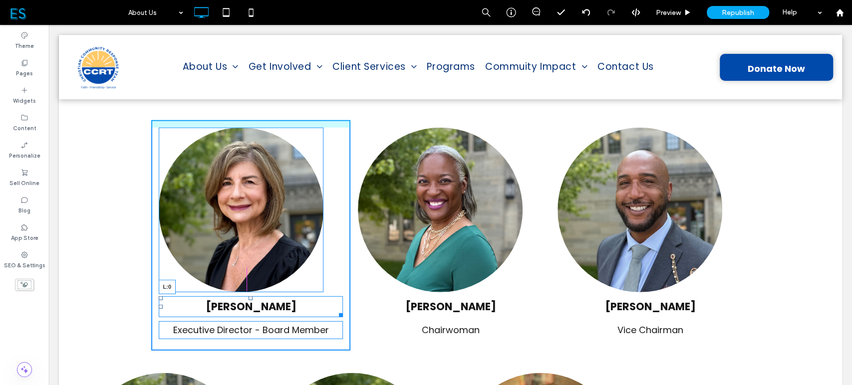
drag, startPoint x: 155, startPoint y: 269, endPoint x: 186, endPoint y: 293, distance: 40.1
click at [137, 269] on div "[PERSON_NAME] L:0 Executive Director - Board Member Click To Paste [PERSON_NAME…" at bounding box center [450, 236] width 753 height 246
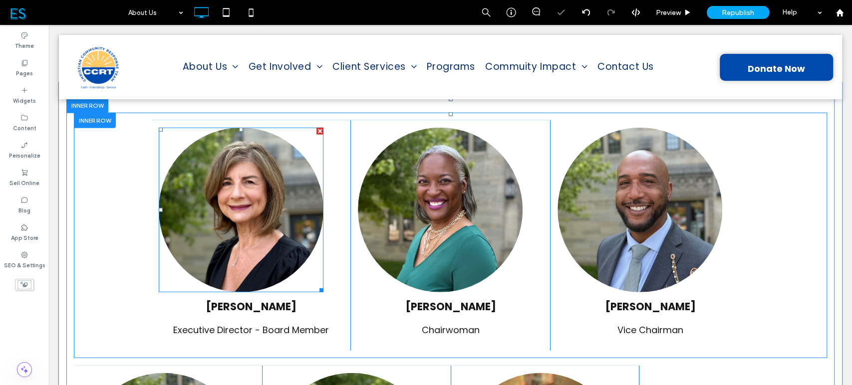
click at [207, 203] on img at bounding box center [241, 210] width 165 height 165
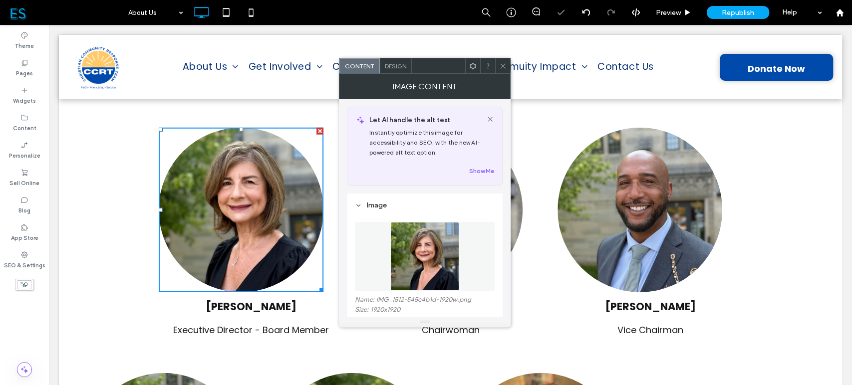
click at [207, 203] on img at bounding box center [241, 210] width 165 height 165
click at [504, 63] on icon at bounding box center [502, 65] width 7 height 7
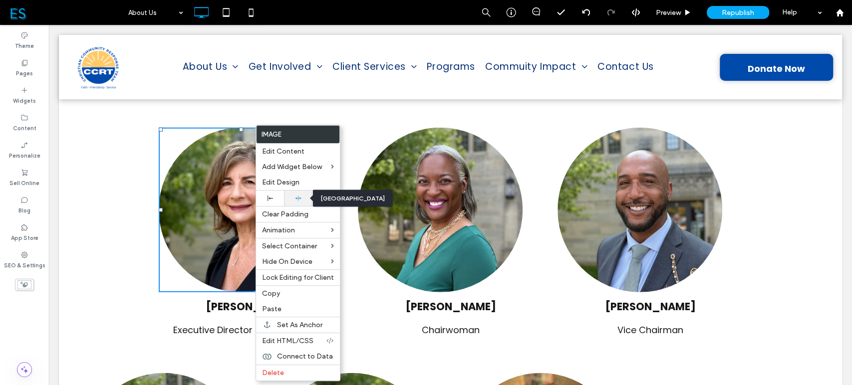
click at [292, 195] on div at bounding box center [298, 198] width 18 height 6
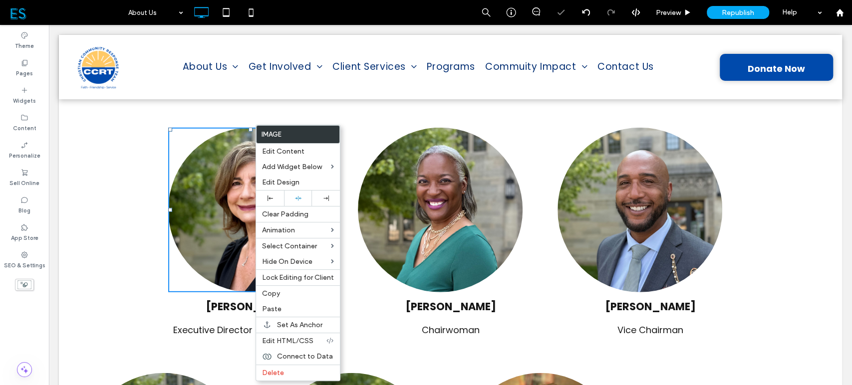
click at [437, 186] on img at bounding box center [440, 210] width 165 height 165
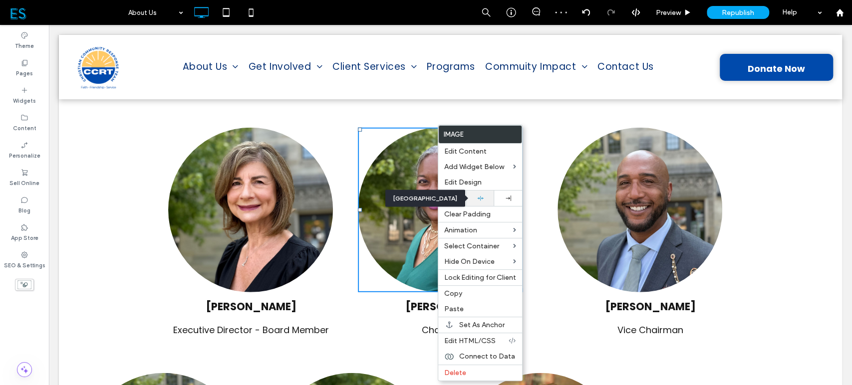
click at [475, 197] on div at bounding box center [480, 198] width 18 height 6
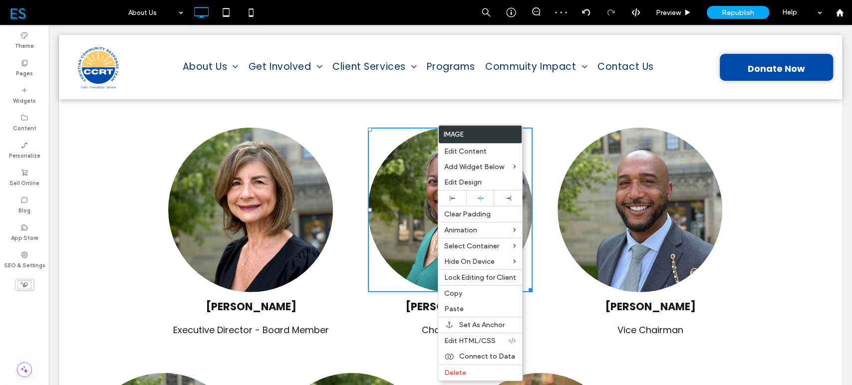
click at [624, 194] on img at bounding box center [639, 210] width 165 height 165
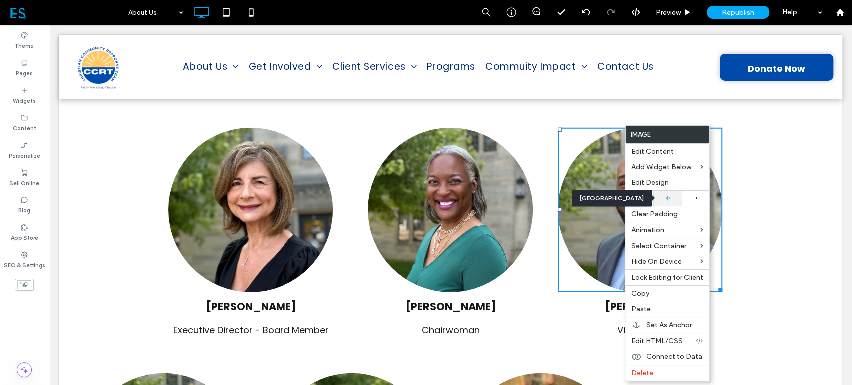
click at [664, 196] on icon at bounding box center [667, 198] width 6 height 6
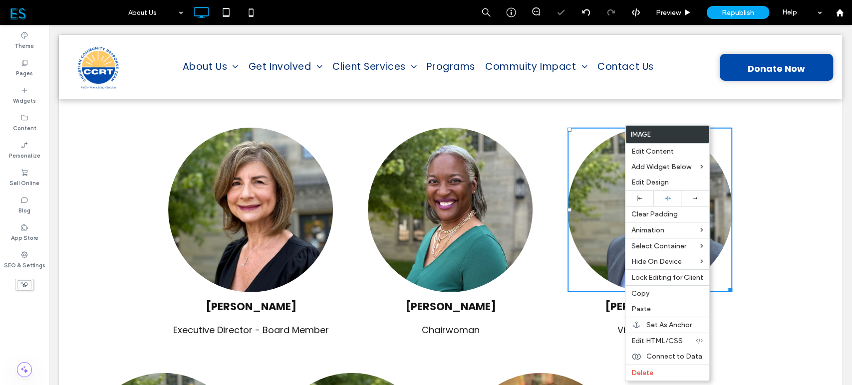
click at [550, 222] on div "[PERSON_NAME] Vice Chairman Click To Paste" at bounding box center [650, 235] width 200 height 231
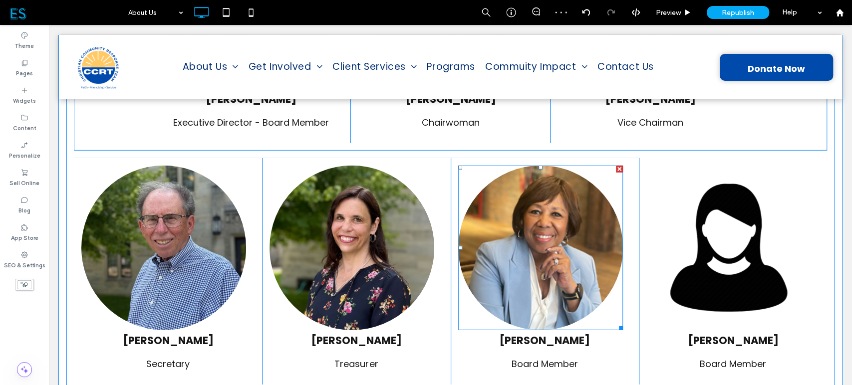
scroll to position [2029, 0]
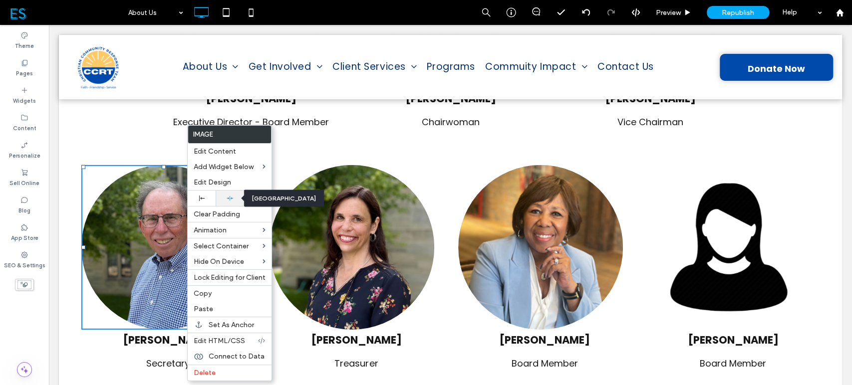
click at [232, 200] on icon at bounding box center [230, 198] width 6 height 6
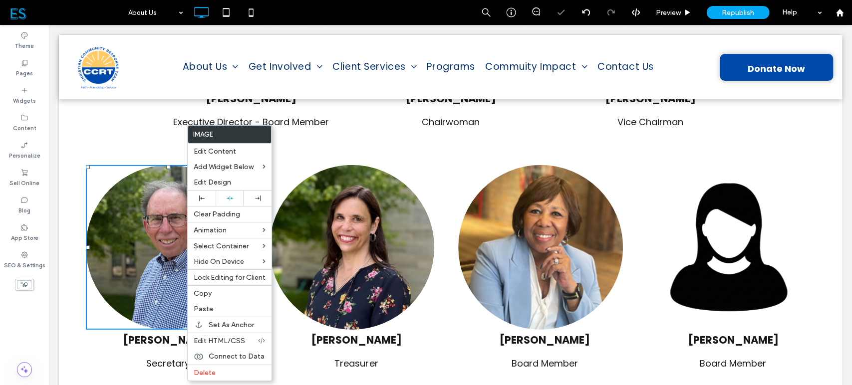
click at [336, 208] on img at bounding box center [352, 247] width 165 height 165
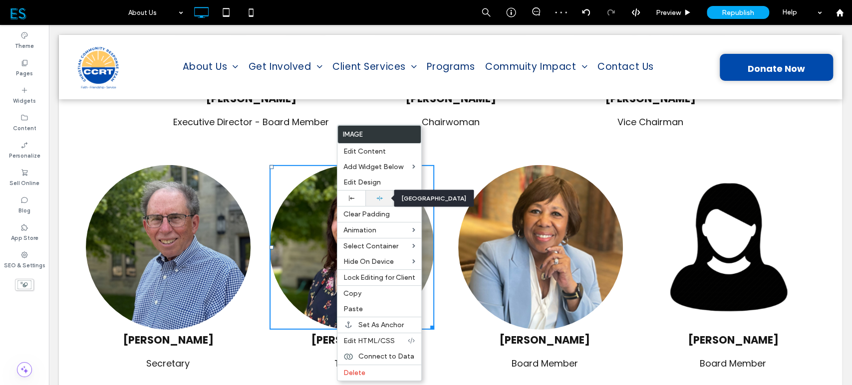
click at [377, 198] on use at bounding box center [379, 198] width 6 height 4
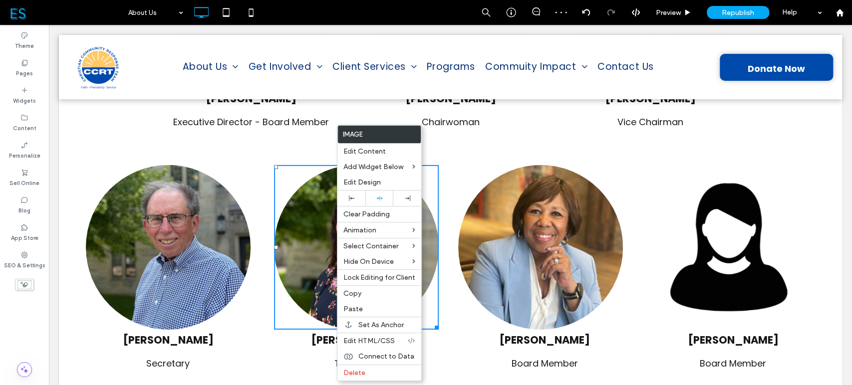
click at [529, 201] on img at bounding box center [540, 247] width 165 height 165
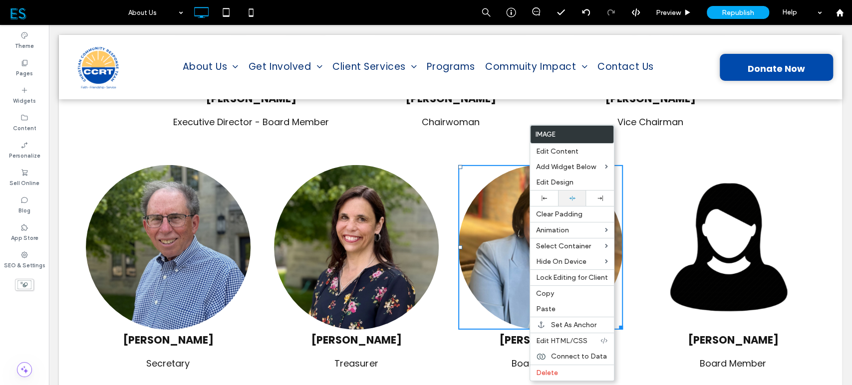
click at [567, 201] on div at bounding box center [572, 198] width 18 height 6
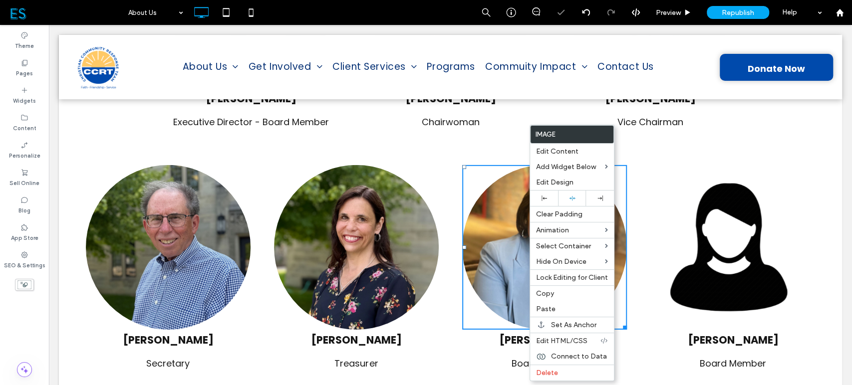
click at [747, 215] on img at bounding box center [728, 247] width 165 height 165
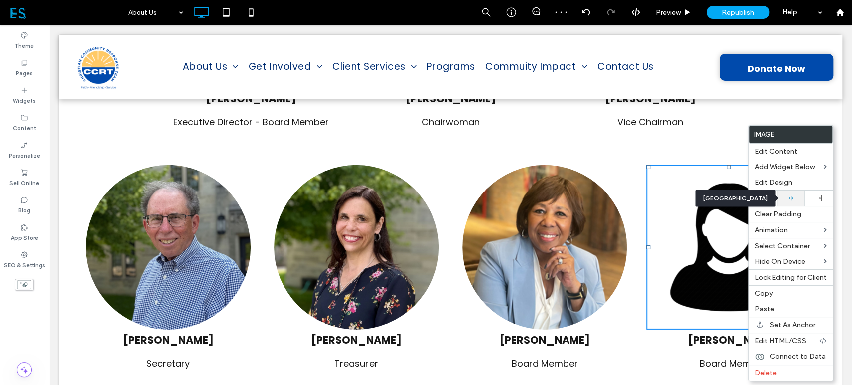
click at [798, 199] on div at bounding box center [791, 198] width 18 height 6
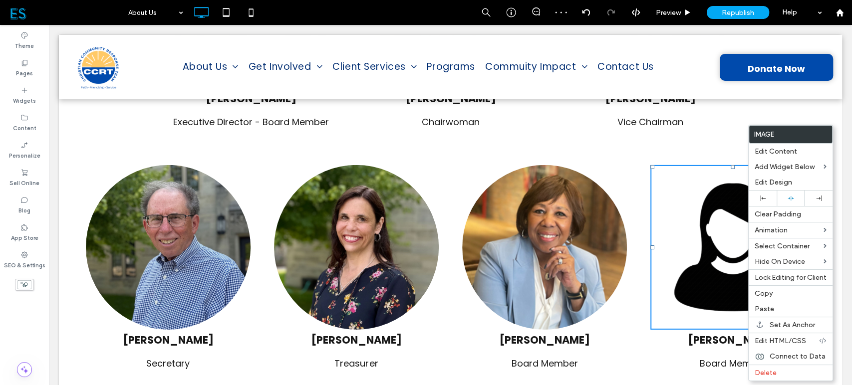
click at [442, 282] on div "[PERSON_NAME] Treasurer Click To Paste" at bounding box center [356, 271] width 188 height 227
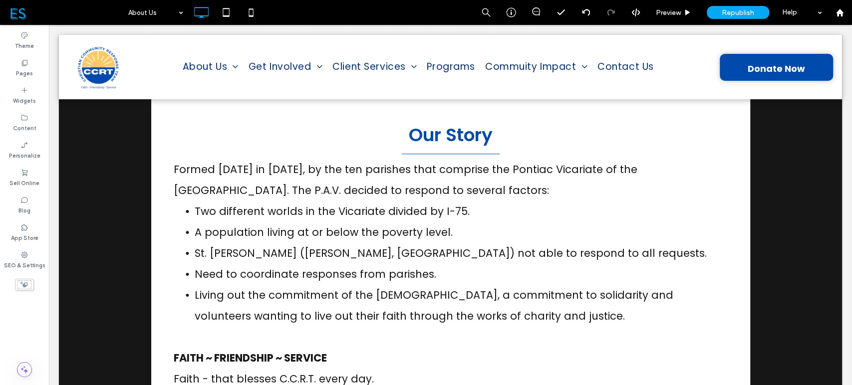
scroll to position [0, 0]
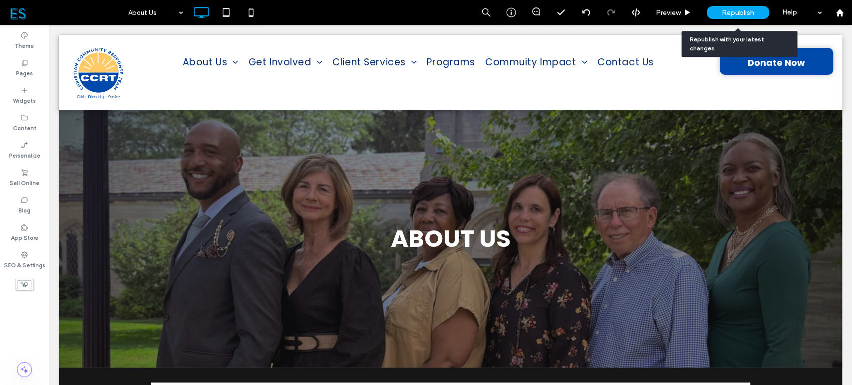
click at [735, 11] on span "Republish" at bounding box center [738, 12] width 32 height 8
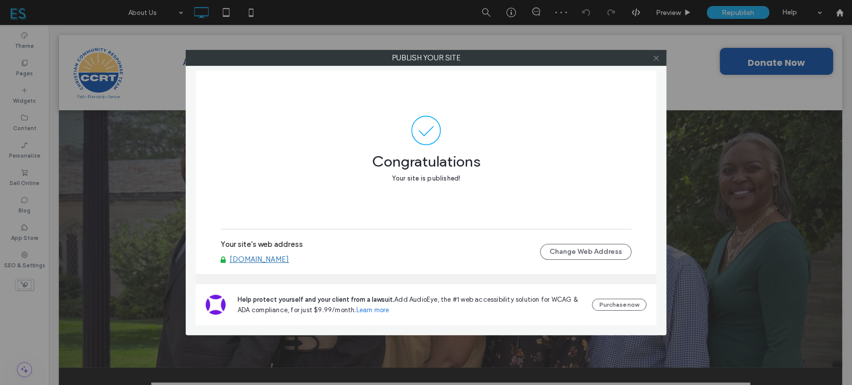
click at [653, 60] on use at bounding box center [655, 57] width 5 height 5
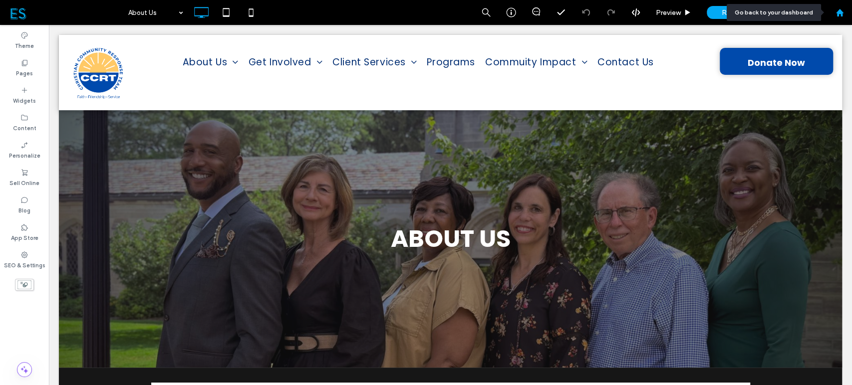
click at [838, 14] on icon at bounding box center [839, 12] width 8 height 8
